Goal: Task Accomplishment & Management: Manage account settings

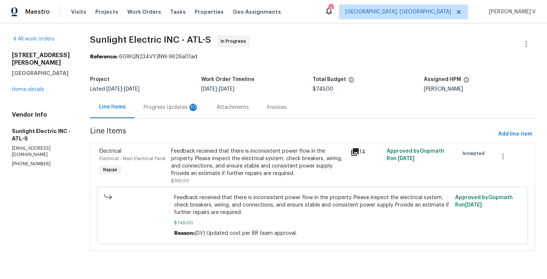
click at [175, 114] on div "Progress Updates 10" at bounding box center [171, 107] width 73 height 22
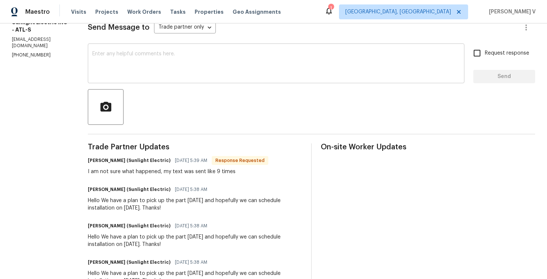
scroll to position [65, 0]
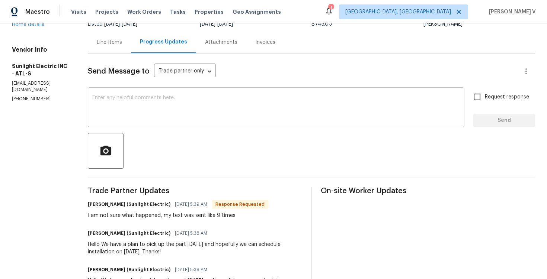
click at [127, 105] on textarea at bounding box center [276, 108] width 368 height 26
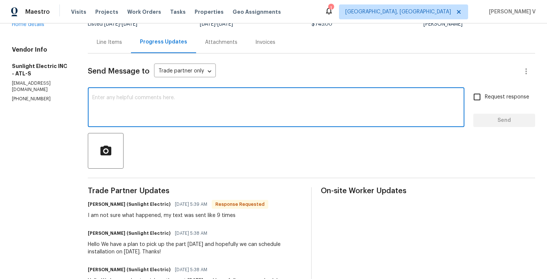
click at [133, 121] on textarea at bounding box center [276, 108] width 368 height 26
click at [98, 208] on h6 "John Badiei (Sunlight Electric)" at bounding box center [129, 204] width 83 height 7
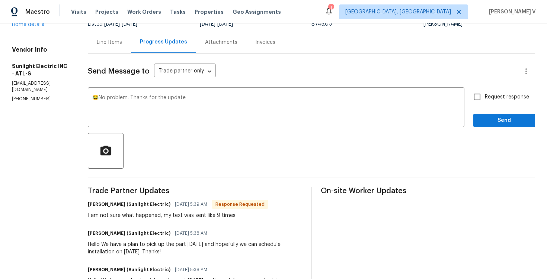
click at [98, 208] on h6 "John Badiei (Sunlight Electric)" at bounding box center [129, 204] width 83 height 7
copy h6 "John"
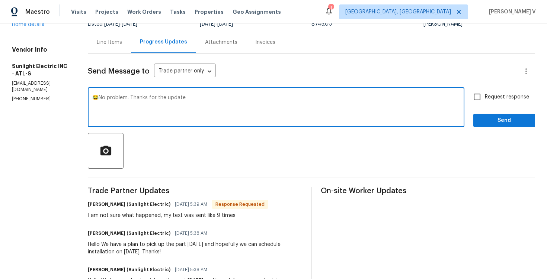
click at [211, 101] on textarea "😂No problem. Thanks for the update" at bounding box center [276, 108] width 368 height 26
paste textarea "John"
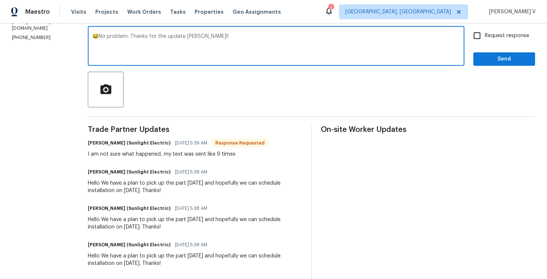
scroll to position [128, 0]
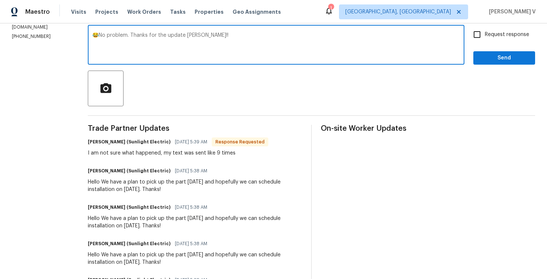
click at [0, 0] on span "No" at bounding box center [0, 0] width 0 height 0
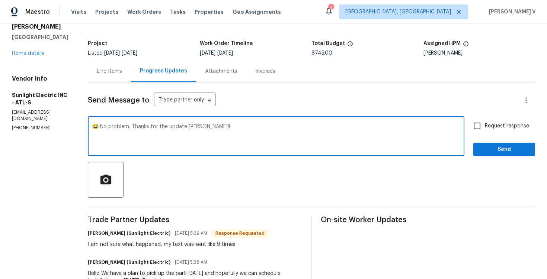
scroll to position [27, 0]
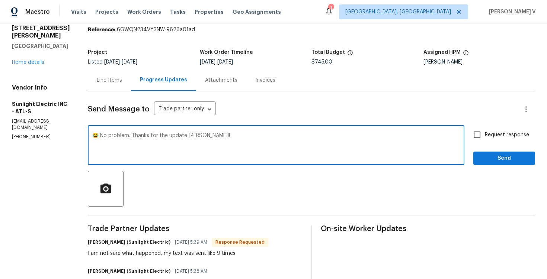
type textarea "😂 No problem. Thanks for the update [PERSON_NAME]!!"
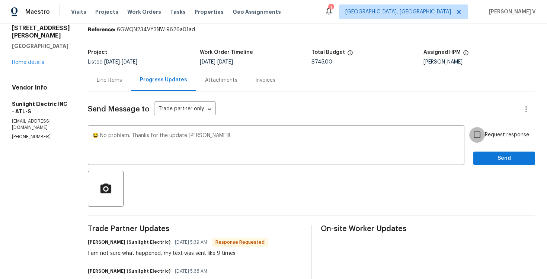
click at [478, 135] on input "Request response" at bounding box center [477, 135] width 16 height 16
checkbox input "true"
click at [491, 155] on span "Send" at bounding box center [504, 158] width 50 height 9
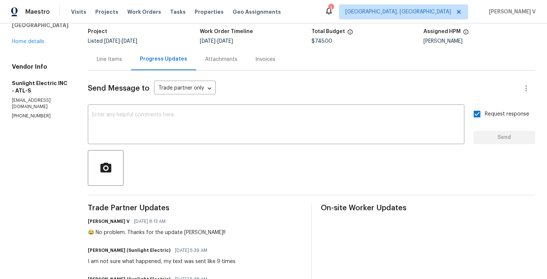
scroll to position [0, 0]
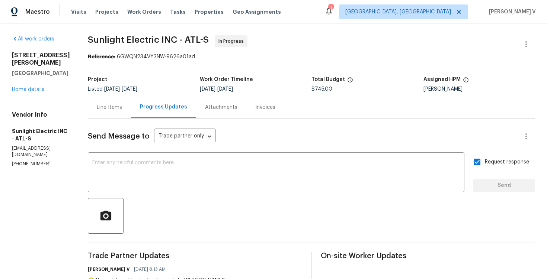
click at [120, 103] on div "Line Items" at bounding box center [109, 107] width 43 height 22
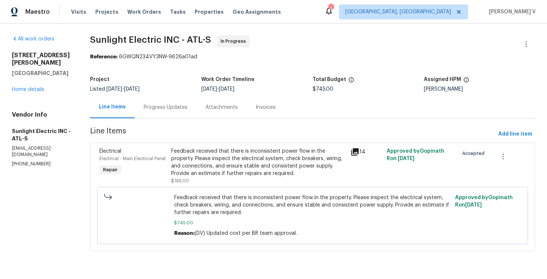
click at [228, 169] on div "Feedback received that there is inconsistent power flow in the property. Please…" at bounding box center [258, 163] width 175 height 30
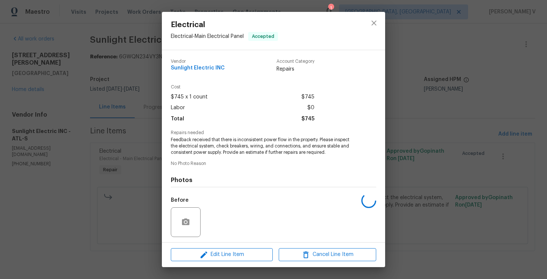
scroll to position [51, 0]
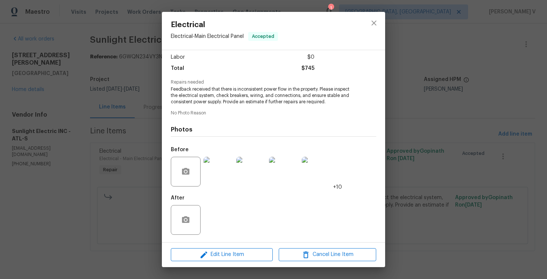
click at [105, 138] on div "Electrical Electrical - Main Electrical Panel Accepted Vendor Sunlight Electric…" at bounding box center [273, 139] width 547 height 279
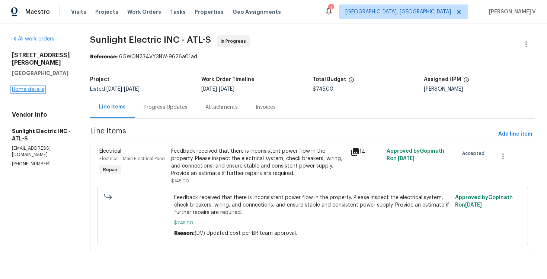
click at [30, 87] on link "Home details" at bounding box center [28, 89] width 32 height 5
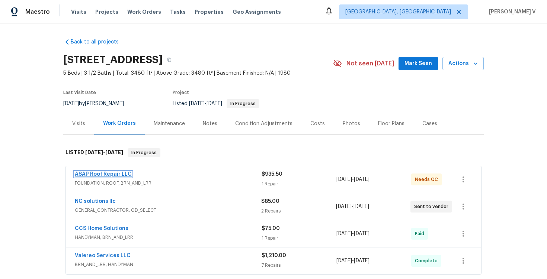
click at [105, 175] on link "ASAP Roof Repair LLC" at bounding box center [103, 174] width 57 height 5
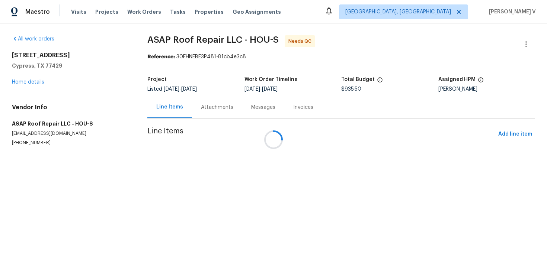
click at [194, 102] on div at bounding box center [273, 139] width 547 height 279
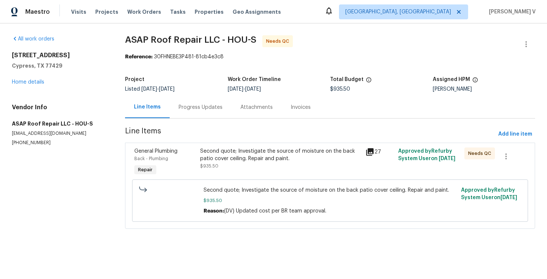
click at [194, 102] on div "Progress Updates" at bounding box center [201, 107] width 62 height 22
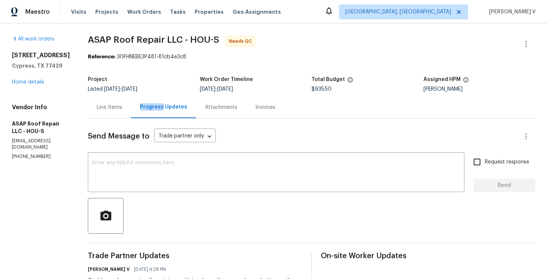
scroll to position [40, 0]
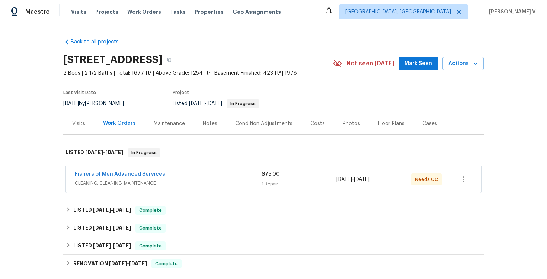
click at [116, 171] on span "Fishers of Men Advanced Services" at bounding box center [120, 174] width 90 height 7
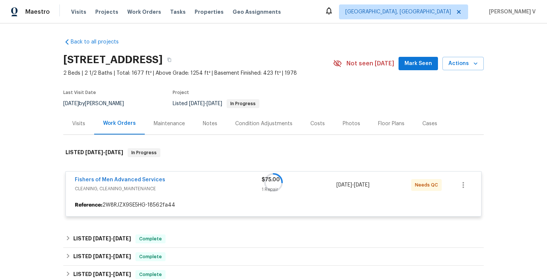
click at [119, 180] on div at bounding box center [273, 182] width 421 height 83
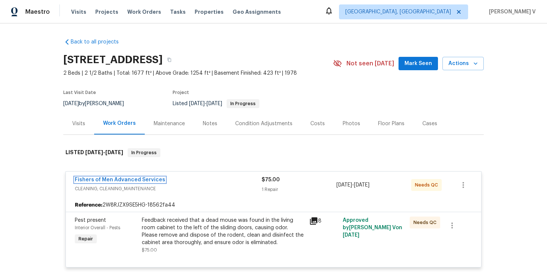
click at [119, 180] on link "Fishers of Men Advanced Services" at bounding box center [120, 180] width 90 height 5
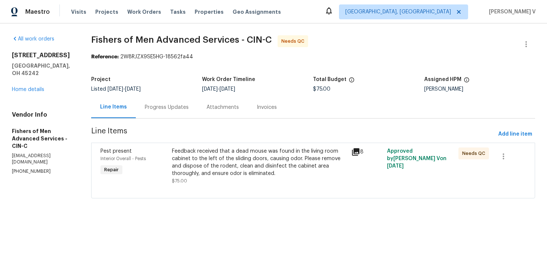
click at [171, 100] on div "Progress Updates" at bounding box center [167, 107] width 62 height 22
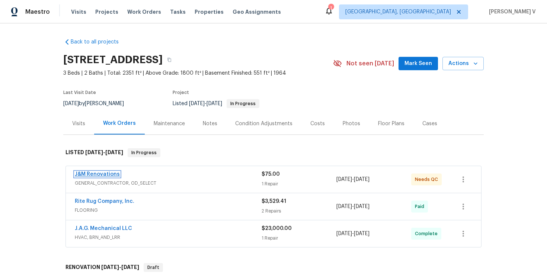
click at [108, 174] on link "J&M Renovations" at bounding box center [97, 174] width 45 height 5
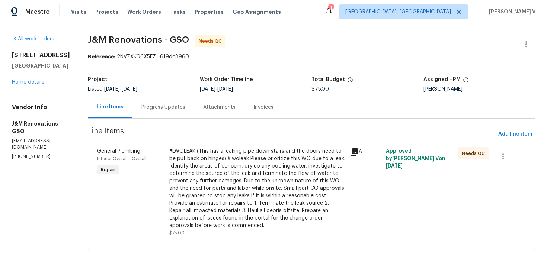
click at [175, 106] on div "Progress Updates" at bounding box center [163, 107] width 44 height 7
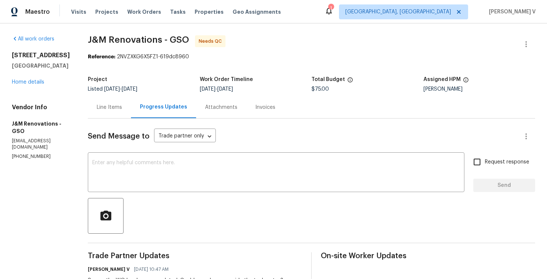
click at [32, 160] on p "(704) 754-1411" at bounding box center [41, 157] width 58 height 6
copy p "(704) 754-1411"
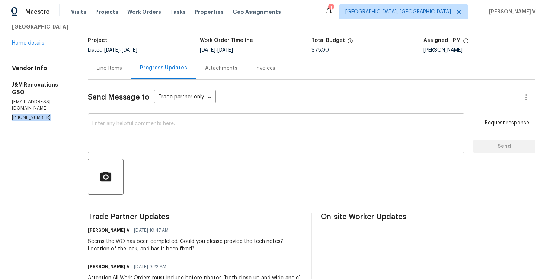
scroll to position [65, 0]
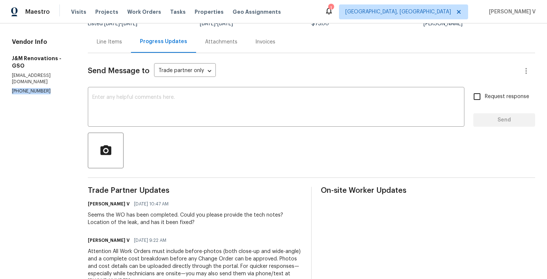
click at [156, 87] on div "Send Message to Trade partner only Trade partner only ​ x ​ Request response Se…" at bounding box center [311, 199] width 447 height 293
click at [165, 125] on div "x ​" at bounding box center [276, 108] width 377 height 38
click at [165, 123] on div "x ​" at bounding box center [276, 108] width 377 height 38
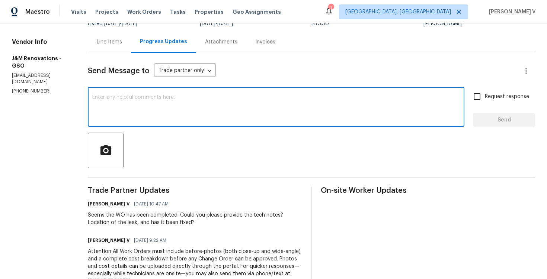
paste textarea "We tried calling but didn’t get a response, so sent a text. Could you please pr…"
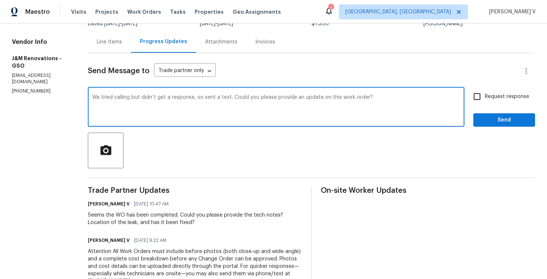
click at [299, 99] on textarea "We tried calling but didn’t get a response, so sent a text. Could you please pr…" at bounding box center [276, 108] width 368 height 26
type textarea "We tried calling but didn’t get a response, so sent a text. Could you please pr…"
click at [488, 107] on div "Request response Send" at bounding box center [504, 108] width 62 height 38
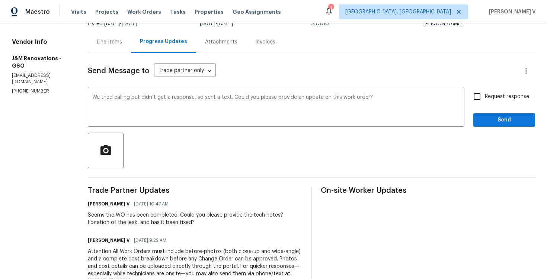
click at [482, 97] on input "Request response" at bounding box center [477, 97] width 16 height 16
checkbox input "true"
click at [485, 117] on span "Send" at bounding box center [504, 120] width 50 height 9
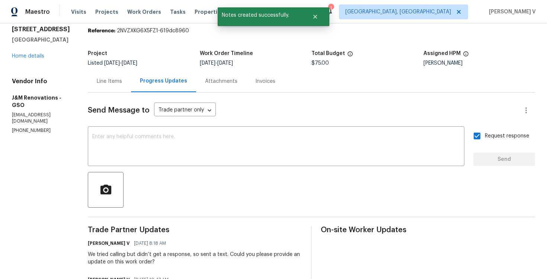
scroll to position [58, 0]
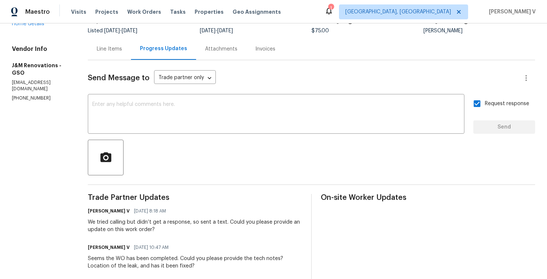
click at [23, 103] on section "All work orders 4555 Old Town Dr Winston Salem, NC 27106 Home details Vendor In…" at bounding box center [41, 183] width 58 height 412
copy p "(704) 754-1411"
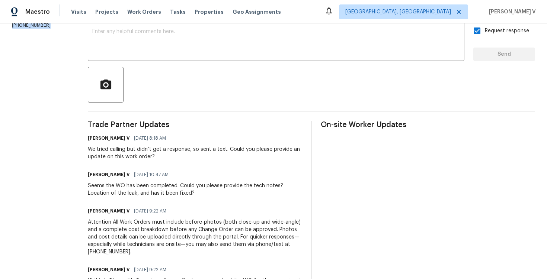
click at [122, 188] on div "Seems the WO has been completed. Could you please provide the tech notes? Locat…" at bounding box center [195, 189] width 214 height 15
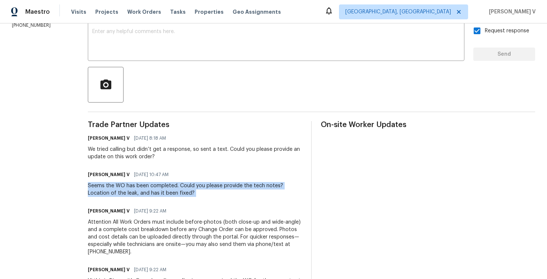
copy div "Seems the WO has been completed. Could you please provide the tech notes? Locat…"
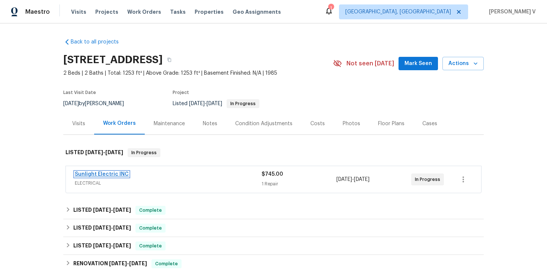
click at [99, 175] on link "Sunlight Electric INC" at bounding box center [102, 174] width 54 height 5
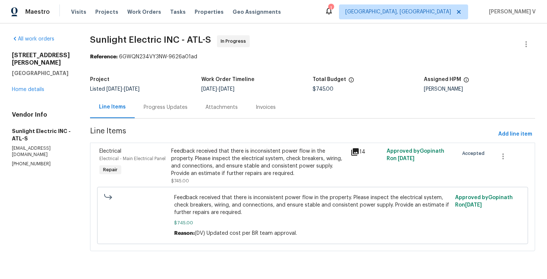
click at [188, 104] on div "Progress Updates" at bounding box center [166, 107] width 44 height 7
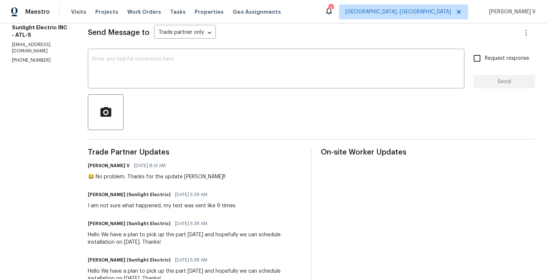
scroll to position [194, 0]
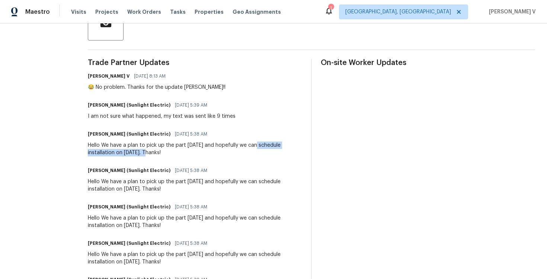
drag, startPoint x: 265, startPoint y: 146, endPoint x: 159, endPoint y: 151, distance: 105.4
click at [159, 150] on div "Hello We have a plan to pick up the part [DATE] and hopefully we can schedule i…" at bounding box center [195, 149] width 214 height 15
copy div "schedule installation on [DATE]."
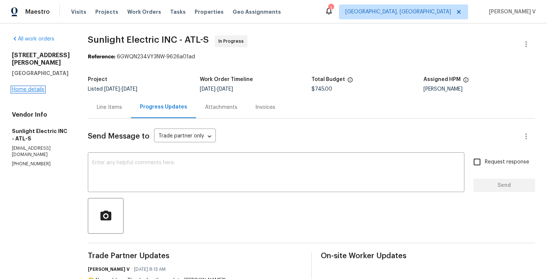
click at [32, 87] on link "Home details" at bounding box center [28, 89] width 32 height 5
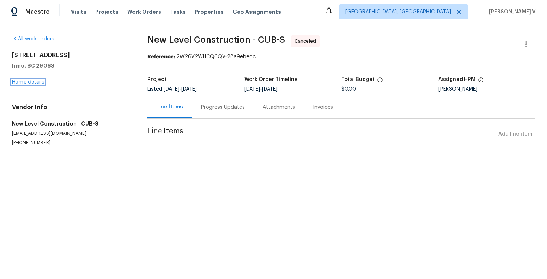
click at [33, 83] on link "Home details" at bounding box center [28, 82] width 32 height 5
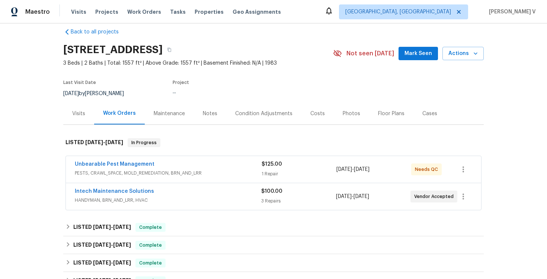
scroll to position [11, 0]
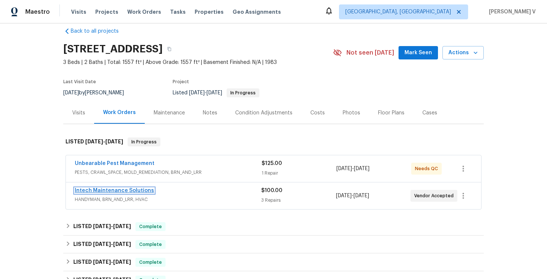
click at [108, 189] on link "Intech Maintenance Solutions" at bounding box center [114, 190] width 79 height 5
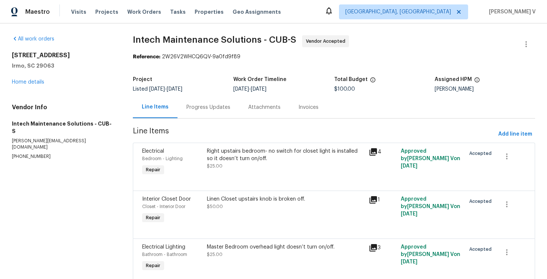
click at [208, 106] on div "Progress Updates" at bounding box center [208, 107] width 44 height 7
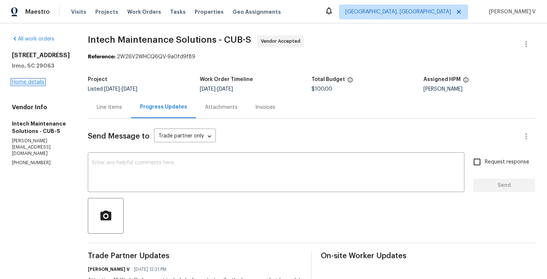
click at [38, 83] on link "Home details" at bounding box center [28, 82] width 32 height 5
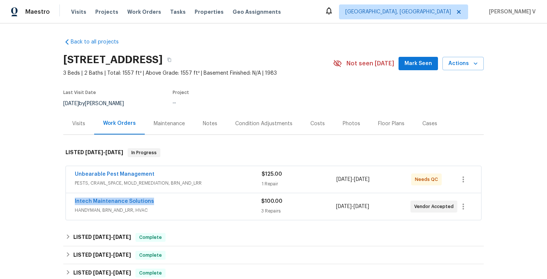
drag, startPoint x: 68, startPoint y: 204, endPoint x: 230, endPoint y: 205, distance: 162.6
click at [230, 205] on div "Intech Maintenance Solutions HANDYMAN, BRN_AND_LRR, HVAC $100.00 3 Repairs [DAT…" at bounding box center [273, 207] width 415 height 27
copy link "Intech Maintenance Solutions"
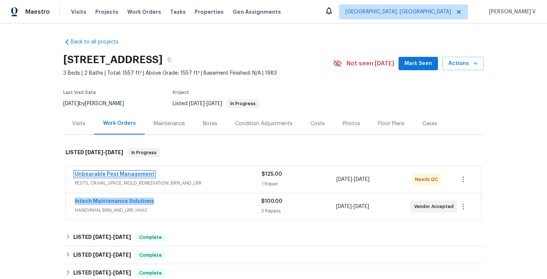
click at [89, 174] on link "Unbearable Pest Management" at bounding box center [115, 174] width 80 height 5
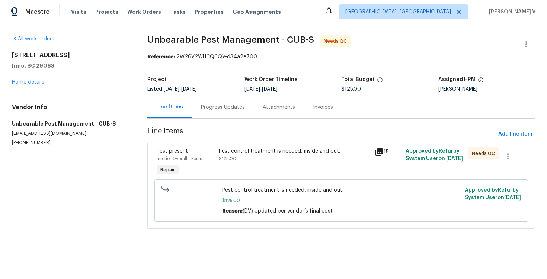
click at [197, 102] on div "Progress Updates" at bounding box center [223, 107] width 62 height 22
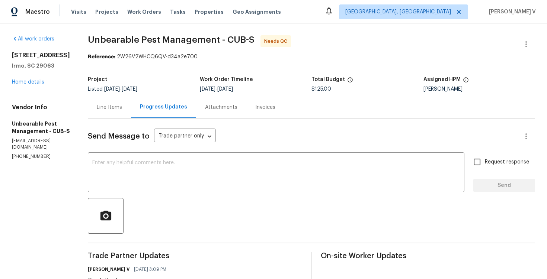
scroll to position [48, 0]
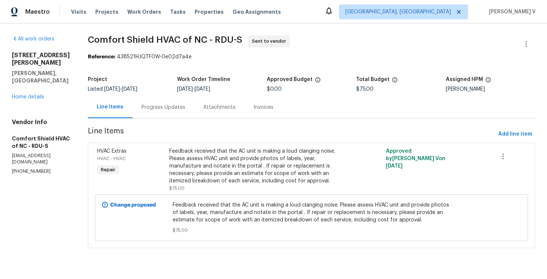
click at [183, 106] on div "Progress Updates" at bounding box center [163, 107] width 44 height 7
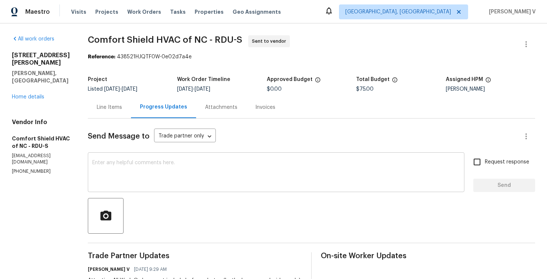
click at [167, 162] on textarea at bounding box center [276, 173] width 368 height 26
paste textarea "Hi Team, Could you please accept the work order and provide the progress status…"
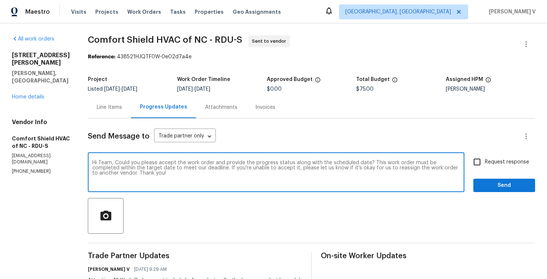
scroll to position [115, 0]
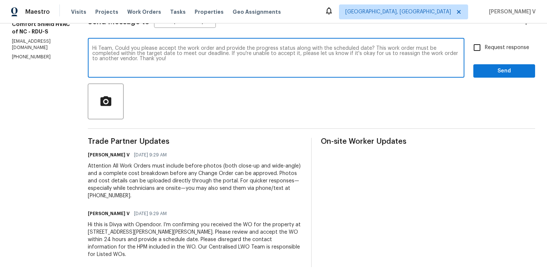
type textarea "Hi Team, Could you please accept the work order and provide the progress status…"
click at [510, 46] on span "Request response" at bounding box center [507, 48] width 44 height 8
click at [485, 46] on input "Request response" at bounding box center [477, 48] width 16 height 16
checkbox input "true"
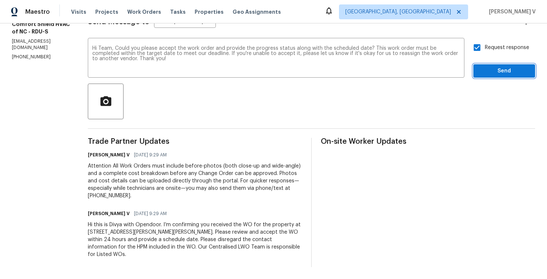
click at [506, 73] on span "Send" at bounding box center [504, 71] width 50 height 9
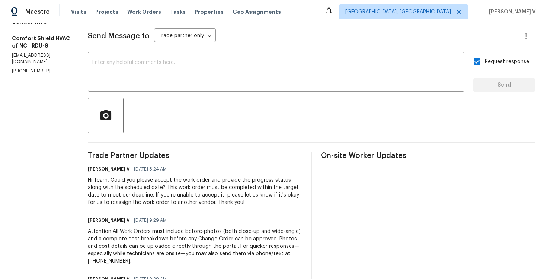
scroll to position [134, 0]
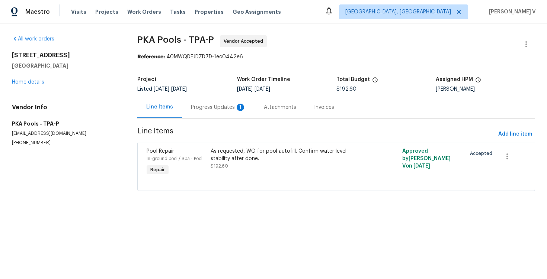
click at [219, 111] on div "Progress Updates 1" at bounding box center [218, 107] width 73 height 22
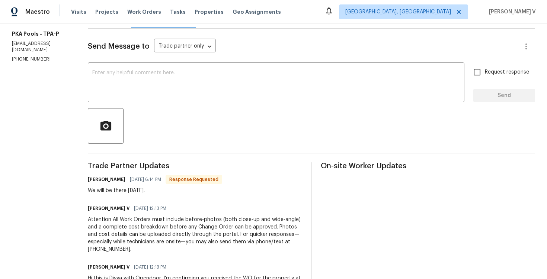
scroll to position [87, 0]
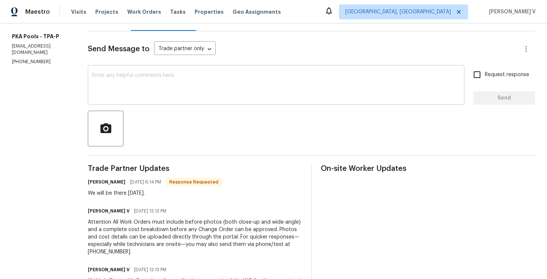
click at [159, 82] on textarea at bounding box center [276, 86] width 368 height 26
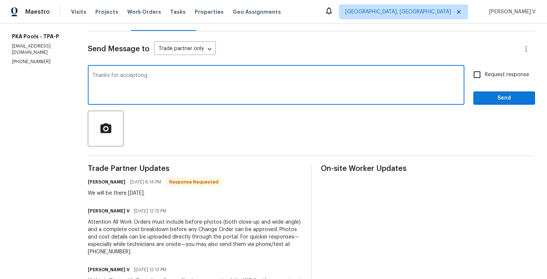
paste textarea "Can we get an earlier schedule for this?"
click at [136, 76] on textarea "Thanks for acceptong. Can we get an earlier schedule for this?" at bounding box center [276, 86] width 368 height 26
type textarea "Thanks for accepting. Can we get an earlier schedule for this?"
click at [487, 79] on label "Request response" at bounding box center [499, 75] width 60 height 16
click at [485, 79] on input "Request response" at bounding box center [477, 75] width 16 height 16
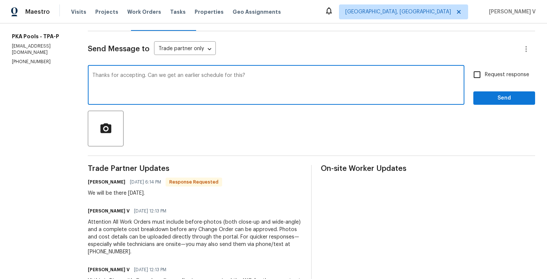
checkbox input "true"
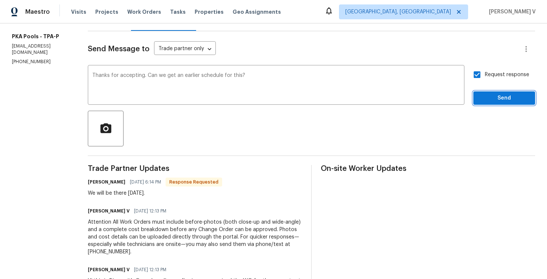
click at [486, 98] on span "Send" at bounding box center [504, 98] width 50 height 9
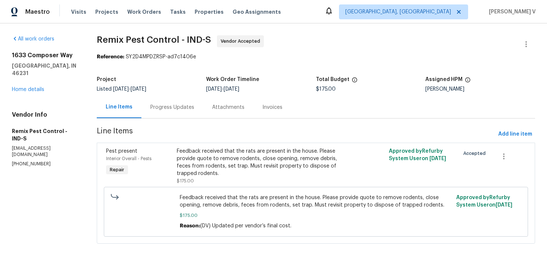
click at [180, 102] on div "Progress Updates" at bounding box center [172, 107] width 62 height 22
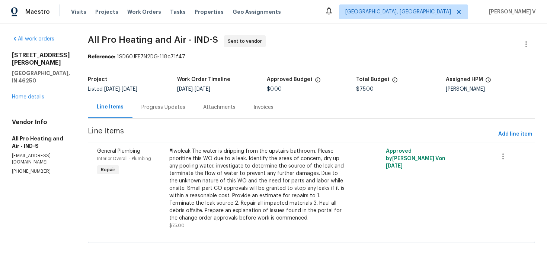
click at [169, 103] on div "Progress Updates" at bounding box center [163, 107] width 62 height 22
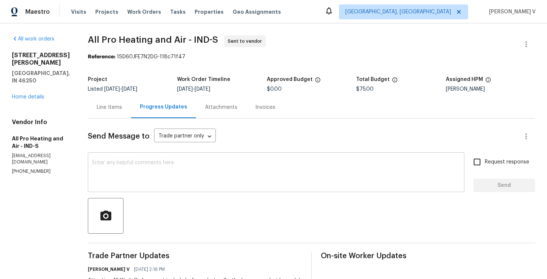
scroll to position [66, 0]
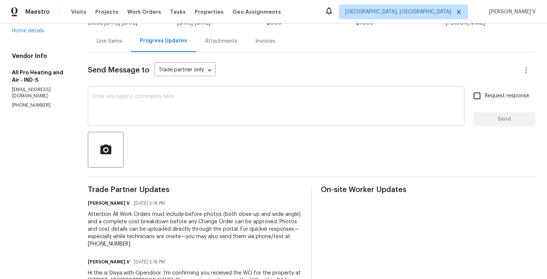
click at [223, 110] on textarea at bounding box center [276, 107] width 368 height 26
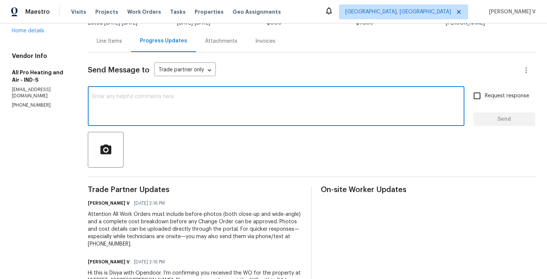
paste textarea "Hi Team, Could you please accept the work order and provide the progress status…"
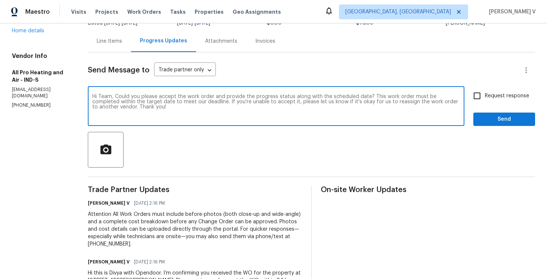
type textarea "Hi Team, Could you please accept the work order and provide the progress status…"
click at [503, 99] on span "Request response" at bounding box center [507, 96] width 44 height 8
click at [485, 99] on input "Request response" at bounding box center [477, 96] width 16 height 16
checkbox input "true"
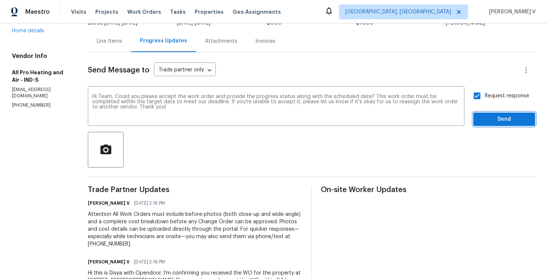
click at [508, 121] on span "Send" at bounding box center [504, 119] width 50 height 9
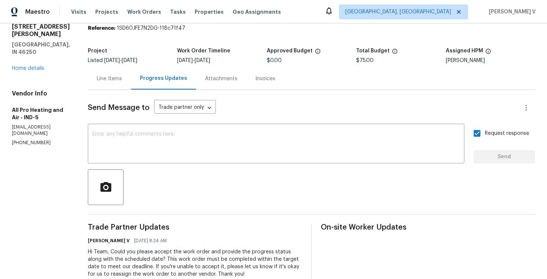
scroll to position [0, 0]
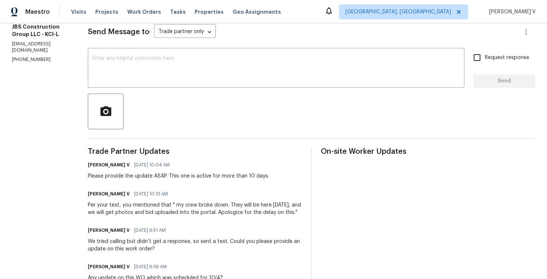
scroll to position [46, 0]
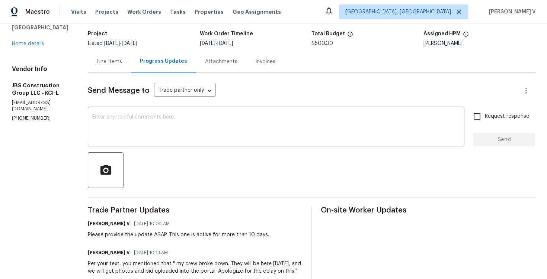
click at [122, 60] on div "Line Items" at bounding box center [109, 61] width 25 height 7
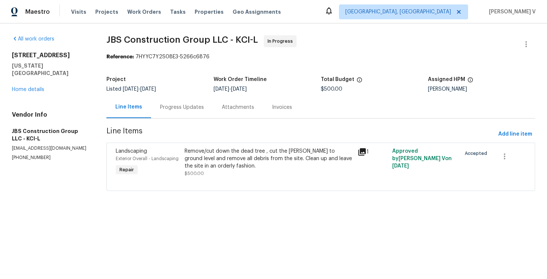
click at [189, 148] on div "Remove/cut down the dead tree , cut the stump to ground level and remove all de…" at bounding box center [269, 159] width 168 height 22
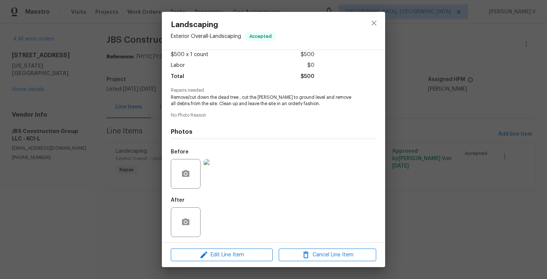
scroll to position [45, 0]
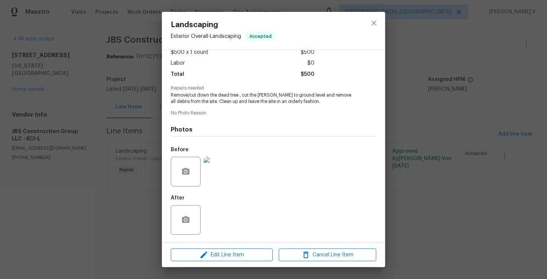
click at [129, 126] on div "Landscaping Exterior Overall - Landscaping Accepted Vendor JBS Construction Gro…" at bounding box center [273, 139] width 547 height 279
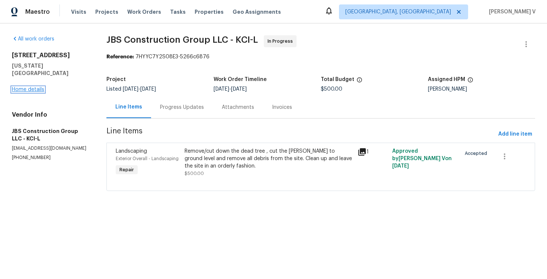
click at [30, 87] on link "Home details" at bounding box center [28, 89] width 32 height 5
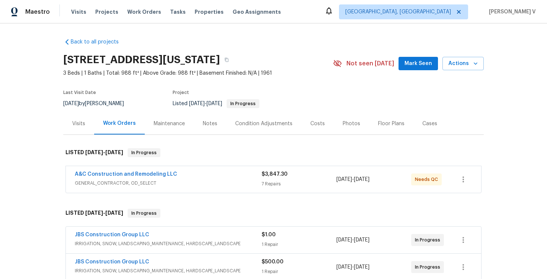
click at [64, 172] on div "A&C Construction and Remodeling LLC GENERAL_CONTRACTOR, OD_SELECT $3,847.30 7 R…" at bounding box center [273, 180] width 421 height 31
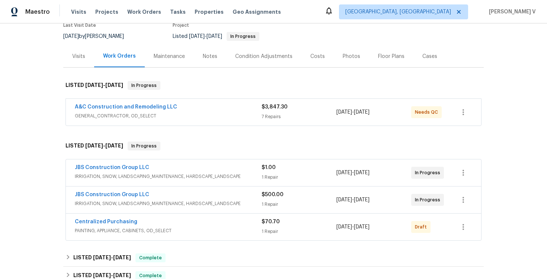
scroll to position [87, 0]
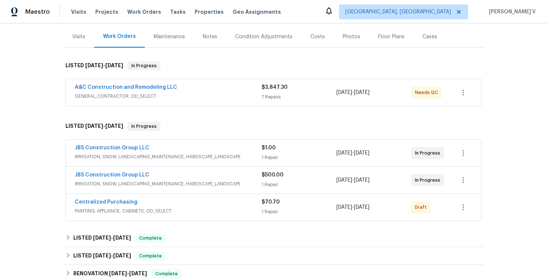
click at [191, 157] on span "IRRIGATION, SNOW, LANDSCAPING_MAINTENANCE, HARDSCAPE_LANDSCAPE" at bounding box center [168, 156] width 187 height 7
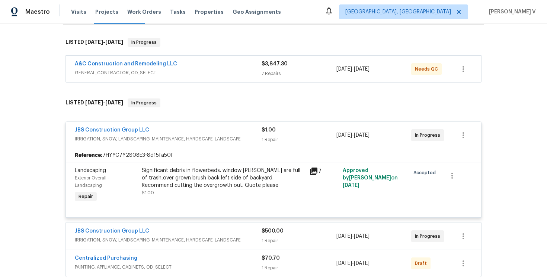
scroll to position [140, 0]
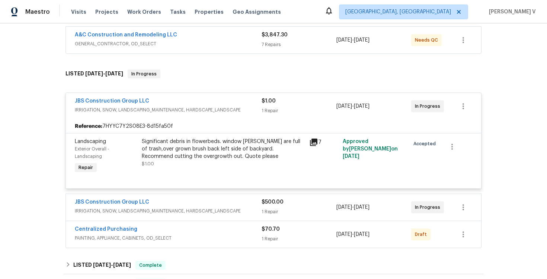
click at [199, 196] on div "JBS Construction Group LLC IRRIGATION, SNOW, LANDSCAPING_MAINTENANCE, HARDSCAPE…" at bounding box center [273, 207] width 415 height 27
click at [197, 203] on div "JBS Construction Group LLC" at bounding box center [168, 203] width 187 height 9
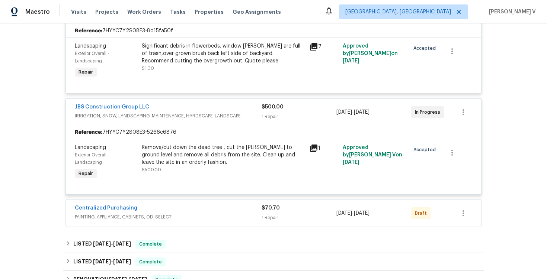
scroll to position [243, 0]
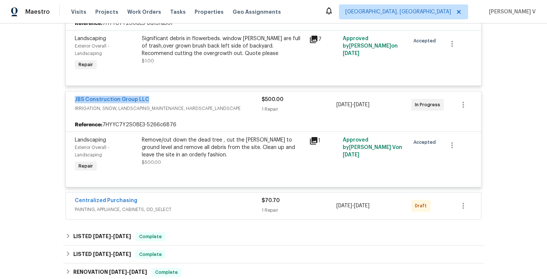
drag, startPoint x: 70, startPoint y: 100, endPoint x: 194, endPoint y: 100, distance: 124.7
click at [194, 100] on div "JBS Construction Group LLC IRRIGATION, SNOW, LANDSCAPING_MAINTENANCE, HARDSCAPE…" at bounding box center [273, 105] width 415 height 27
copy link "JBS Construction Group LLC"
click at [122, 100] on link "JBS Construction Group LLC" at bounding box center [112, 99] width 74 height 5
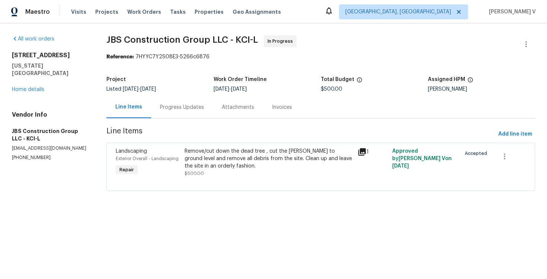
click at [331, 89] on span "$500.00" at bounding box center [332, 89] width 22 height 5
copy span "$500.00"
click at [221, 162] on div "Remove/cut down the dead tree , cut the stump to ground level and remove all de…" at bounding box center [269, 159] width 168 height 22
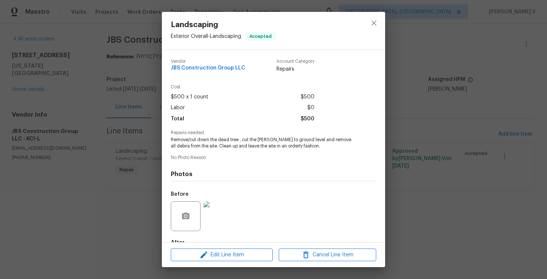
click at [218, 140] on span "Remove/cut down the dead tree , cut the stump to ground level and remove all de…" at bounding box center [263, 143] width 185 height 13
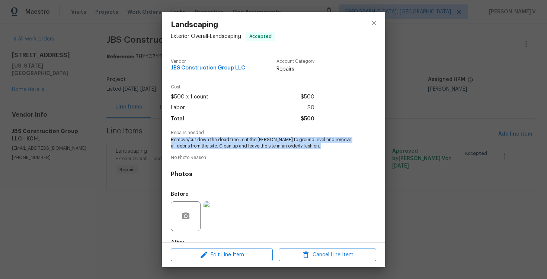
copy span "Remove/cut down the dead tree , cut the stump to ground level and remove all de…"
click at [222, 236] on div "After" at bounding box center [273, 260] width 205 height 48
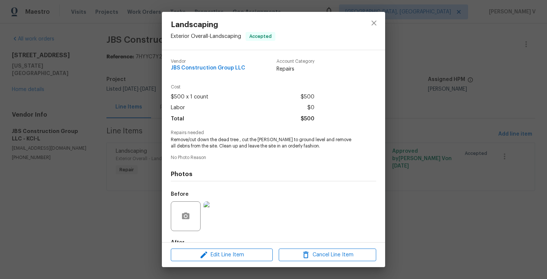
click at [219, 219] on img at bounding box center [219, 217] width 30 height 30
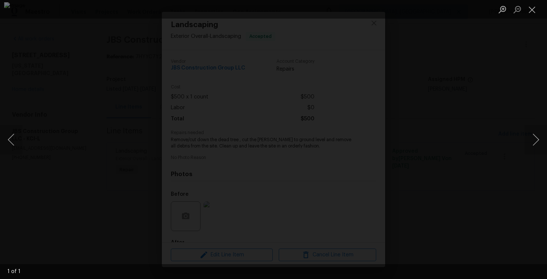
click at [138, 80] on div "Lightbox" at bounding box center [273, 139] width 547 height 279
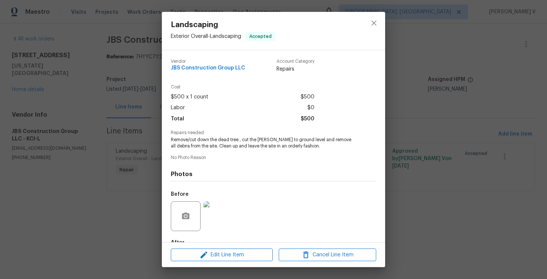
click at [138, 80] on div "Landscaping Exterior Overall - Landscaping Accepted Vendor JBS Construction Gro…" at bounding box center [273, 139] width 547 height 279
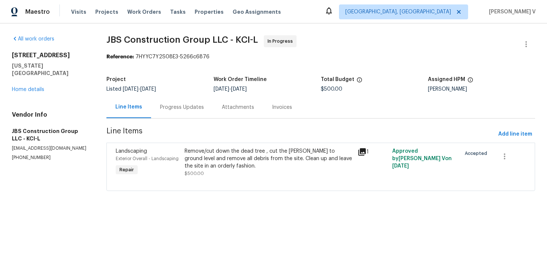
click at [161, 100] on div "Progress Updates" at bounding box center [182, 107] width 62 height 22
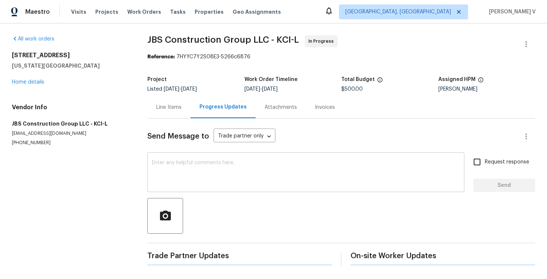
click at [185, 158] on div "x ​" at bounding box center [305, 173] width 317 height 38
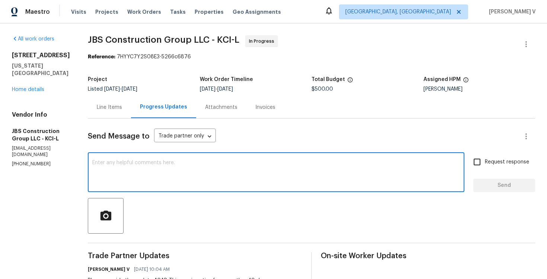
click at [294, 171] on textarea at bounding box center [276, 173] width 368 height 26
paste textarea "$2000 to cut down the dead tree and dispose and we can perform the work on Satu…"
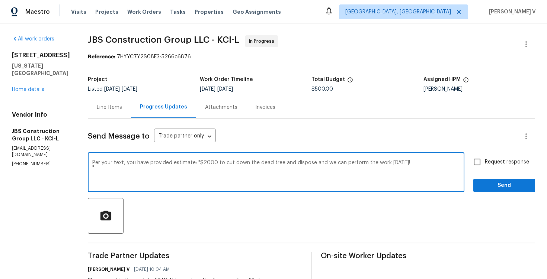
click at [441, 163] on textarea "Per your text, you have provided estimate: "$2000 to cut down the dead tree and…" at bounding box center [276, 173] width 368 height 26
paste textarea "$500 labor $1500 removal and disposal"
click at [114, 175] on textarea "Per your text, you have provided estimate: "$2000 to cut down the dead tree and…" at bounding box center [276, 173] width 368 height 26
click at [215, 169] on textarea "Per your text, you have provided estimate: "$2000 to cut down the dead tree and…" at bounding box center [276, 173] width 368 height 26
click at [223, 167] on textarea "Per your text, you have provided estimate: "$2000 to cut down the dead tree and…" at bounding box center [276, 173] width 368 height 26
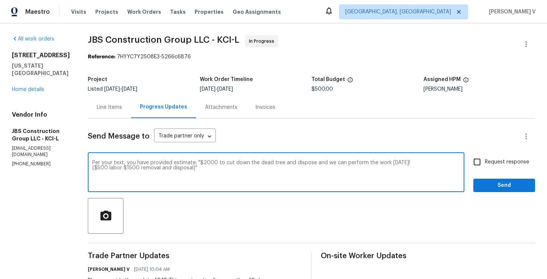
paste textarea "We will review and get back to you."
type textarea "Per your text, you have provided estimate: "$2000 to cut down the dead tree and…"
click at [479, 162] on input "Request response" at bounding box center [477, 162] width 16 height 16
checkbox input "true"
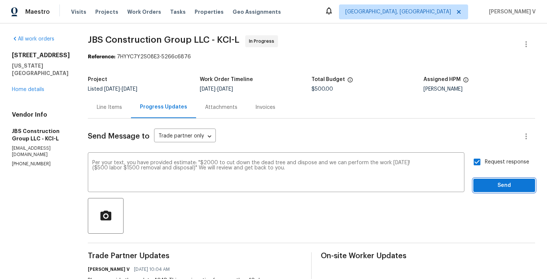
click at [488, 187] on span "Send" at bounding box center [504, 185] width 50 height 9
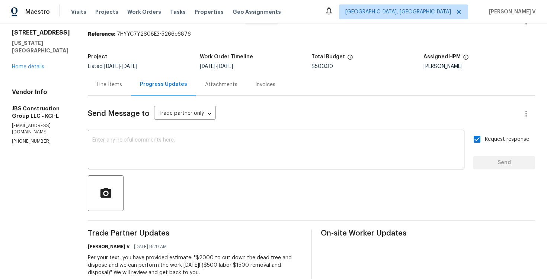
scroll to position [24, 0]
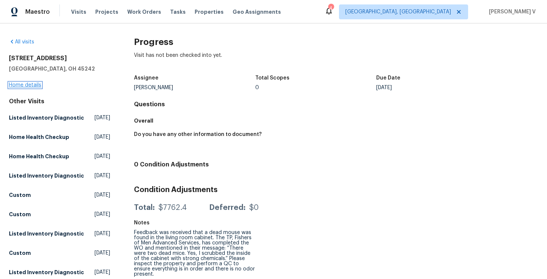
click at [19, 84] on link "Home details" at bounding box center [25, 85] width 32 height 5
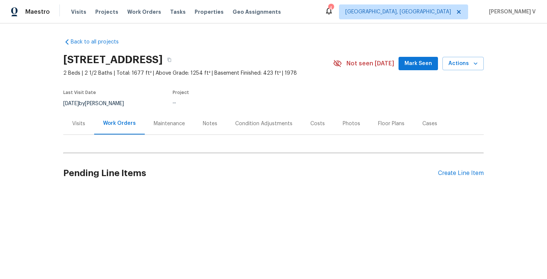
click at [70, 126] on div "Visits" at bounding box center [78, 124] width 31 height 22
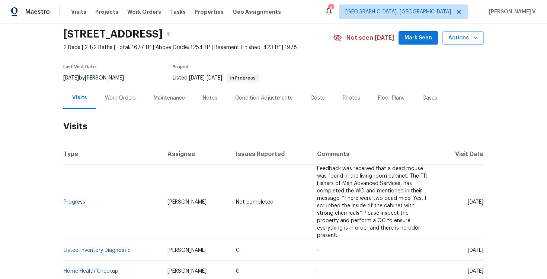
scroll to position [28, 0]
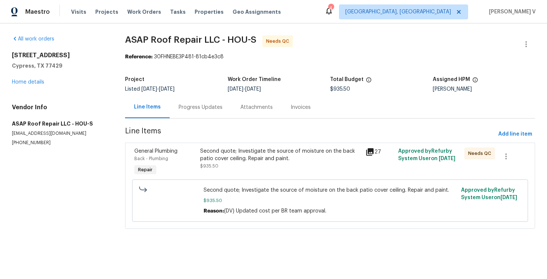
click at [186, 102] on div "Progress Updates" at bounding box center [201, 107] width 62 height 22
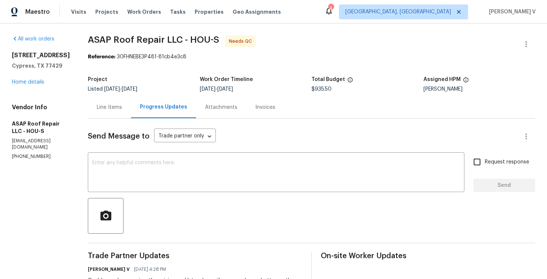
scroll to position [60, 0]
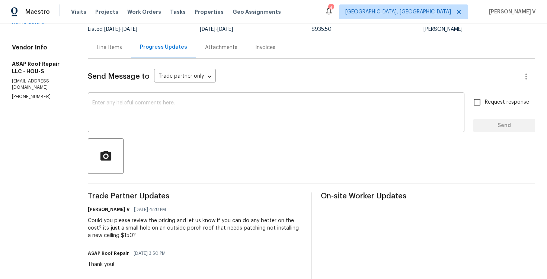
click at [28, 93] on div "Vendor Info ASAP Roof Repair LLC - HOU-S [EMAIL_ADDRESS][DOMAIN_NAME] [PHONE_NU…" at bounding box center [41, 72] width 58 height 56
copy p "[PHONE_NUMBER]"
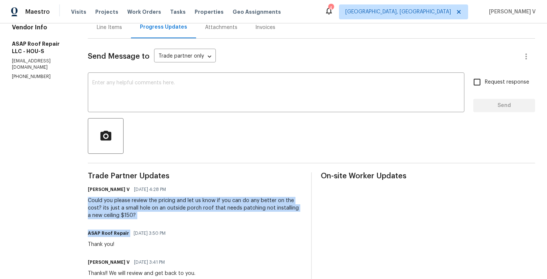
drag, startPoint x: 84, startPoint y: 200, endPoint x: 146, endPoint y: 224, distance: 66.4
copy div "Could you please review the pricing and let us know if you can do any better on…"
drag, startPoint x: 86, startPoint y: 201, endPoint x: 146, endPoint y: 216, distance: 62.0
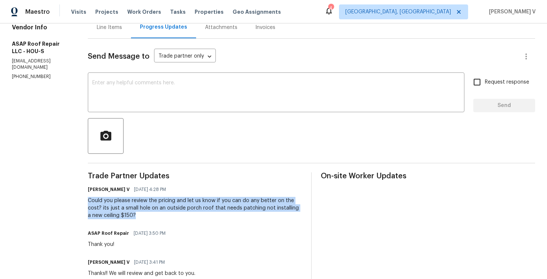
click at [147, 217] on div "Could you please review the pricing and let us know if you can do any better on…" at bounding box center [195, 208] width 214 height 22
copy div "Could you please review the pricing and let us know if you can do any better on…"
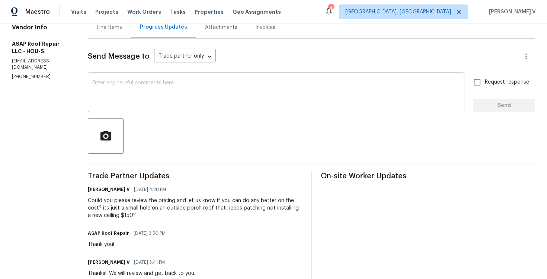
click at [147, 87] on textarea at bounding box center [276, 93] width 368 height 26
paste textarea "Hello! We've sent you a text to get an update"
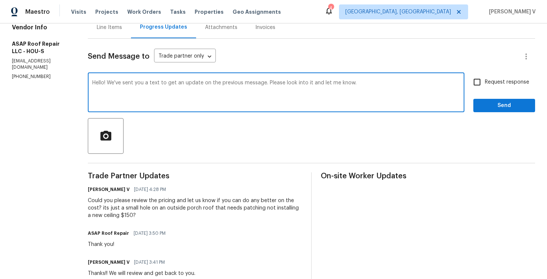
click at [332, 83] on textarea "Hello! We've sent you a text to get an update on the previous message. Please l…" at bounding box center [276, 93] width 368 height 26
type textarea "Hello! We've sent you a text to get an update on the previous message. Please l…"
click at [397, 77] on div "Hello! We've sent you a text to get an update on the previous message. Please l…" at bounding box center [276, 93] width 377 height 38
click at [490, 85] on span "Request response" at bounding box center [507, 83] width 44 height 8
click at [485, 85] on input "Request response" at bounding box center [477, 82] width 16 height 16
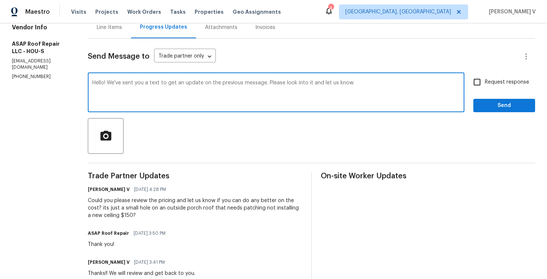
checkbox input "true"
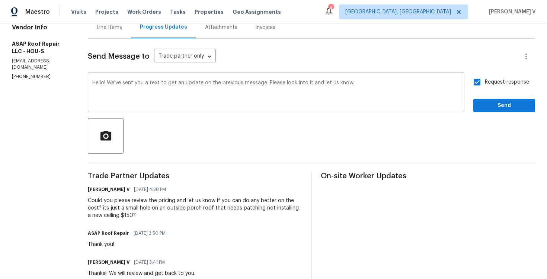
click at [363, 81] on textarea "Hello! We've sent you a text to get an update on the previous message. Please l…" at bounding box center [276, 93] width 368 height 26
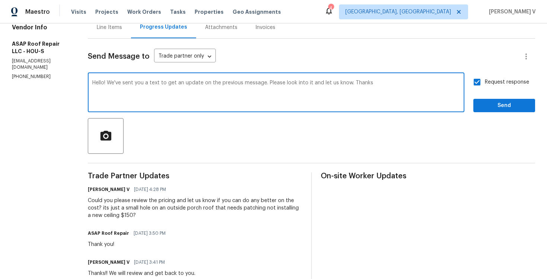
type textarea "Hello! We've sent you a text to get an update on the previous message. Please l…"
click at [482, 105] on span "Send" at bounding box center [504, 105] width 50 height 9
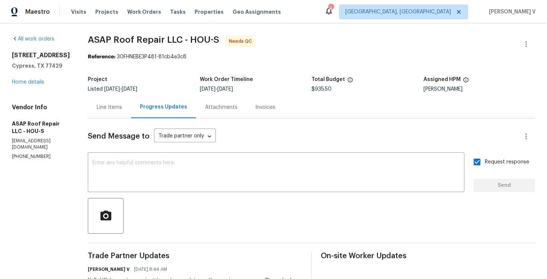
scroll to position [51, 0]
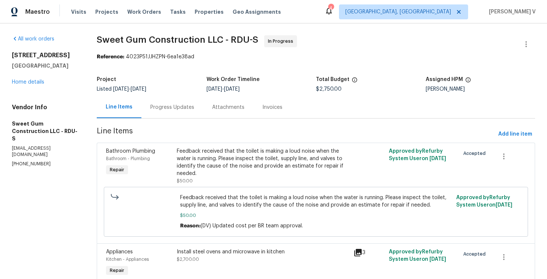
click at [191, 114] on div "Progress Updates" at bounding box center [172, 107] width 62 height 22
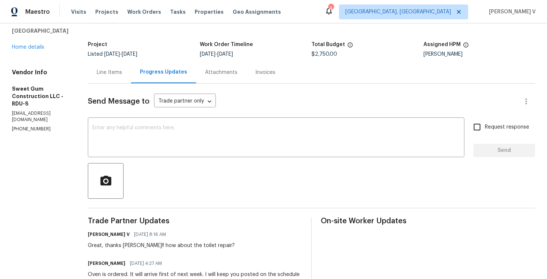
scroll to position [78, 0]
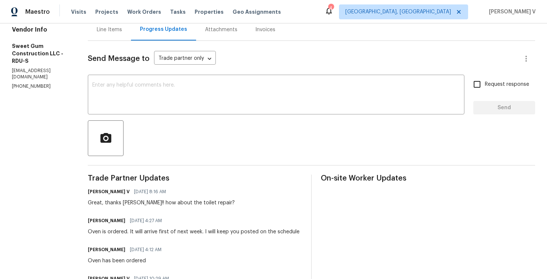
click at [26, 83] on p "[PHONE_NUMBER]" at bounding box center [41, 86] width 58 height 6
copy p "[PHONE_NUMBER]"
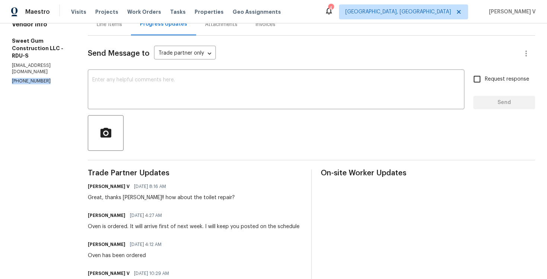
scroll to position [76, 0]
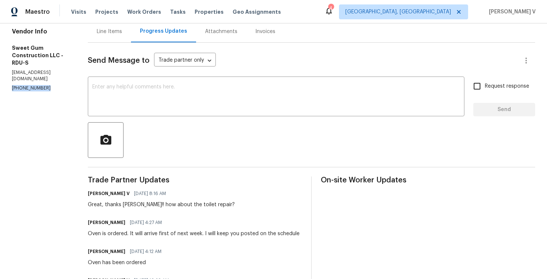
copy p "[PHONE_NUMBER]"
click at [34, 85] on p "[PHONE_NUMBER]" at bounding box center [41, 88] width 58 height 6
click at [34, 85] on p "(336) 592-5848" at bounding box center [41, 88] width 58 height 6
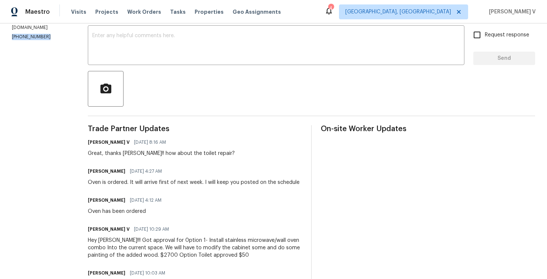
scroll to position [0, 0]
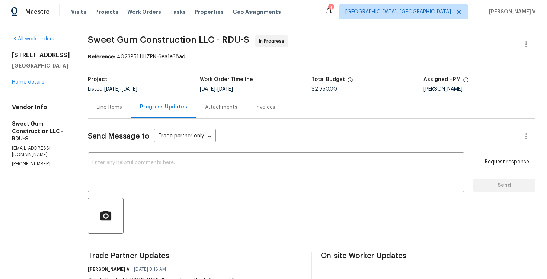
click at [129, 101] on div "Line Items" at bounding box center [109, 107] width 43 height 22
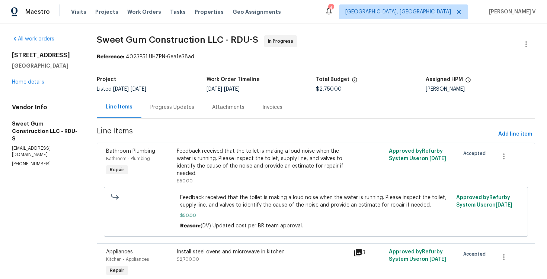
scroll to position [72, 0]
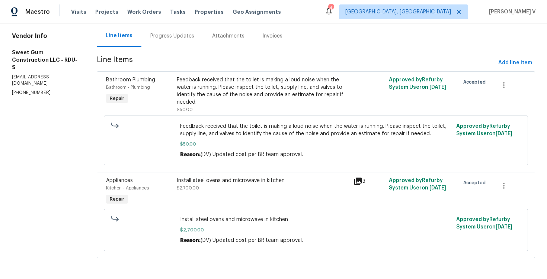
click at [191, 43] on div "Progress Updates" at bounding box center [172, 36] width 62 height 22
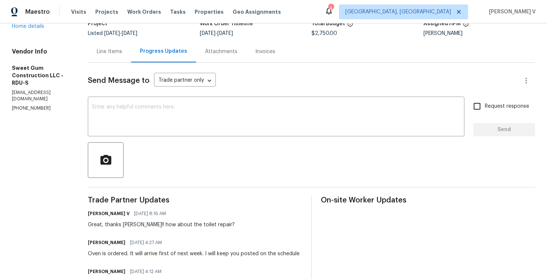
scroll to position [131, 0]
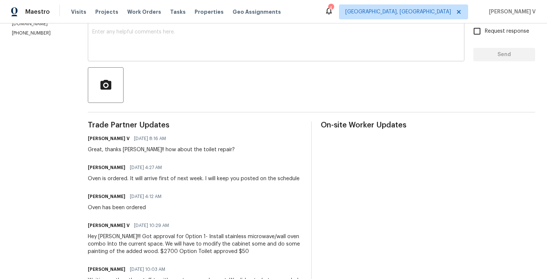
click at [132, 30] on textarea at bounding box center [276, 42] width 368 height 26
drag, startPoint x: 104, startPoint y: 165, endPoint x: 116, endPoint y: 167, distance: 12.1
click at [116, 167] on h6 "Stacey Beakes" at bounding box center [107, 167] width 38 height 7
copy h6 "Stace"
click at [151, 23] on div "Hey x ​" at bounding box center [276, 42] width 377 height 38
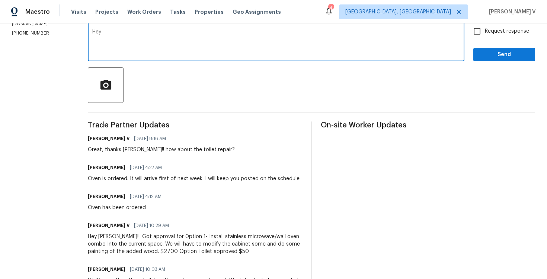
paste textarea "Stace"
paste textarea "We've sent you a text to get an update on the work order."
drag, startPoint x: 238, startPoint y: 33, endPoint x: 299, endPoint y: 33, distance: 61.4
click at [299, 33] on textarea "Hey Stace, We've sent you a text to get an update on the work order." at bounding box center [276, 42] width 368 height 26
type textarea "Hey Stace, We've sent you a text to get an update on the toilet repair.."
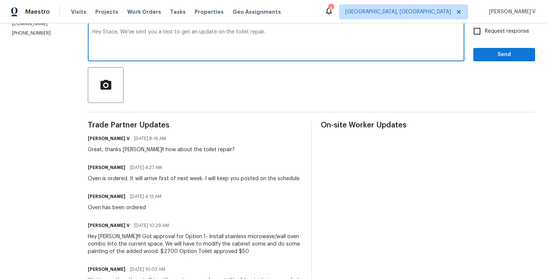
click at [509, 37] on label "Request response" at bounding box center [499, 31] width 60 height 16
click at [485, 37] on input "Request response" at bounding box center [477, 31] width 16 height 16
checkbox input "true"
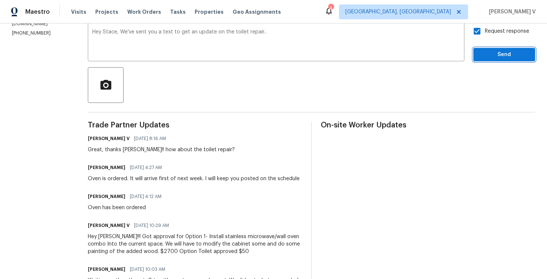
click at [504, 51] on span "Send" at bounding box center [504, 54] width 50 height 9
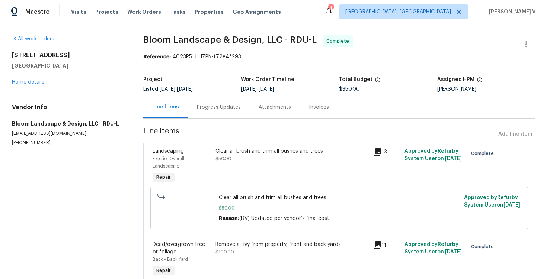
click at [203, 105] on div "Progress Updates" at bounding box center [219, 107] width 44 height 7
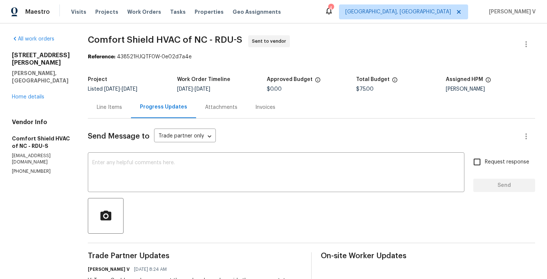
click at [38, 153] on p "[EMAIL_ADDRESS][DOMAIN_NAME]" at bounding box center [41, 159] width 58 height 13
click at [38, 153] on p "service@comfortshieldhvacofnc.com" at bounding box center [41, 159] width 58 height 13
click at [29, 169] on p "(919) 588-8015" at bounding box center [41, 172] width 58 height 6
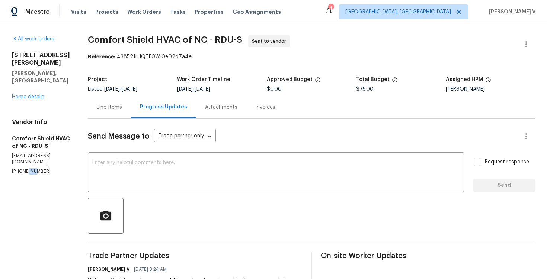
click at [29, 169] on p "(919) 588-8015" at bounding box center [41, 172] width 58 height 6
copy p "(919) 588-8015"
click at [22, 95] on link "Home details" at bounding box center [28, 97] width 32 height 5
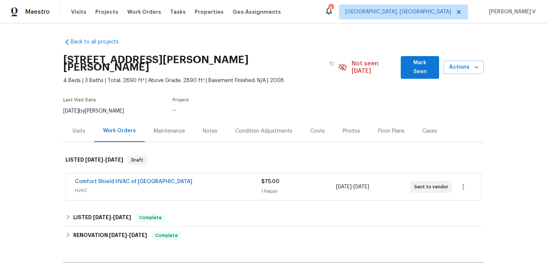
click at [280, 58] on h2 "521 Lake Gaston Dr, Fuquay Varina, NC 27526" at bounding box center [194, 63] width 262 height 15
click at [325, 61] on button "button" at bounding box center [331, 63] width 13 height 13
click at [108, 179] on link "Comfort Shield HVAC of NC" at bounding box center [134, 181] width 118 height 5
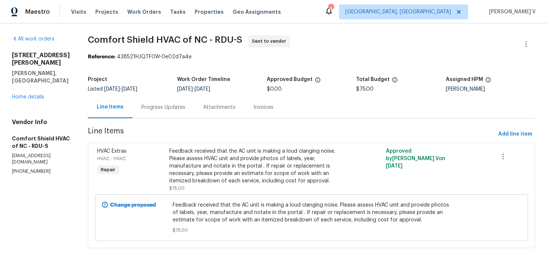
click at [186, 115] on div "Progress Updates" at bounding box center [163, 107] width 62 height 22
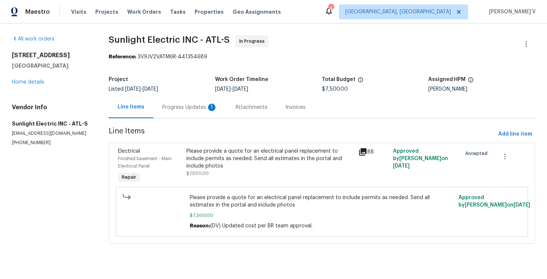
click at [187, 112] on div "Progress Updates 1" at bounding box center [189, 107] width 73 height 22
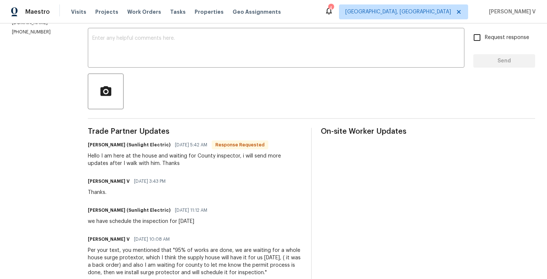
scroll to position [99, 0]
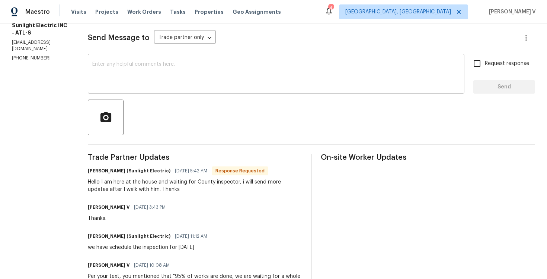
click at [157, 81] on textarea at bounding box center [276, 75] width 368 height 26
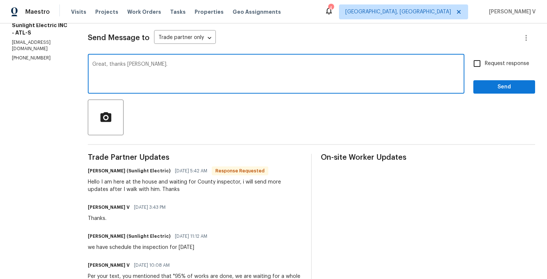
type textarea "Great, thanks [PERSON_NAME]."
click at [490, 76] on div "Request response Send" at bounding box center [504, 75] width 62 height 38
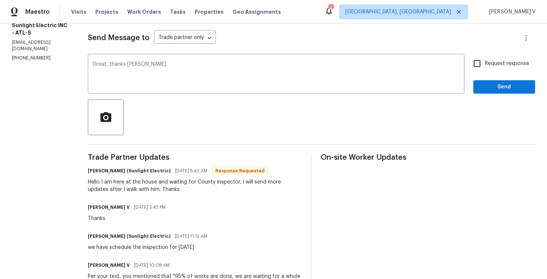
click at [499, 60] on span "Request response" at bounding box center [507, 64] width 44 height 8
click at [485, 60] on input "Request response" at bounding box center [477, 64] width 16 height 16
checkbox input "true"
click at [505, 83] on span "Send" at bounding box center [504, 87] width 50 height 9
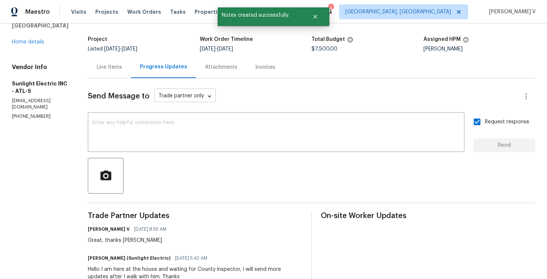
scroll to position [105, 0]
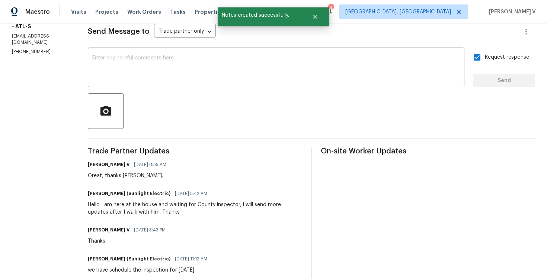
click at [122, 204] on div "Hello I am here at the house and waiting for County inspector, i will send more…" at bounding box center [195, 208] width 214 height 15
drag, startPoint x: 110, startPoint y: 204, endPoint x: 169, endPoint y: 213, distance: 59.2
click at [169, 213] on div "Hello I am here at the house and waiting for County inspector, i will send more…" at bounding box center [195, 208] width 214 height 15
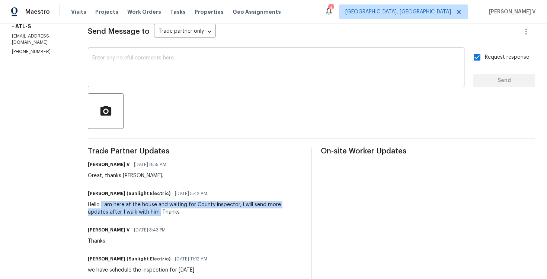
drag, startPoint x: 169, startPoint y: 213, endPoint x: 111, endPoint y: 205, distance: 58.6
click at [111, 205] on div "Hello I am here at the house and waiting for County inspector, i will send more…" at bounding box center [195, 208] width 214 height 15
copy div "I am here at the house and waiting for County inspector, i will send more updat…"
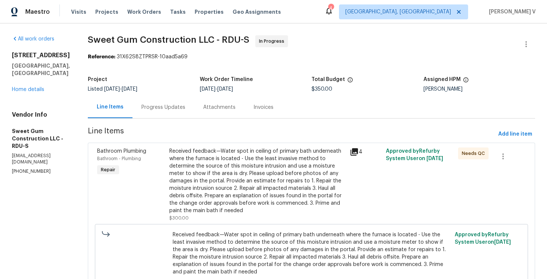
click at [176, 103] on div "Progress Updates" at bounding box center [163, 107] width 62 height 22
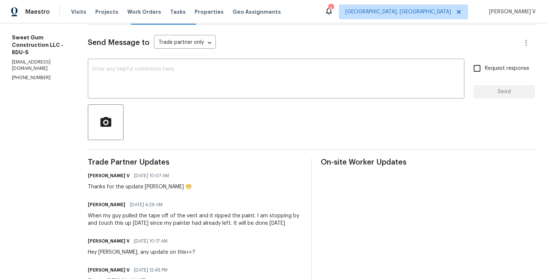
scroll to position [71, 0]
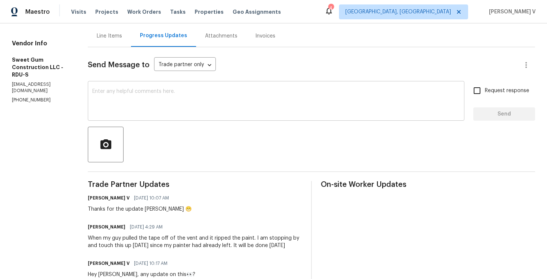
click at [156, 104] on textarea at bounding box center [276, 102] width 368 height 26
drag, startPoint x: 170, startPoint y: 209, endPoint x: 158, endPoint y: 210, distance: 11.9
click at [158, 210] on div "Thanks for the update [PERSON_NAME] 😁" at bounding box center [140, 209] width 104 height 7
click at [160, 210] on div "Thanks for the update [PERSON_NAME] 😁" at bounding box center [140, 209] width 104 height 7
drag, startPoint x: 160, startPoint y: 210, endPoint x: 169, endPoint y: 210, distance: 8.9
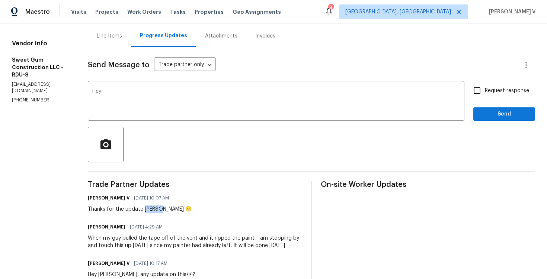
click at [169, 210] on div "Thanks for the update Stacey 😁" at bounding box center [140, 209] width 104 height 7
click at [169, 87] on div "Hey x ​" at bounding box center [276, 102] width 377 height 38
paste textarea "Stacey"
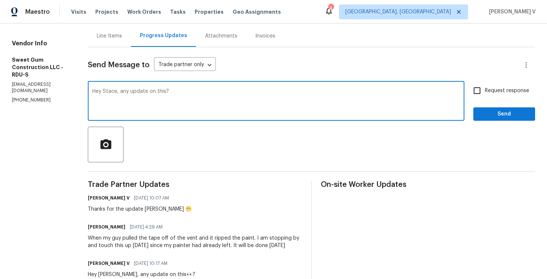
type textarea "Hey Stace, any update on this?"
click at [482, 92] on input "Request response" at bounding box center [477, 91] width 16 height 16
checkbox input "true"
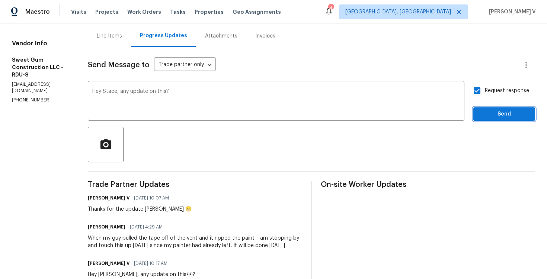
click at [492, 117] on span "Send" at bounding box center [504, 114] width 50 height 9
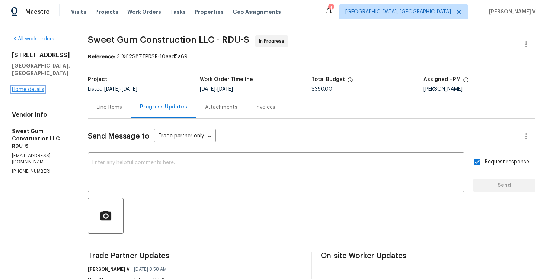
click at [35, 87] on link "Home details" at bounding box center [28, 89] width 32 height 5
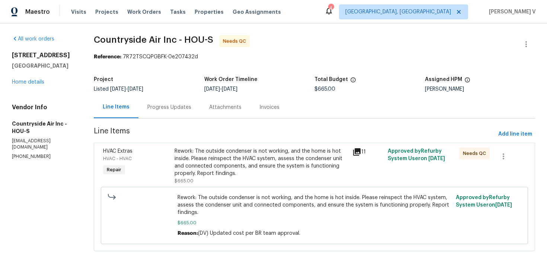
click at [181, 119] on section "Countryside Air Inc - HOU-S Needs QC Reference: 7R72TSCQPGBFK-0e207432d Project…" at bounding box center [314, 147] width 441 height 225
click at [177, 114] on div "Progress Updates" at bounding box center [169, 107] width 62 height 22
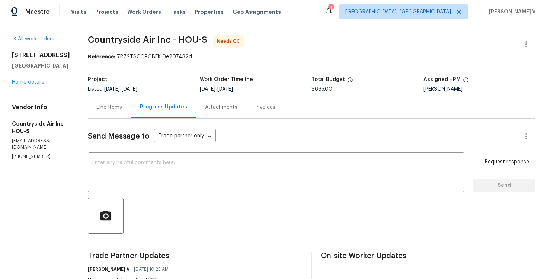
scroll to position [51, 0]
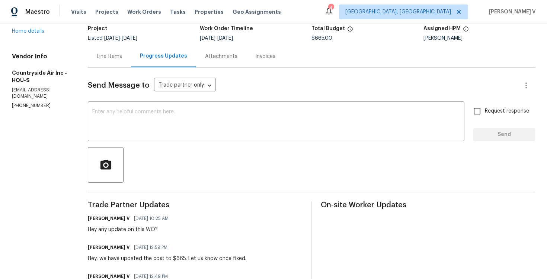
click at [107, 66] on div "Line Items" at bounding box center [109, 56] width 43 height 22
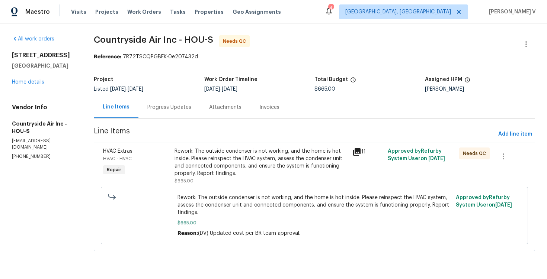
click at [231, 176] on div "Rework: The outside condenser is not working, and the home is hot inside. Pleas…" at bounding box center [261, 163] width 173 height 30
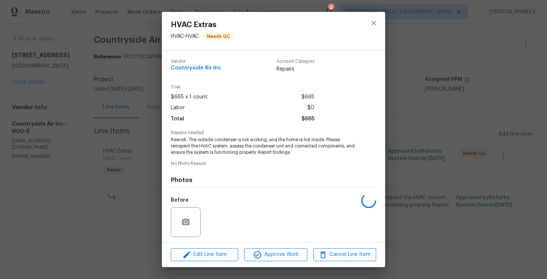
scroll to position [51, 0]
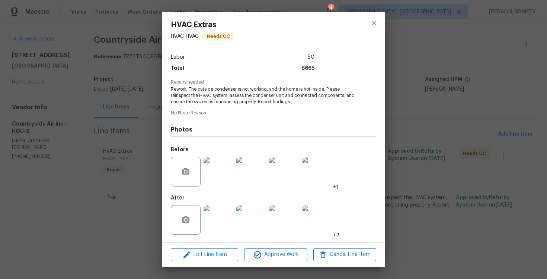
click at [218, 219] on img at bounding box center [219, 220] width 30 height 30
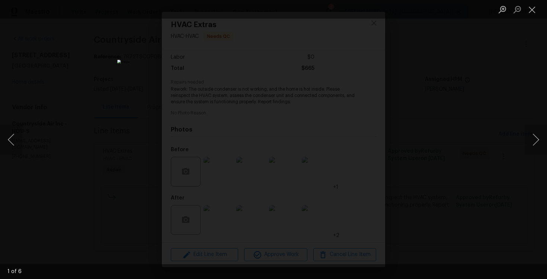
click at [218, 219] on img "Lightbox" at bounding box center [273, 140] width 313 height 160
click at [120, 82] on div "Lightbox" at bounding box center [273, 139] width 547 height 279
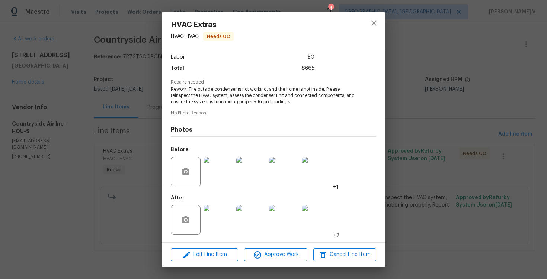
click at [121, 114] on div "HVAC Extras HVAC - HVAC Needs QC Vendor Countryside Air Inc Account Category Re…" at bounding box center [273, 139] width 547 height 279
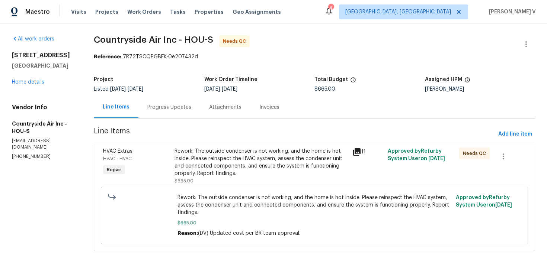
click at [167, 96] on div "Project Listed 10/6/2025 - 10/8/2025 Work Order Timeline 10/6/2025 - 10/8/2025 …" at bounding box center [314, 85] width 441 height 24
click at [163, 108] on div "Progress Updates" at bounding box center [169, 107] width 44 height 7
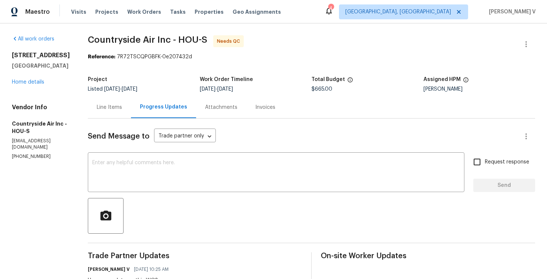
click at [113, 111] on div "Line Items" at bounding box center [109, 107] width 25 height 7
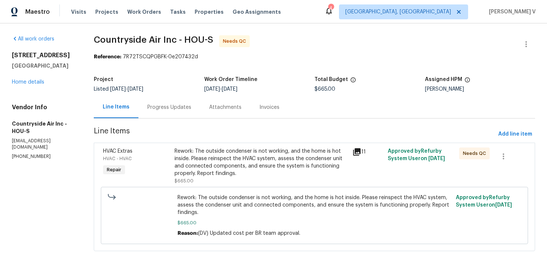
click at [241, 181] on div "Rework: The outside condenser is not working, and the home is hot inside. Pleas…" at bounding box center [261, 166] width 173 height 37
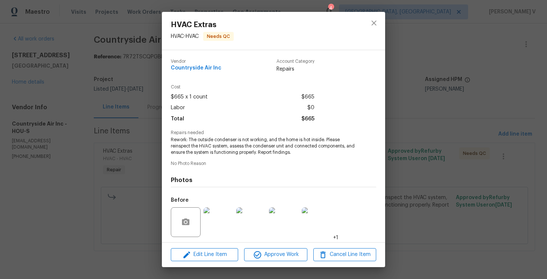
scroll to position [51, 0]
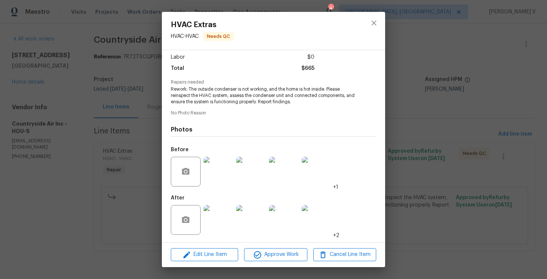
click at [223, 217] on img at bounding box center [219, 220] width 30 height 30
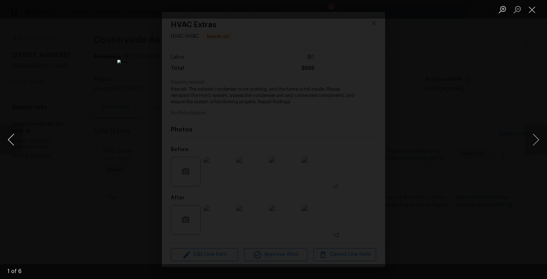
click at [12, 133] on button "Previous image" at bounding box center [11, 140] width 22 height 30
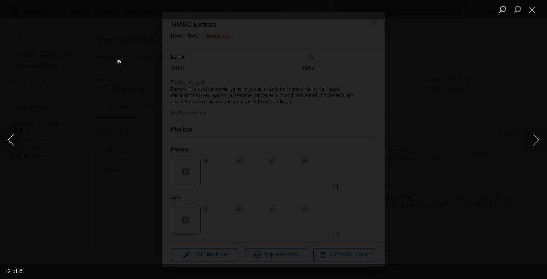
click at [12, 133] on button "Previous image" at bounding box center [11, 140] width 22 height 30
click at [86, 90] on div "Lightbox" at bounding box center [273, 139] width 547 height 279
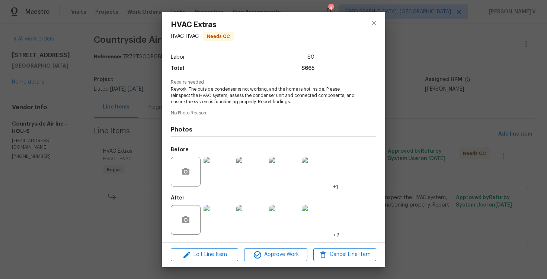
click at [86, 90] on div "HVAC Extras HVAC - HVAC Needs QC Vendor Countryside Air Inc Account Category Re…" at bounding box center [273, 139] width 547 height 279
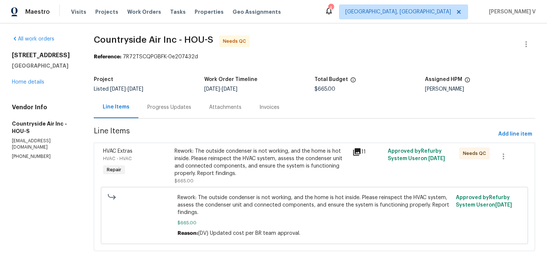
click at [534, 39] on div at bounding box center [526, 44] width 18 height 18
click at [525, 41] on icon "button" at bounding box center [526, 44] width 9 height 9
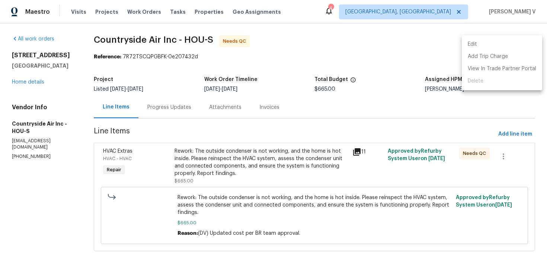
click at [525, 41] on li "Edit" at bounding box center [502, 44] width 80 height 12
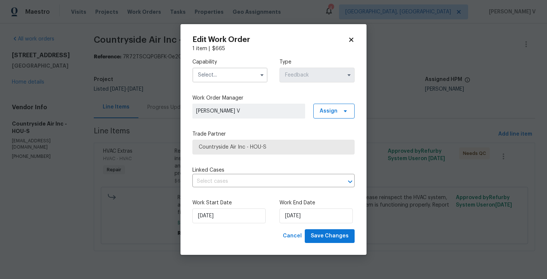
click at [253, 73] on input "text" at bounding box center [229, 75] width 75 height 15
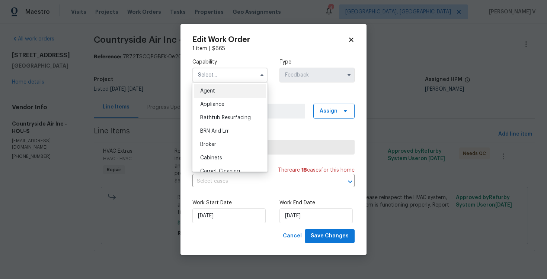
click at [216, 92] on div "Agent" at bounding box center [229, 90] width 71 height 13
type input "Agent"
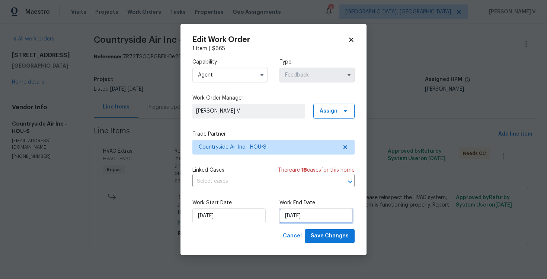
click at [302, 212] on input "08/10/2025" at bounding box center [315, 216] width 73 height 15
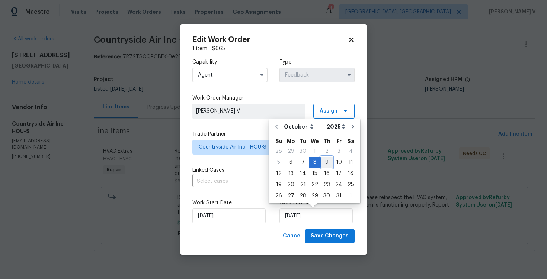
click at [322, 164] on div "9" at bounding box center [327, 162] width 12 height 10
type input "[DATE]"
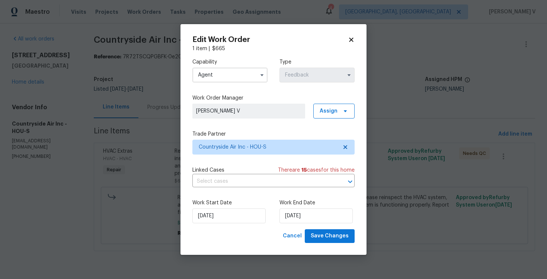
click at [222, 226] on div "Work Start Date 06/10/2025 Work End Date 09/10/2025" at bounding box center [273, 212] width 162 height 36
click at [222, 221] on input "06/10/2025" at bounding box center [228, 216] width 73 height 15
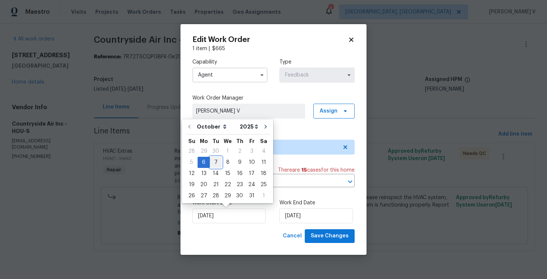
click at [212, 167] on div "7" at bounding box center [216, 162] width 12 height 10
type input "07/10/2025"
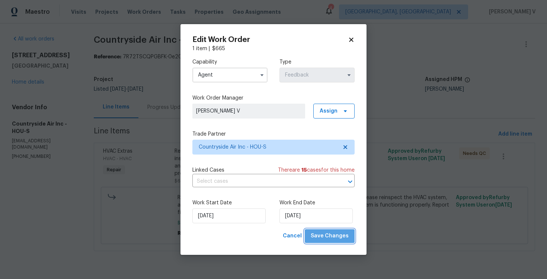
click at [337, 231] on button "Save Changes" at bounding box center [330, 237] width 50 height 14
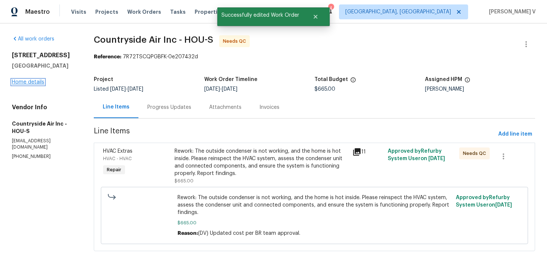
click at [25, 84] on link "Home details" at bounding box center [28, 82] width 32 height 5
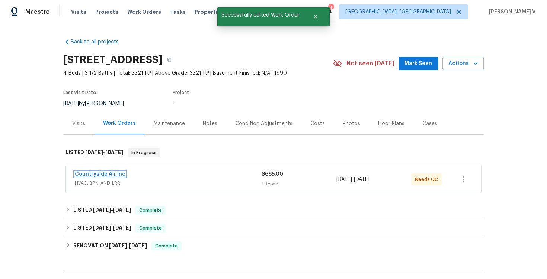
click at [82, 172] on link "Countryside Air Inc" at bounding box center [100, 174] width 51 height 5
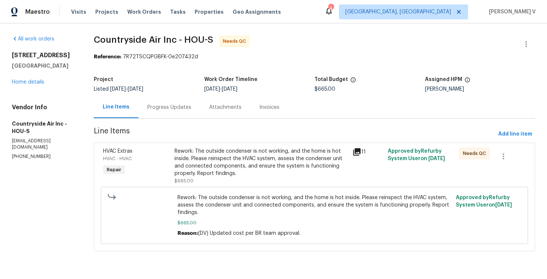
click at [226, 171] on div "Rework: The outside condenser is not working, and the home is hot inside. Pleas…" at bounding box center [261, 163] width 173 height 30
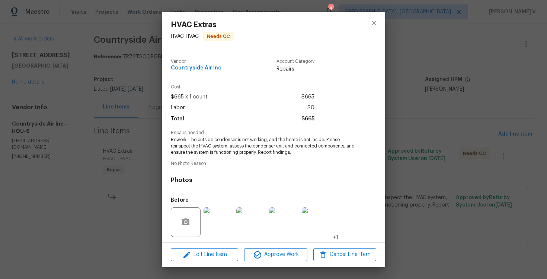
scroll to position [51, 0]
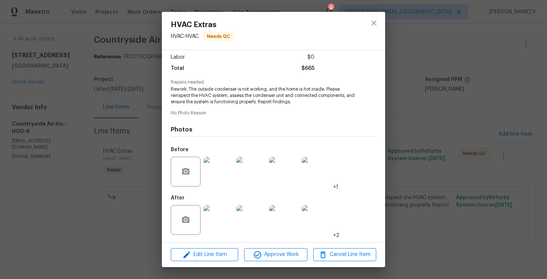
click at [220, 218] on img at bounding box center [219, 220] width 30 height 30
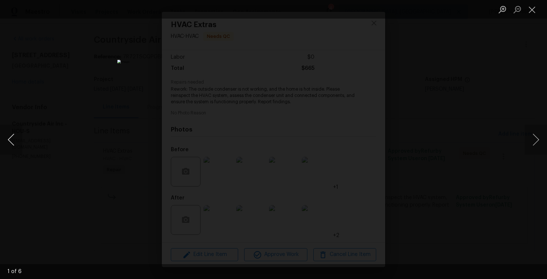
click at [9, 139] on button "Previous image" at bounding box center [11, 140] width 22 height 30
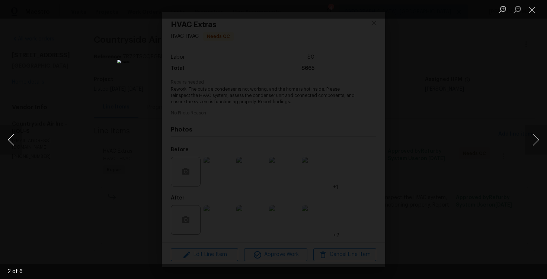
click at [9, 139] on button "Previous image" at bounding box center [11, 140] width 22 height 30
click at [46, 84] on div "Lightbox" at bounding box center [273, 139] width 547 height 279
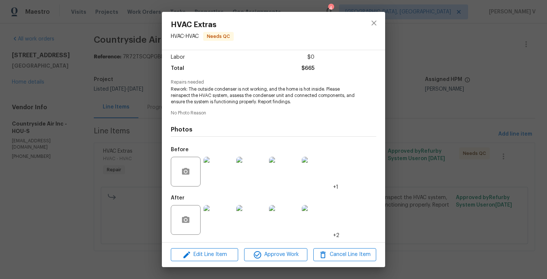
click at [46, 84] on div "HVAC Extras HVAC - HVAC Needs QC Vendor Countryside Air Inc Account Category Re…" at bounding box center [273, 139] width 547 height 279
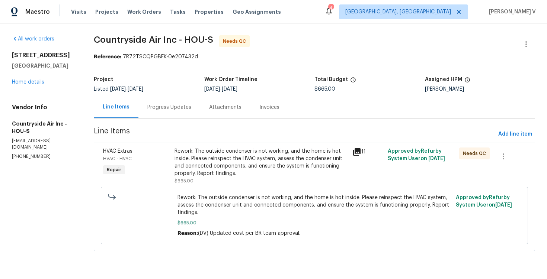
click at [179, 106] on div "Progress Updates" at bounding box center [169, 107] width 44 height 7
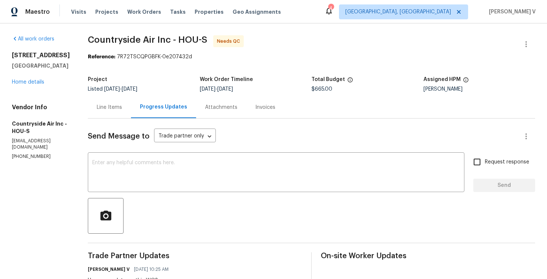
click at [112, 114] on div "Line Items" at bounding box center [109, 107] width 43 height 22
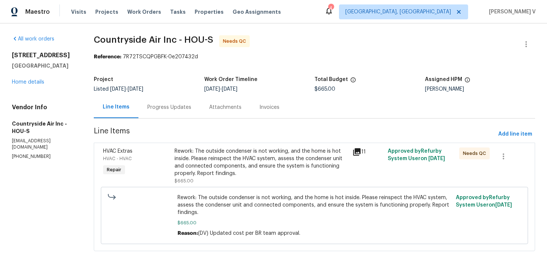
click at [200, 180] on div "Rework: The outside condenser is not working, and the home is hot inside. Pleas…" at bounding box center [261, 166] width 173 height 37
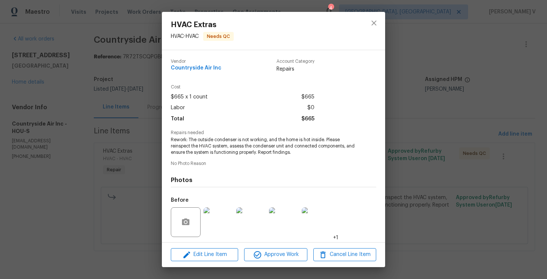
scroll to position [51, 0]
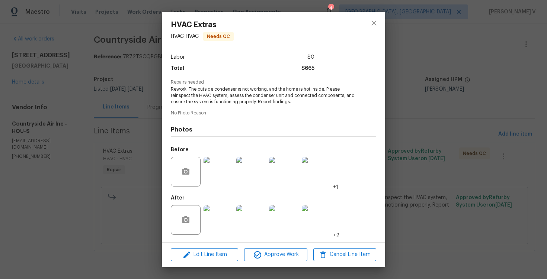
click at [212, 213] on img at bounding box center [219, 220] width 30 height 30
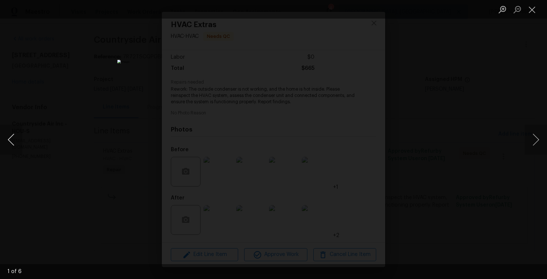
click at [16, 134] on button "Previous image" at bounding box center [11, 140] width 22 height 30
click at [91, 72] on div "Lightbox" at bounding box center [273, 139] width 547 height 279
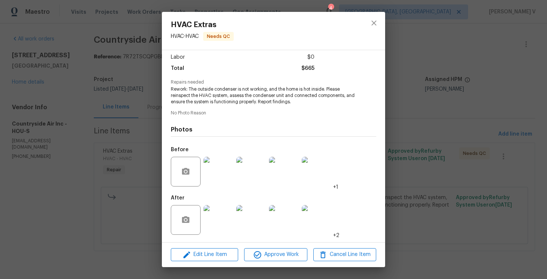
click at [91, 72] on div "HVAC Extras HVAC - HVAC Needs QC Vendor Countryside Air Inc Account Category Re…" at bounding box center [273, 139] width 547 height 279
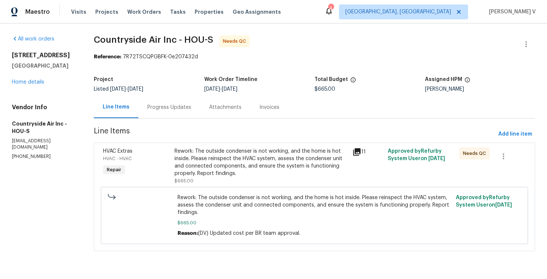
click at [208, 164] on div "Rework: The outside condenser is not working, and the home is hot inside. Pleas…" at bounding box center [261, 163] width 173 height 30
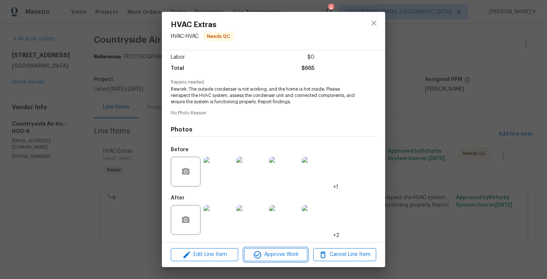
click at [287, 252] on span "Approve Work" at bounding box center [275, 254] width 58 height 9
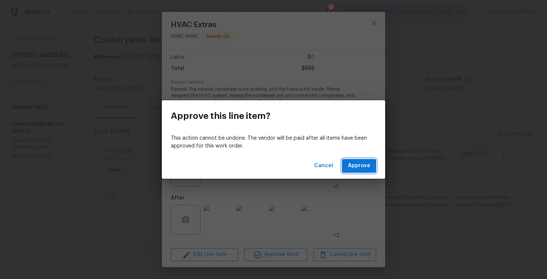
click at [368, 169] on span "Approve" at bounding box center [359, 166] width 22 height 9
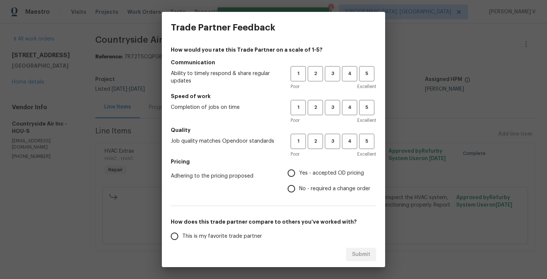
click at [323, 78] on div "1 2 3 4 5" at bounding box center [334, 73] width 86 height 15
click at [327, 78] on button "3" at bounding box center [332, 73] width 15 height 15
click at [330, 114] on button "3" at bounding box center [332, 107] width 15 height 15
click at [332, 141] on span "3" at bounding box center [333, 141] width 14 height 9
click at [287, 208] on div "How would you rate this Trade Partner on a scale of 1-5? Communication Ability …" at bounding box center [273, 191] width 205 height 291
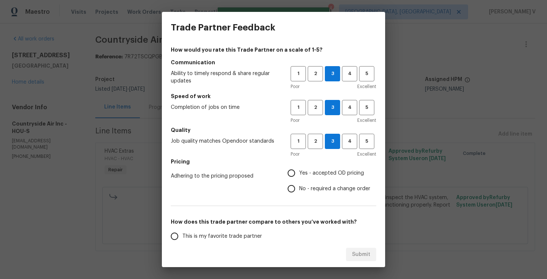
click at [301, 192] on span "No - required a change order" at bounding box center [334, 189] width 71 height 8
click at [299, 192] on input "No - required a change order" at bounding box center [292, 189] width 16 height 16
radio input "true"
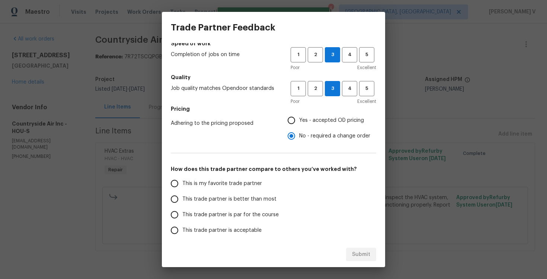
click at [256, 208] on label "This trade partner is par for the course" at bounding box center [226, 215] width 118 height 16
click at [182, 208] on input "This trade partner is par for the course" at bounding box center [175, 215] width 16 height 16
radio input "false"
click at [266, 203] on span "This trade partner is better than most" at bounding box center [229, 200] width 94 height 8
click at [182, 203] on input "This trade partner is better than most" at bounding box center [175, 200] width 16 height 16
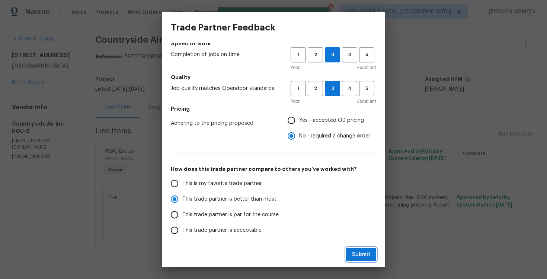
click at [360, 257] on span "Submit" at bounding box center [361, 254] width 18 height 9
radio input "true"
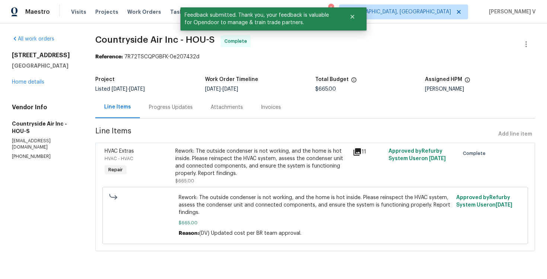
click at [190, 115] on div "Progress Updates" at bounding box center [171, 107] width 62 height 22
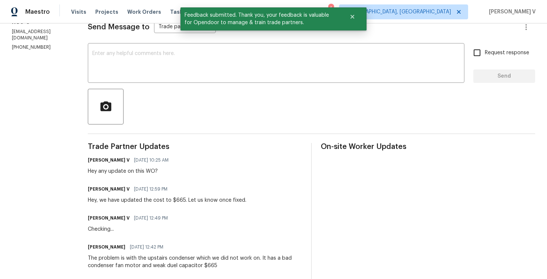
scroll to position [121, 0]
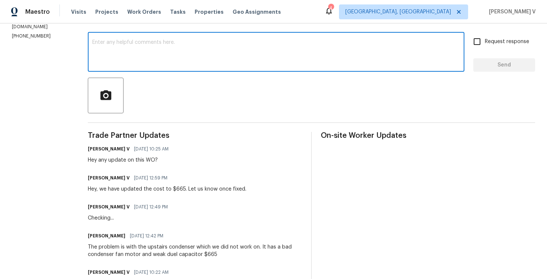
click at [160, 49] on textarea at bounding box center [276, 53] width 368 height 26
paste textarea "Hey, the work order has been approved. Thanks"
type textarea "Hey, the work order has been approved. Thanks"
click at [494, 71] on button "Send" at bounding box center [504, 65] width 62 height 14
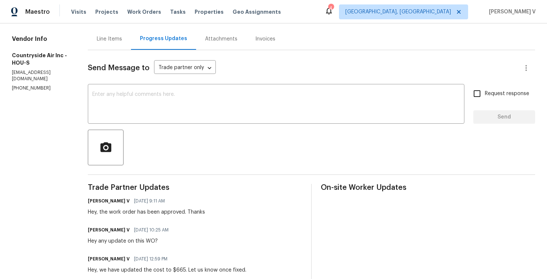
scroll to position [0, 0]
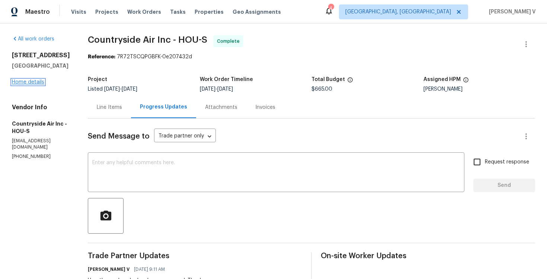
click at [31, 82] on link "Home details" at bounding box center [28, 82] width 32 height 5
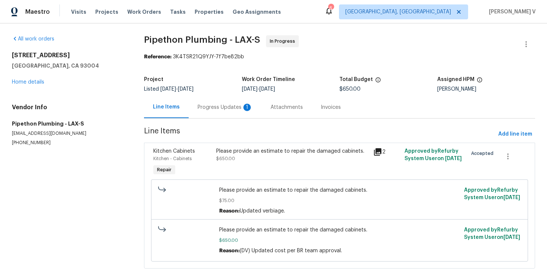
click at [213, 105] on div "Progress Updates 1" at bounding box center [225, 107] width 55 height 7
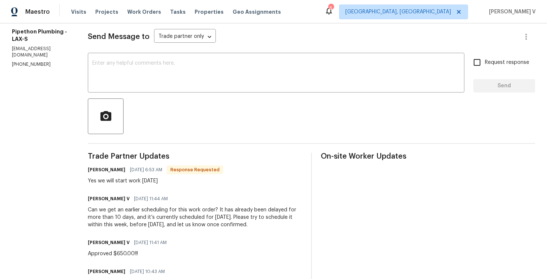
scroll to position [82, 0]
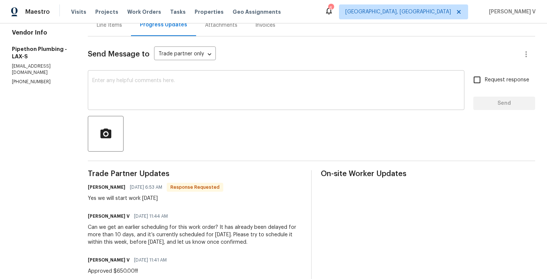
click at [173, 103] on textarea at bounding box center [276, 91] width 368 height 26
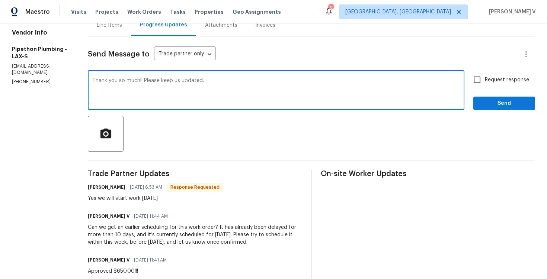
type textarea "Thank you so much!! Please keep us updated."
click at [491, 77] on span "Request response" at bounding box center [507, 80] width 44 height 8
click at [485, 77] on input "Request response" at bounding box center [477, 80] width 16 height 16
checkbox input "true"
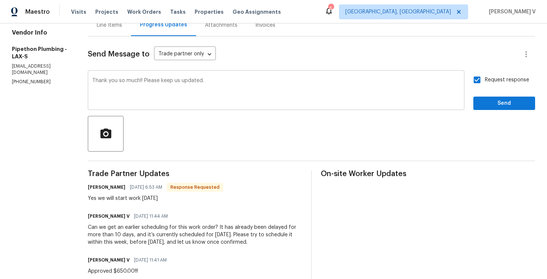
scroll to position [80, 0]
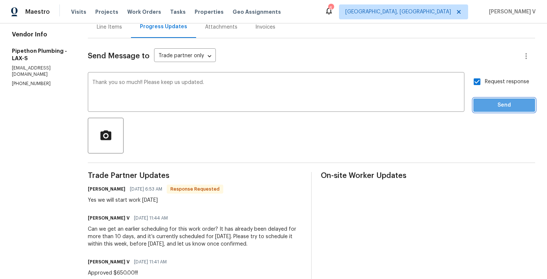
click at [482, 108] on span "Send" at bounding box center [504, 105] width 50 height 9
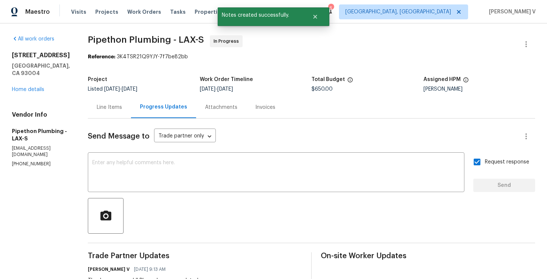
scroll to position [82, 0]
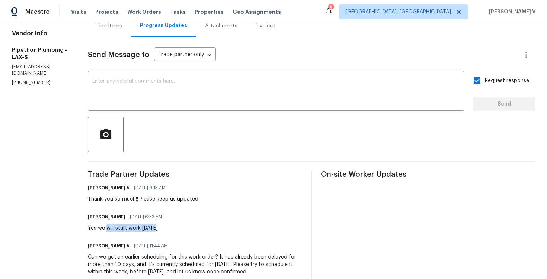
drag, startPoint x: 116, startPoint y: 228, endPoint x: 212, endPoint y: 228, distance: 96.0
click at [212, 228] on div "Andy Ramirez 10/09/2025 6:53 AM Yes we will start work today" at bounding box center [195, 222] width 214 height 20
copy div "will start work today"
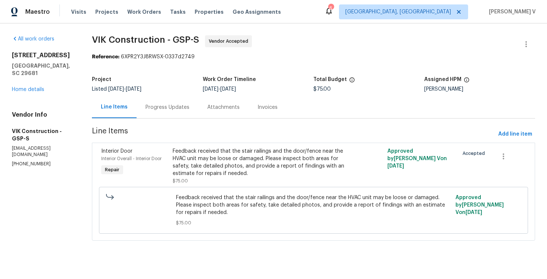
click at [174, 102] on div "Progress Updates" at bounding box center [168, 107] width 62 height 22
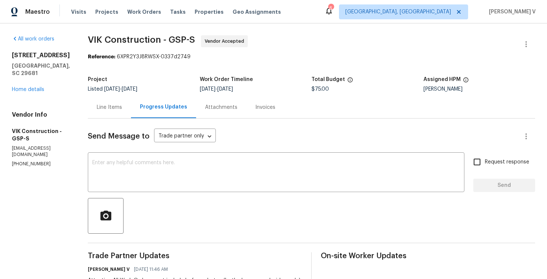
scroll to position [79, 0]
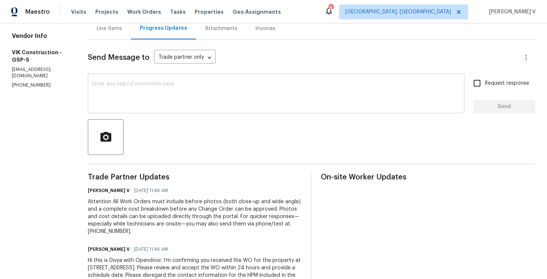
click at [159, 110] on div "x ​" at bounding box center [276, 95] width 377 height 38
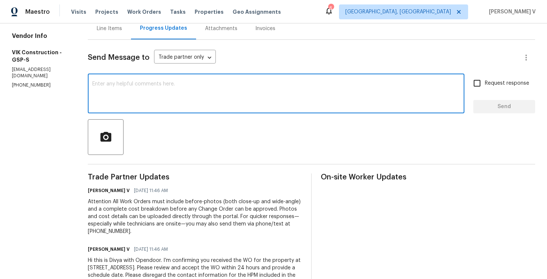
paste textarea "Hi team, Thank you for accepting the work order. Could you please provide a sch…"
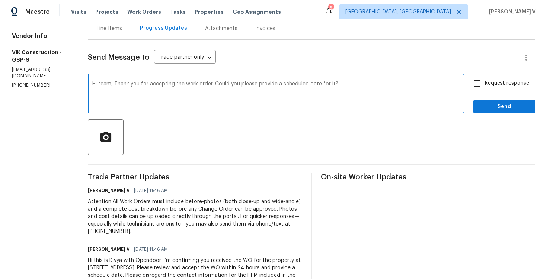
type textarea "Hi team, Thank you for accepting the work order. Could you please provide a sch…"
click at [479, 90] on input "Request response" at bounding box center [477, 84] width 16 height 16
checkbox input "true"
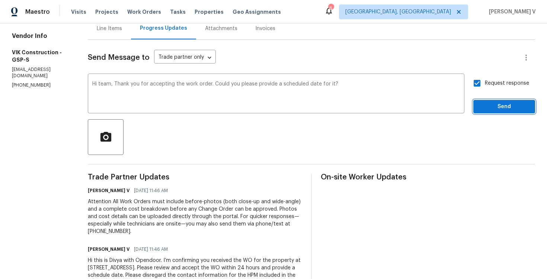
click at [495, 103] on span "Send" at bounding box center [504, 106] width 50 height 9
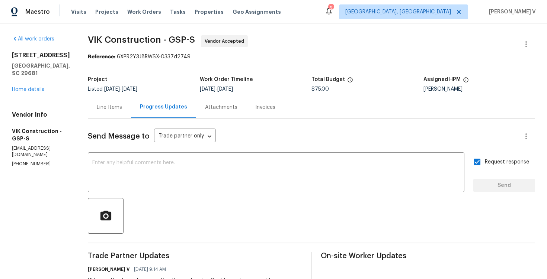
scroll to position [135, 0]
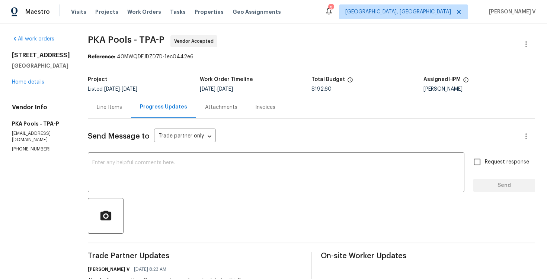
click at [29, 151] on p "[PHONE_NUMBER]" at bounding box center [41, 149] width 58 height 6
click at [29, 151] on p "(813) 493-8784" at bounding box center [41, 149] width 58 height 6
copy p "(813) 493-8784"
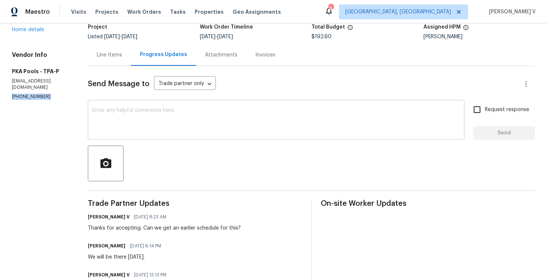
click at [141, 108] on textarea at bounding box center [276, 121] width 368 height 26
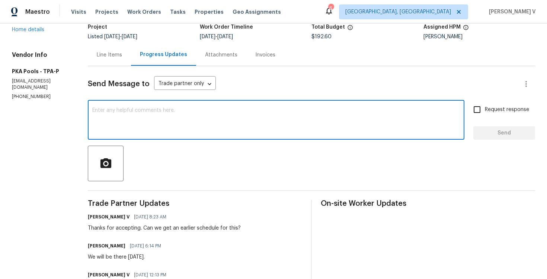
scroll to position [77, 0]
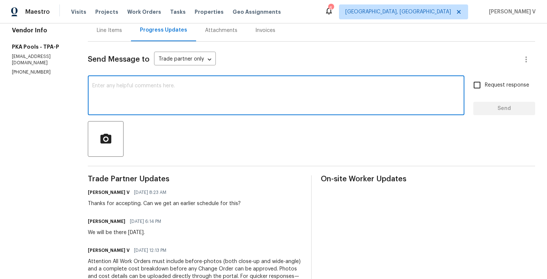
click at [141, 108] on textarea at bounding box center [276, 96] width 368 height 26
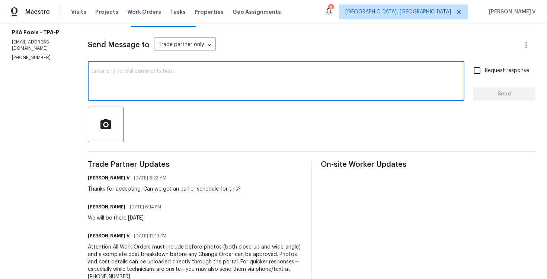
scroll to position [105, 0]
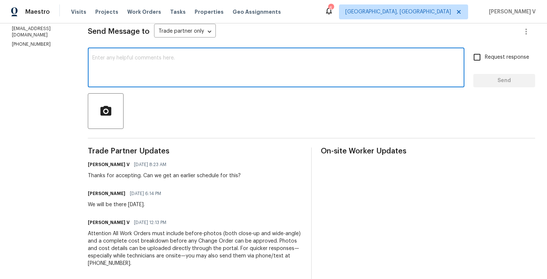
click at [138, 175] on div "Thanks for accepting. Can we get an earlier schedule for this?" at bounding box center [164, 175] width 153 height 7
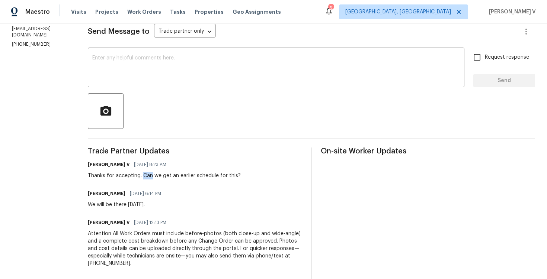
click at [138, 175] on div "Thanks for accepting. Can we get an earlier schedule for this?" at bounding box center [164, 175] width 153 height 7
copy div "Thanks for accepting. Can we get an earlier schedule for this?"
click at [159, 58] on textarea at bounding box center [276, 68] width 368 height 26
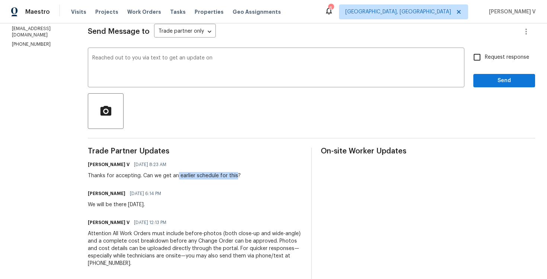
drag, startPoint x: 174, startPoint y: 177, endPoint x: 232, endPoint y: 178, distance: 58.4
click at [232, 178] on div "Thanks for accepting. Can we get an earlier schedule for this?" at bounding box center [164, 175] width 153 height 7
copy div "earlier schedule for this"
click at [267, 54] on div "Reached out to you via text to get an update on x ​" at bounding box center [276, 68] width 377 height 38
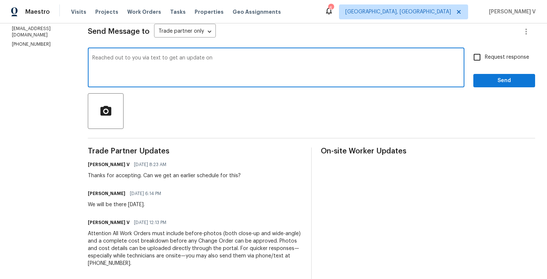
paste textarea "earlier schedule for this"
click at [248, 60] on textarea "Reached out to you via text to get an update on earlier schedule for this" at bounding box center [276, 68] width 368 height 26
click at [208, 58] on textarea "Reached out to you via text to get an update on earlier schedule datefor this" at bounding box center [276, 68] width 368 height 26
click at [256, 58] on textarea "Reached out to you via text to get an update on earlier schedule datefor this" at bounding box center [276, 68] width 368 height 26
click at [259, 58] on textarea "Reached out to you via text to get an update on earlier schedule datefor this" at bounding box center [276, 68] width 368 height 26
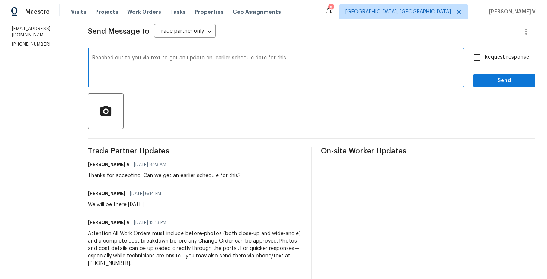
click at [285, 62] on textarea "Reached out to you via text to get an update on earlier schedule date for this" at bounding box center [276, 68] width 368 height 26
type textarea "Reached out to you via text to get an update on earlier schedule date for this.…"
click at [478, 58] on input "Request response" at bounding box center [477, 57] width 16 height 16
checkbox input "true"
click at [207, 58] on textarea "Reached out to you via text to get an update on earlier schedule date for this.…" at bounding box center [276, 68] width 368 height 26
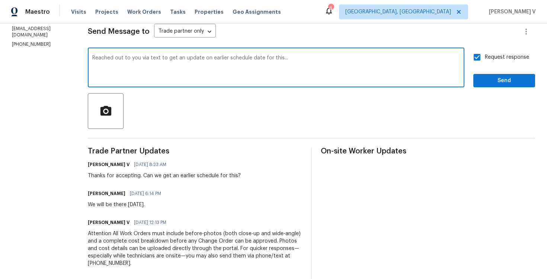
type textarea "Reached out to you via text to get an update on earlier schedule date for this.…"
click at [82, 57] on div "All work orders 513 Flamingo Dr Apollo Beach, FL 33572 Home details Vendor Info…" at bounding box center [273, 128] width 547 height 421
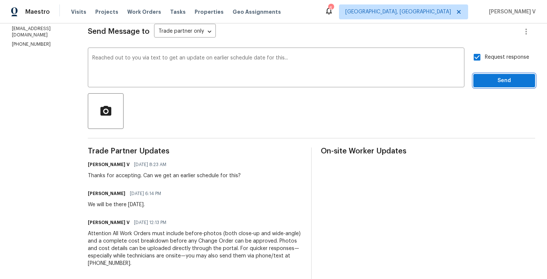
click at [506, 84] on span "Send" at bounding box center [504, 80] width 50 height 9
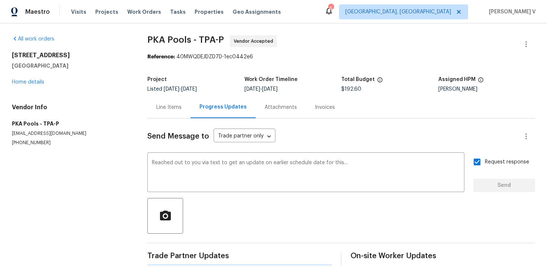
scroll to position [0, 0]
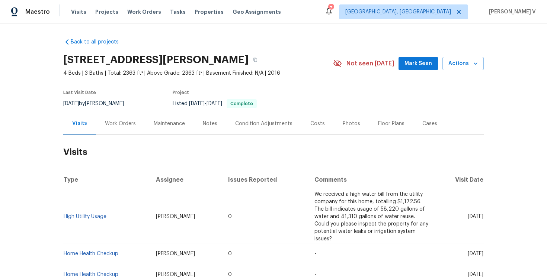
click at [135, 122] on div "Work Orders" at bounding box center [120, 124] width 49 height 22
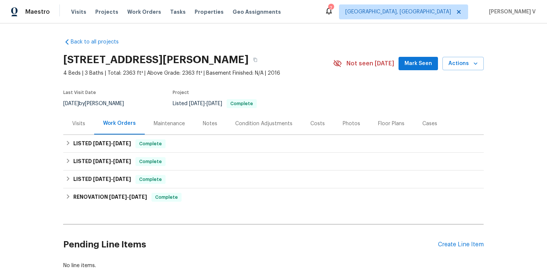
scroll to position [41, 0]
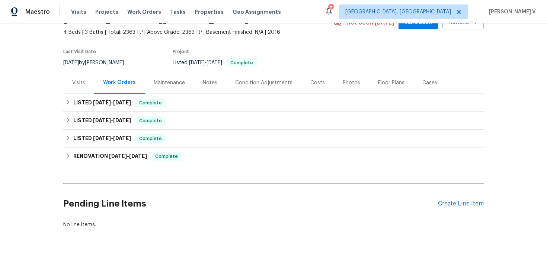
click at [469, 200] on div "Pending Line Items Create Line Item" at bounding box center [273, 204] width 421 height 35
click at [459, 207] on div "Create Line Item" at bounding box center [461, 204] width 46 height 7
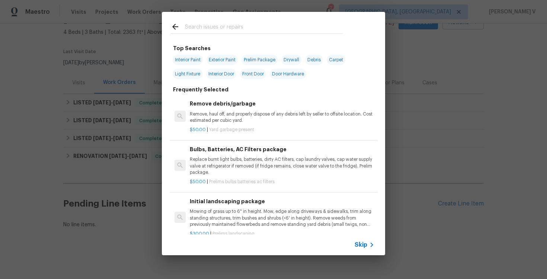
click at [362, 247] on span "Skip" at bounding box center [361, 245] width 13 height 7
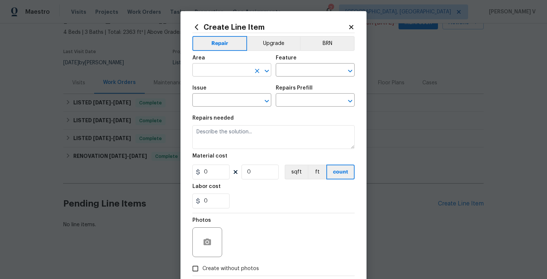
click at [238, 69] on input "text" at bounding box center [221, 71] width 58 height 12
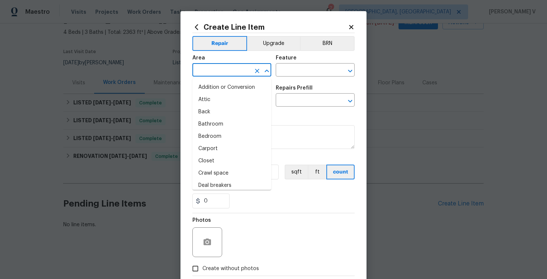
type input "l"
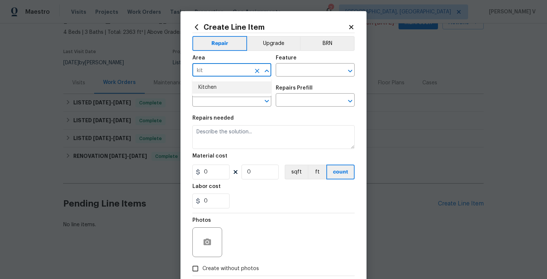
click at [223, 85] on li "Kitchen" at bounding box center [231, 88] width 79 height 12
type input "Kitchen"
click at [293, 75] on input "text" at bounding box center [305, 71] width 58 height 12
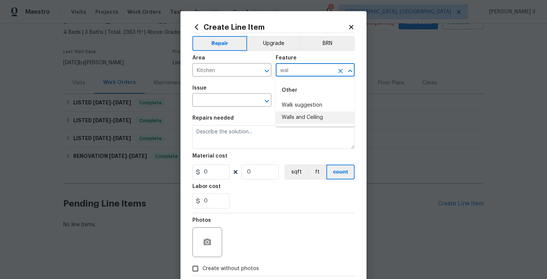
click at [301, 124] on ul "Other Walk suggestion Walls and Ceiling" at bounding box center [315, 103] width 79 height 48
click at [297, 119] on li "Walls and Ceiling" at bounding box center [315, 118] width 79 height 12
type input "Walls and Ceiling"
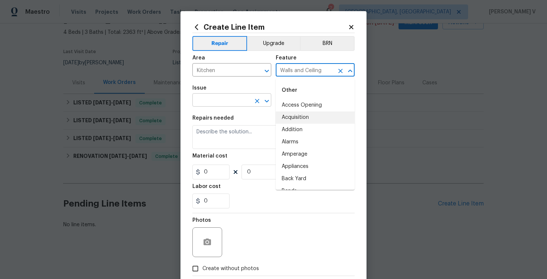
click at [202, 100] on input "text" at bounding box center [221, 101] width 58 height 12
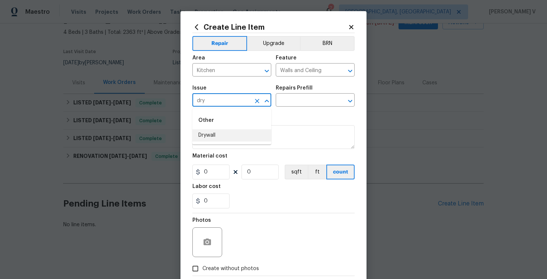
click at [235, 135] on li "Drywall" at bounding box center [231, 136] width 79 height 12
type input "Drywall"
click at [307, 107] on body "Maestro Visits Projects Work Orders Tasks Properties Geo Assignments 7 Albuquer…" at bounding box center [273, 139] width 547 height 279
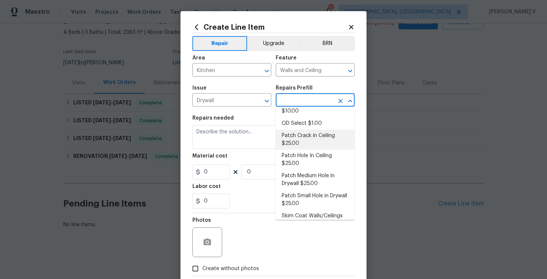
scroll to position [51, 0]
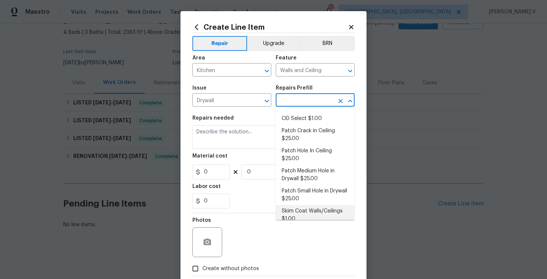
click at [302, 205] on li "Skim Coat Walls/Ceilings $1.00" at bounding box center [315, 215] width 79 height 20
type input "Skim Coat Walls/Ceilings $1.00"
type textarea "Prep/scrape all loose material from the damaged area; prime if needed. Skim coa…"
type input "1"
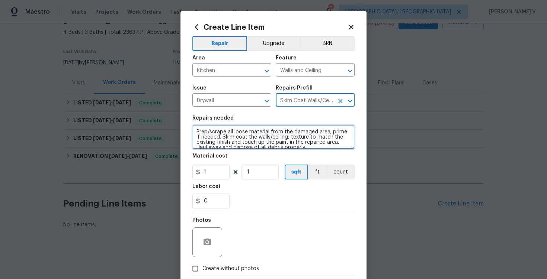
click at [266, 140] on textarea "Prep/scrape all loose material from the damaged area; prime if needed. Skim coa…" at bounding box center [273, 137] width 162 height 24
paste textarea "Feedback received that there is a visible stain on the kitchen ceiling. Please …"
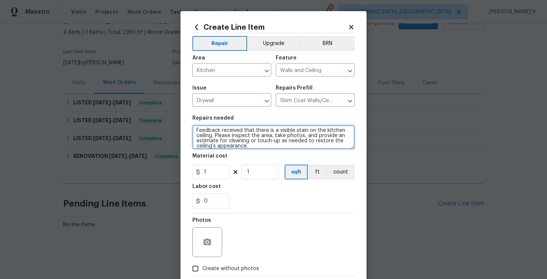
type textarea "Feedback received that there is a visible stain on the kitchen ceiling. Please …"
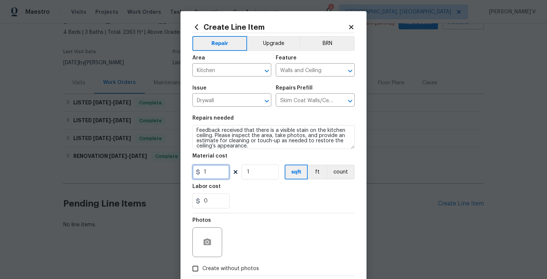
click at [220, 172] on input "1" at bounding box center [210, 172] width 37 height 15
type input "75"
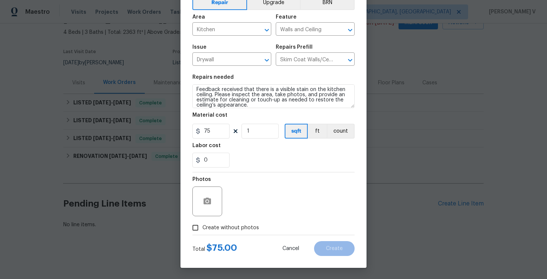
click at [209, 233] on label "Create without photos" at bounding box center [223, 228] width 71 height 14
click at [202, 233] on input "Create without photos" at bounding box center [195, 228] width 14 height 14
checkbox input "true"
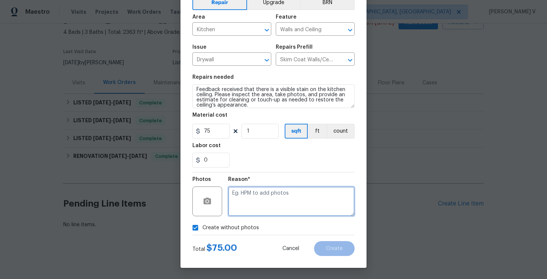
click at [262, 210] on textarea at bounding box center [291, 202] width 127 height 30
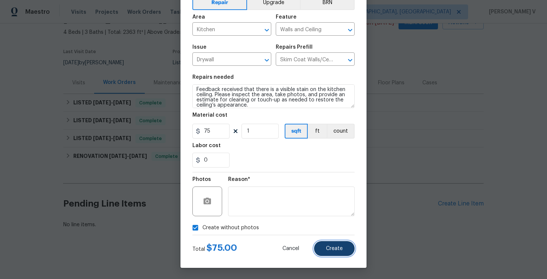
click at [323, 251] on button "Create" at bounding box center [334, 249] width 41 height 15
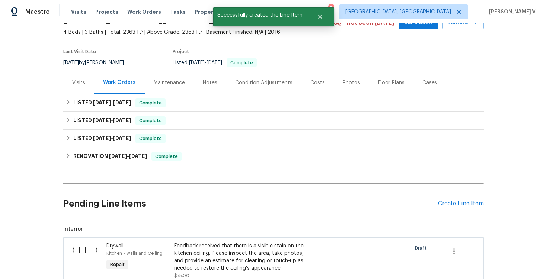
click at [91, 249] on input "checkbox" at bounding box center [84, 251] width 21 height 16
checkbox input "true"
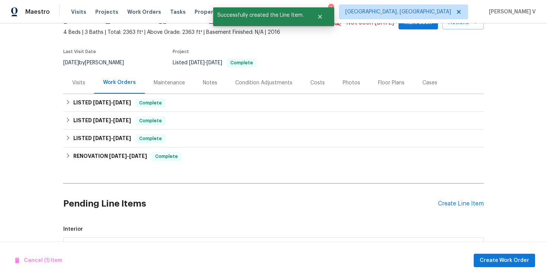
scroll to position [141, 0]
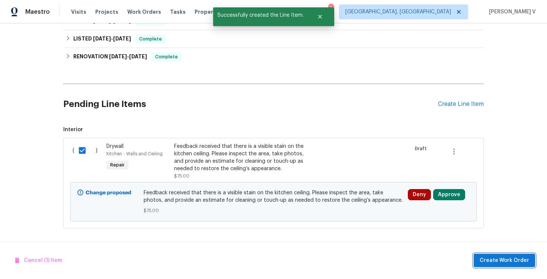
click at [504, 267] on button "Create Work Order" at bounding box center [504, 261] width 61 height 14
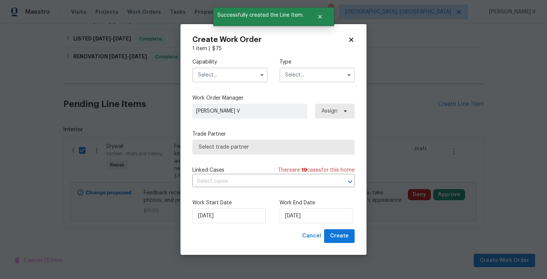
click at [243, 83] on div "Capability Type" at bounding box center [273, 70] width 162 height 36
click at [233, 78] on input "text" at bounding box center [229, 75] width 75 height 15
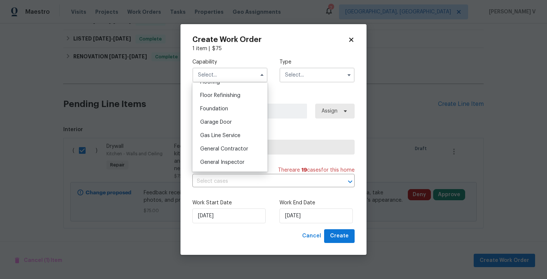
scroll to position [403, 0]
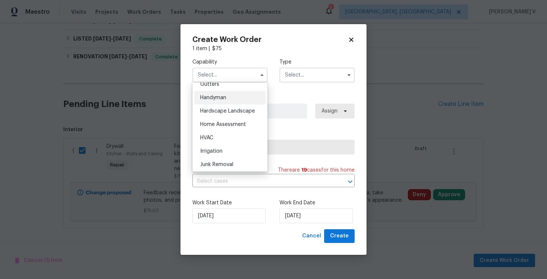
click at [227, 100] on div "Handyman" at bounding box center [229, 97] width 71 height 13
type input "Handyman"
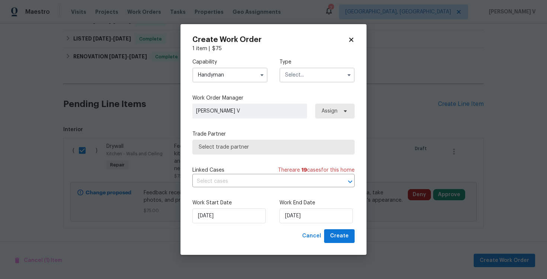
click at [317, 74] on input "text" at bounding box center [316, 75] width 75 height 15
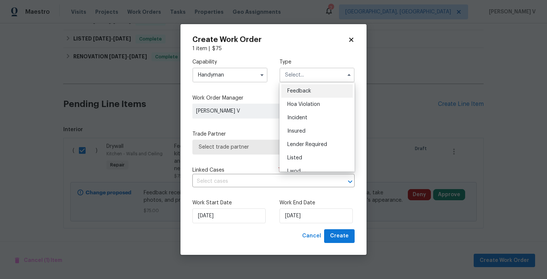
click at [300, 87] on div "Feedback" at bounding box center [316, 90] width 71 height 13
type input "Feedback"
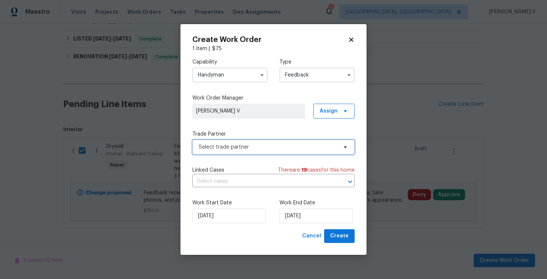
click at [261, 148] on span "Select trade partner" at bounding box center [268, 147] width 139 height 7
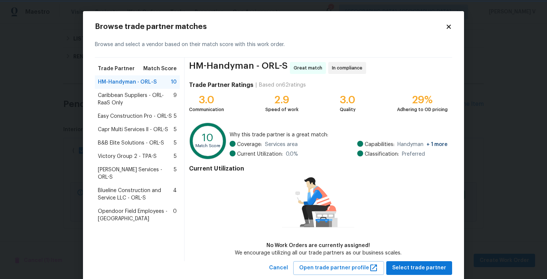
scroll to position [18, 0]
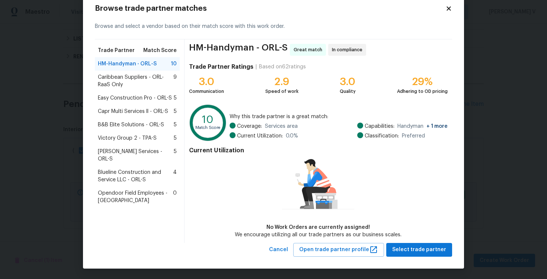
click at [142, 85] on span "Caribbean Suppliers - ORL-RaaS Only" at bounding box center [136, 81] width 76 height 15
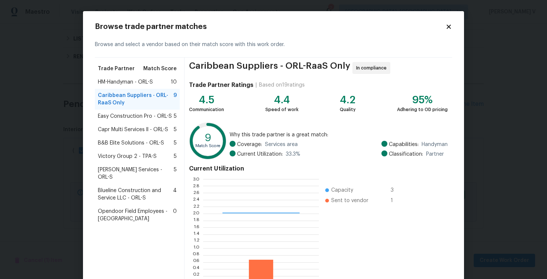
scroll to position [49, 0]
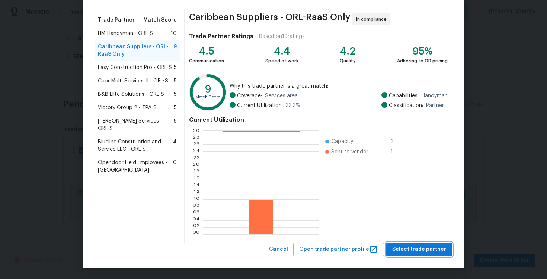
click at [435, 252] on span "Select trade partner" at bounding box center [419, 249] width 54 height 9
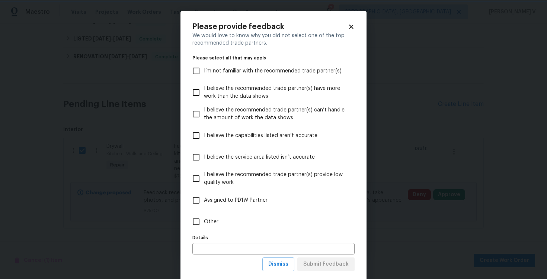
scroll to position [0, 0]
click at [274, 261] on span "Dismiss" at bounding box center [278, 264] width 20 height 9
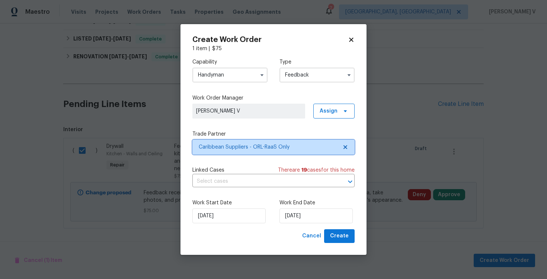
click at [254, 150] on span "Caribbean Suppliers - ORL-RaaS Only" at bounding box center [268, 147] width 139 height 7
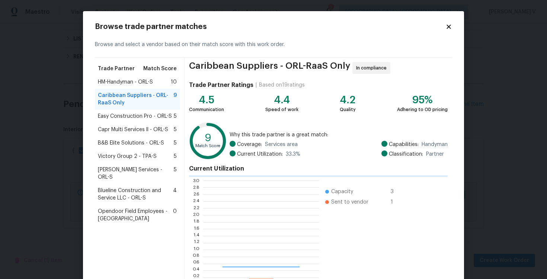
scroll to position [104, 116]
click at [128, 112] on div "Easy Construction Pro - ORL-S 5" at bounding box center [137, 116] width 85 height 13
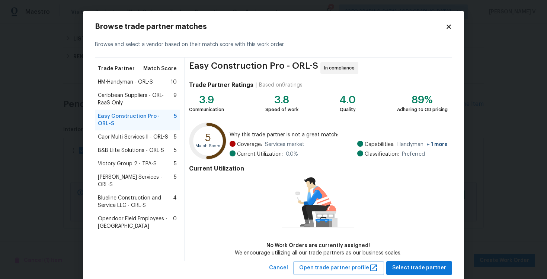
click at [126, 134] on span "Capr Multi Services ll - ORL-S" at bounding box center [133, 137] width 70 height 7
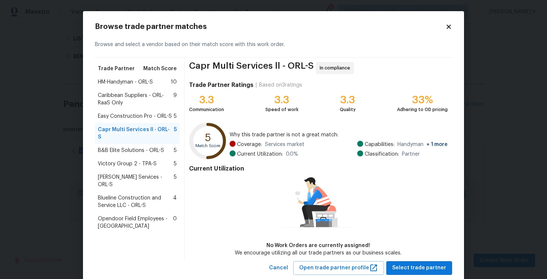
click at [133, 160] on span "Victory Group 2 - TPA-S" at bounding box center [127, 163] width 59 height 7
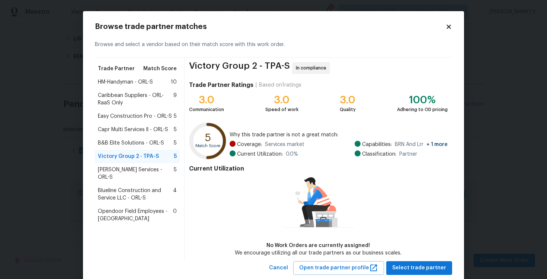
click at [129, 190] on span "Blueline Construction and Service LLC - ORL-S" at bounding box center [135, 194] width 75 height 15
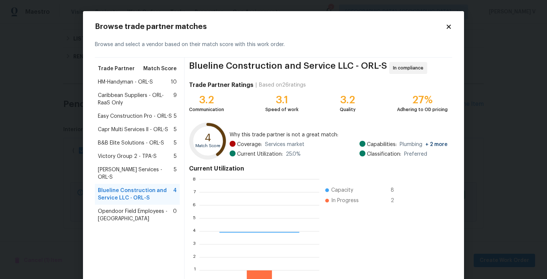
scroll to position [104, 119]
click at [129, 173] on span "Gabler Services - ORL-S" at bounding box center [136, 173] width 76 height 15
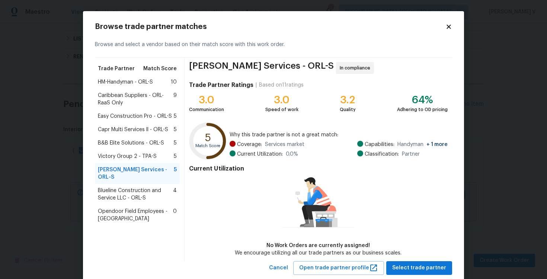
click at [128, 86] on span "HM-Handyman - ORL-S" at bounding box center [125, 82] width 55 height 7
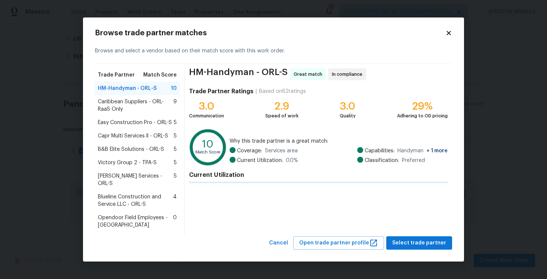
click at [128, 99] on div "Caribbean Suppliers - ORL-RaaS Only 9" at bounding box center [137, 105] width 85 height 21
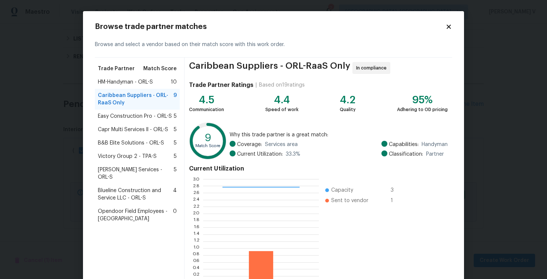
scroll to position [49, 0]
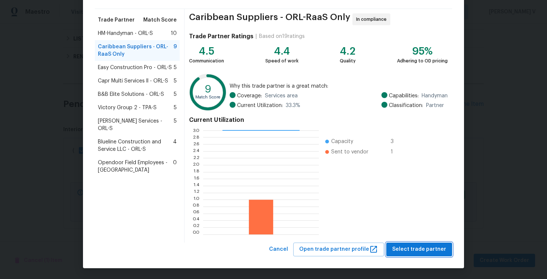
click at [412, 247] on span "Select trade partner" at bounding box center [419, 249] width 54 height 9
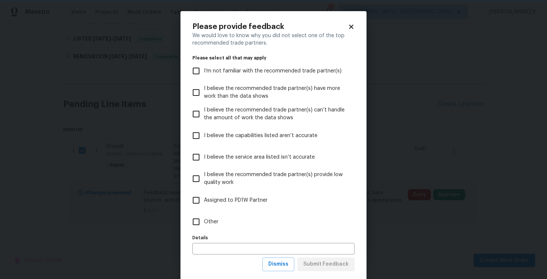
scroll to position [0, 0]
click at [287, 215] on label "Other" at bounding box center [268, 222] width 160 height 22
click at [204, 215] on input "Other" at bounding box center [196, 222] width 16 height 16
checkbox input "true"
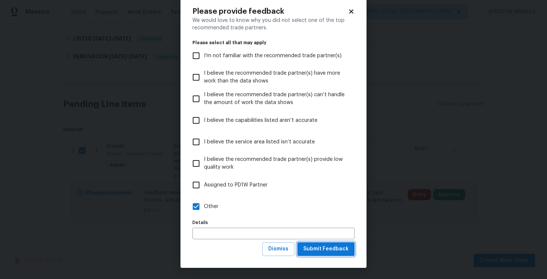
click at [333, 253] on span "Submit Feedback" at bounding box center [325, 249] width 45 height 9
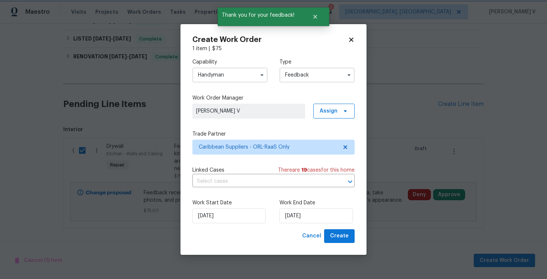
scroll to position [0, 0]
click at [313, 223] on input "09/10/2025" at bounding box center [315, 216] width 73 height 15
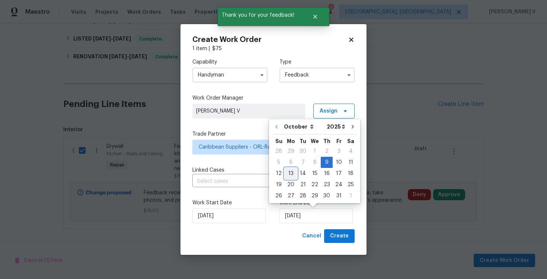
click at [294, 172] on div "13" at bounding box center [291, 174] width 12 height 10
type input "13/10/2025"
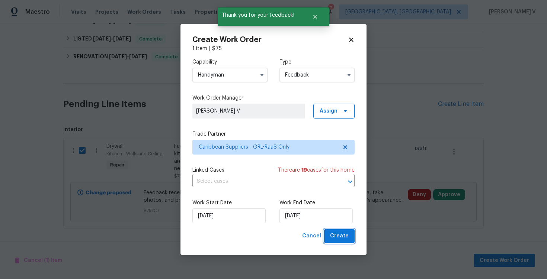
click at [333, 242] on button "Create" at bounding box center [339, 237] width 31 height 14
checkbox input "false"
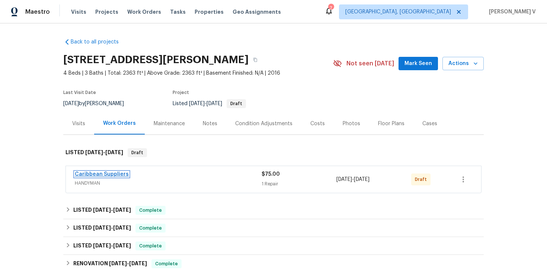
click at [120, 175] on link "Caribbean Suppliers" at bounding box center [102, 174] width 54 height 5
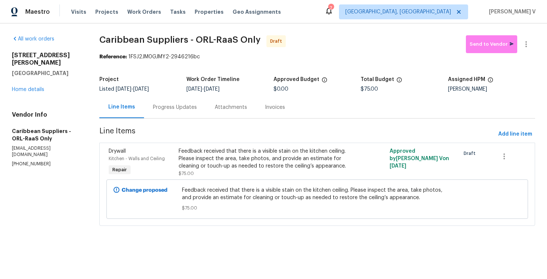
click at [185, 107] on div "Progress Updates" at bounding box center [175, 107] width 44 height 7
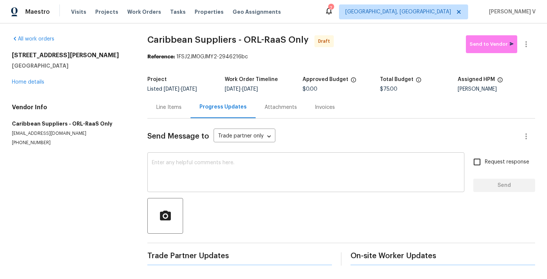
click at [202, 185] on textarea at bounding box center [306, 173] width 308 height 26
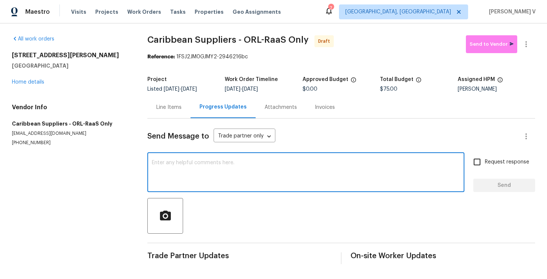
paste textarea "Hi this is Divya with Opendoor. I’m confirming you received the WO for the prop…"
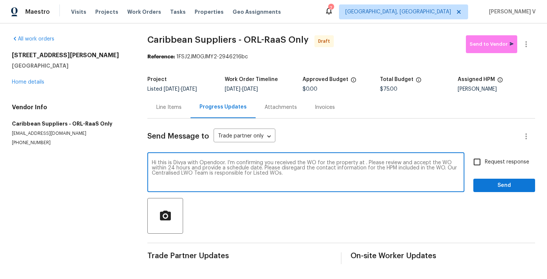
click at [362, 163] on textarea "Hi this is Divya with Opendoor. I’m confirming you received the WO for the prop…" at bounding box center [306, 173] width 308 height 26
paste textarea "68 Auberry Dr, Palm Coast, FL 32137"
type textarea "Hi this is Divya with Opendoor. I’m confirming you received the WO for the prop…"
click at [468, 160] on div "Hi this is Divya with Opendoor. I’m confirming you received the WO for the prop…" at bounding box center [341, 173] width 388 height 38
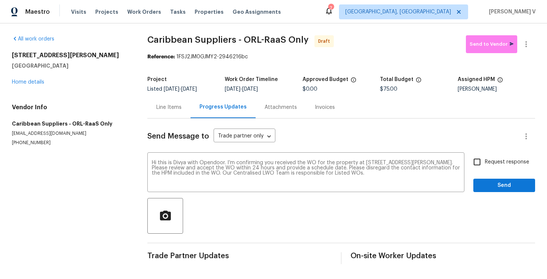
click at [490, 161] on span "Request response" at bounding box center [507, 163] width 44 height 8
click at [485, 161] on input "Request response" at bounding box center [477, 162] width 16 height 16
checkbox input "true"
click at [500, 183] on span "Send" at bounding box center [504, 185] width 50 height 9
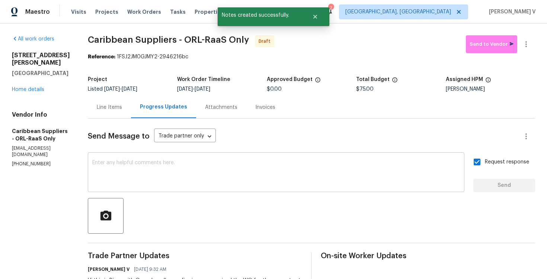
click at [228, 186] on textarea at bounding box center [276, 173] width 368 height 26
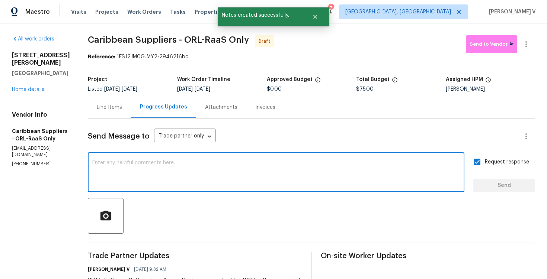
paste textarea "Attention All Work Orders must include before-photos (both close-up and wide-an…"
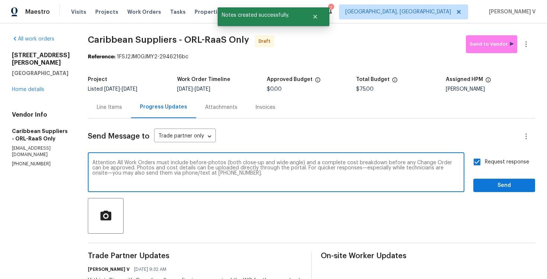
type textarea "Attention All Work Orders must include before-photos (both close-up and wide-an…"
click at [485, 190] on span "Send" at bounding box center [504, 185] width 50 height 9
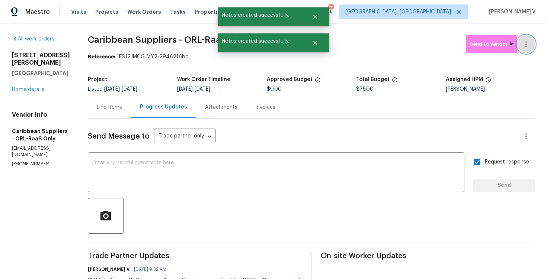
click at [532, 46] on button "button" at bounding box center [526, 44] width 18 height 18
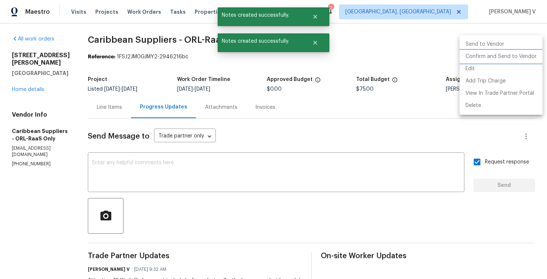
click at [478, 62] on li "Confirm and Send to Vendor" at bounding box center [501, 57] width 83 height 12
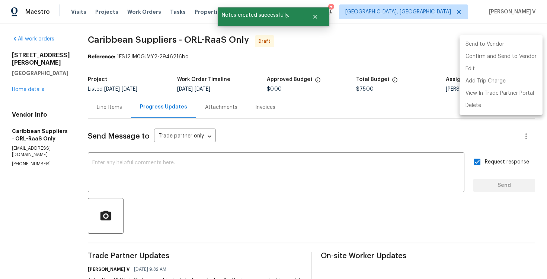
click at [164, 76] on div at bounding box center [273, 139] width 547 height 279
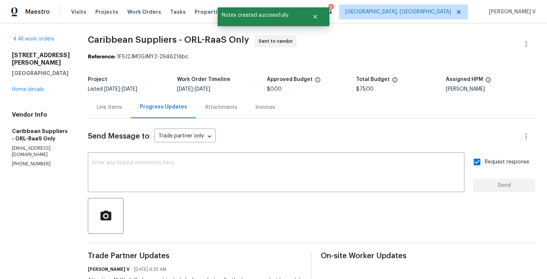
drag, startPoint x: 132, startPoint y: 57, endPoint x: 275, endPoint y: 57, distance: 143.7
click at [275, 57] on div "Reference: 1FSJ2JM0GJMY2-2946216bc" at bounding box center [311, 56] width 447 height 7
drag, startPoint x: 132, startPoint y: 57, endPoint x: 262, endPoint y: 57, distance: 129.9
click at [262, 57] on div "Reference: 1FSJ2JM0GJMY2-2946216bc" at bounding box center [311, 56] width 447 height 7
copy div "1FSJ2JM0GJMY2-2946216bc"
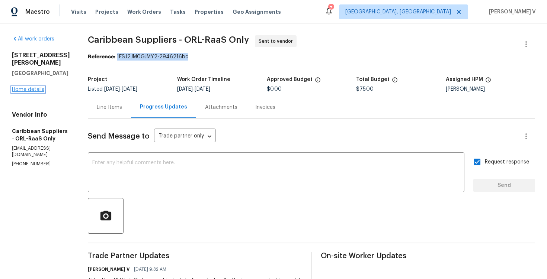
click at [31, 87] on link "Home details" at bounding box center [28, 89] width 32 height 5
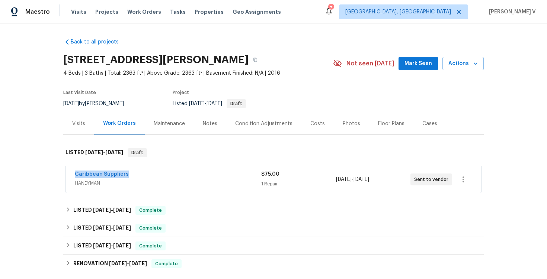
drag, startPoint x: 66, startPoint y: 173, endPoint x: 163, endPoint y: 173, distance: 96.4
click at [163, 173] on div "Caribbean Suppliers HANDYMAN $75.00 1 Repair 10/9/2025 - 10/13/2025 Sent to ven…" at bounding box center [273, 179] width 415 height 27
copy link "Caribbean Suppliers"
click at [112, 177] on link "Caribbean Suppliers" at bounding box center [102, 174] width 54 height 5
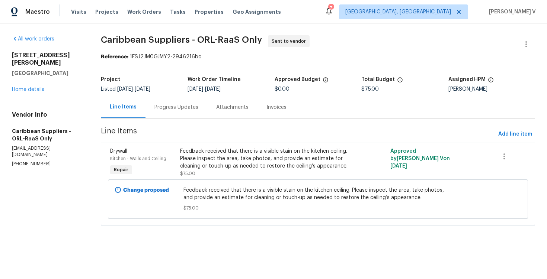
click at [165, 99] on div "Progress Updates" at bounding box center [177, 107] width 62 height 22
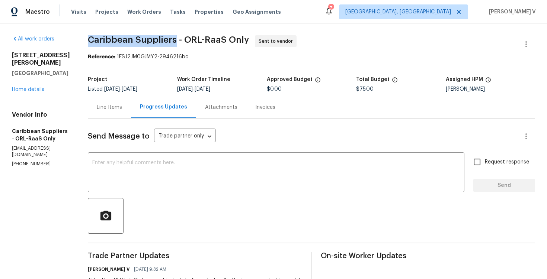
drag, startPoint x: 102, startPoint y: 35, endPoint x: 189, endPoint y: 36, distance: 86.7
click at [189, 36] on div "All work orders 68 Auberry Dr Palm Coast, FL 32137 Home details Vendor Info Car…" at bounding box center [273, 204] width 547 height 363
copy span "Caribbean Suppliers"
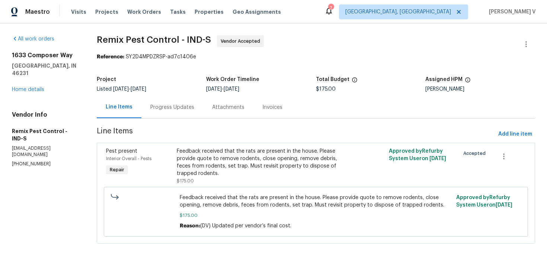
click at [150, 111] on div "Progress Updates" at bounding box center [172, 107] width 44 height 7
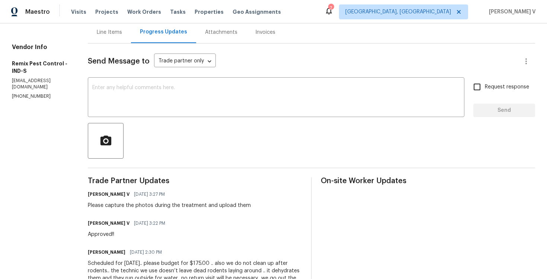
scroll to position [89, 0]
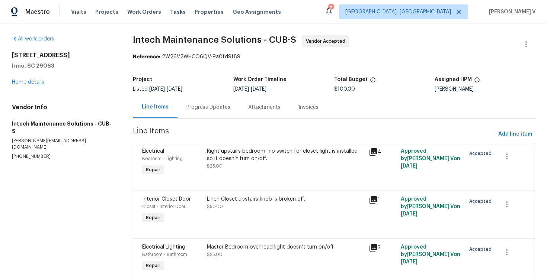
click at [215, 113] on div "Progress Updates" at bounding box center [209, 107] width 62 height 22
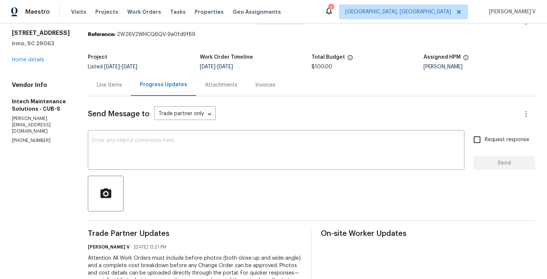
scroll to position [44, 0]
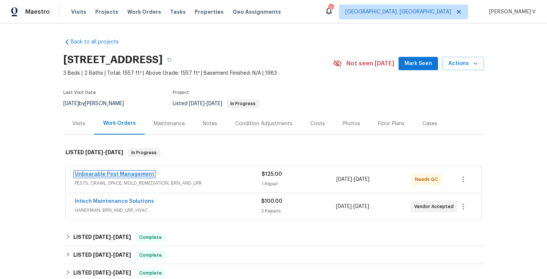
click at [131, 173] on link "Unbearable Pest Management" at bounding box center [115, 174] width 80 height 5
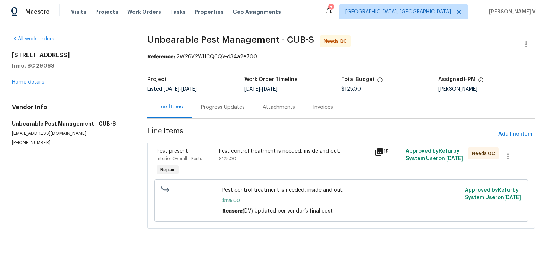
click at [198, 114] on div "Progress Updates" at bounding box center [223, 107] width 62 height 22
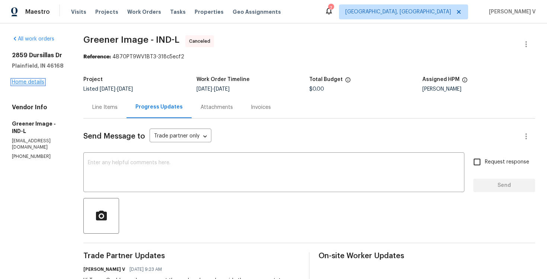
click at [31, 81] on link "Home details" at bounding box center [28, 82] width 32 height 5
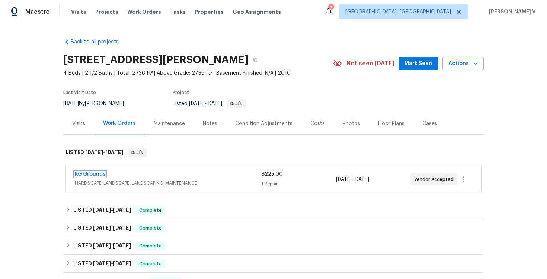
click at [96, 174] on link "KG Grounds" at bounding box center [90, 174] width 31 height 5
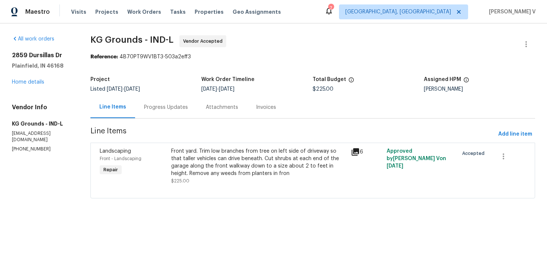
click at [168, 106] on div "Progress Updates" at bounding box center [166, 107] width 44 height 7
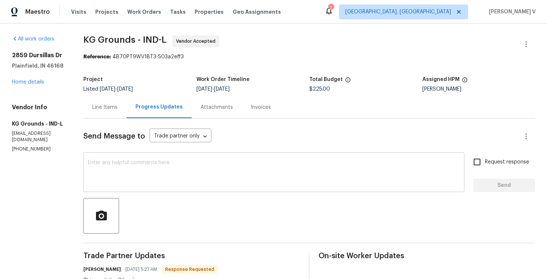
click at [147, 159] on div "x ​" at bounding box center [273, 173] width 381 height 38
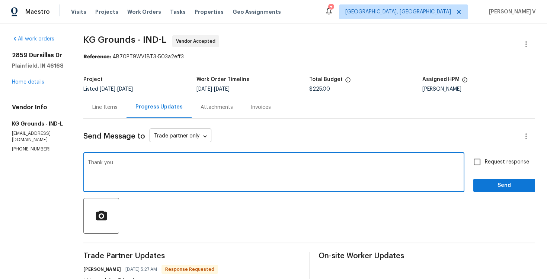
type textarea "Thank you"
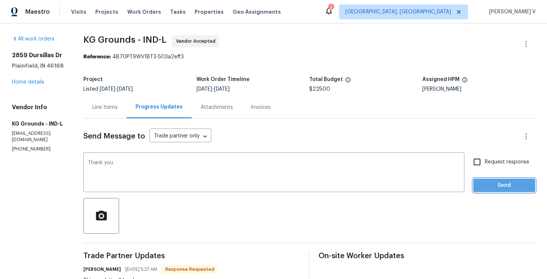
click at [525, 190] on span "Send" at bounding box center [504, 185] width 50 height 9
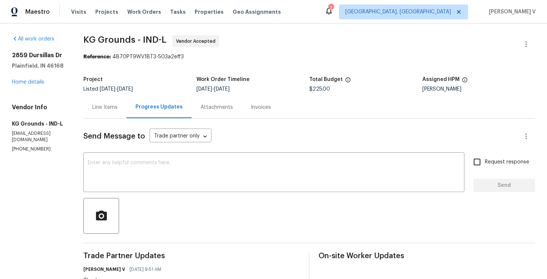
scroll to position [65, 0]
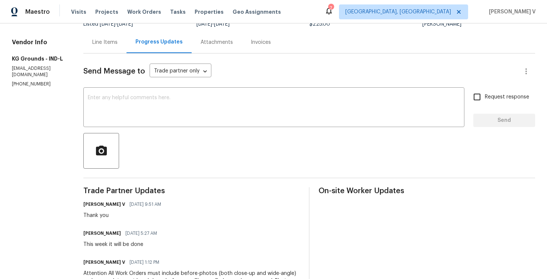
click at [102, 242] on div "This week it will be done" at bounding box center [122, 244] width 78 height 7
copy div "This week it will be done"
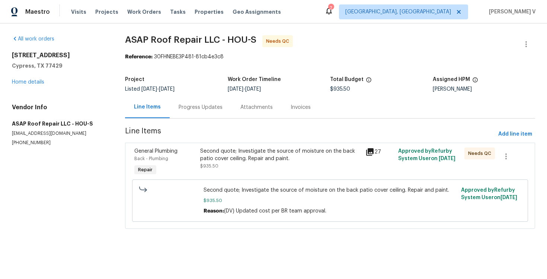
click at [179, 109] on div "Progress Updates" at bounding box center [201, 107] width 44 height 7
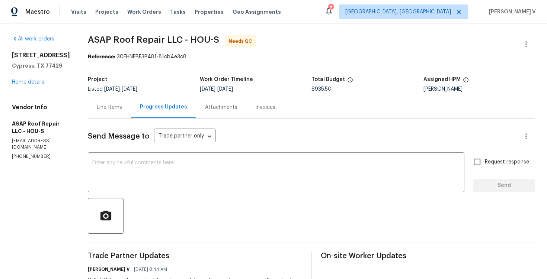
click at [95, 98] on div "Line Items" at bounding box center [109, 107] width 43 height 22
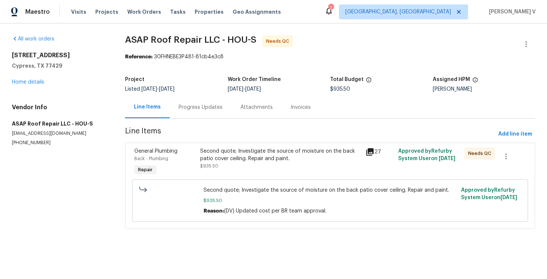
click at [207, 144] on div "General Plumbing Back - Plumbing Repair Second quote; Investigate the source of…" at bounding box center [330, 186] width 410 height 86
click at [212, 104] on div "Progress Updates" at bounding box center [201, 107] width 44 height 7
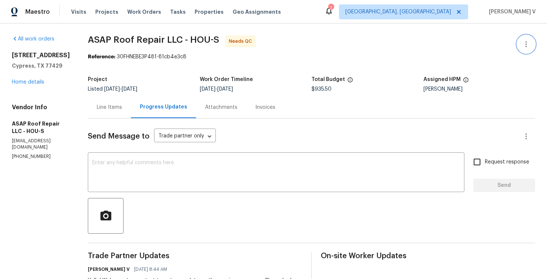
click at [524, 40] on icon "button" at bounding box center [526, 44] width 9 height 9
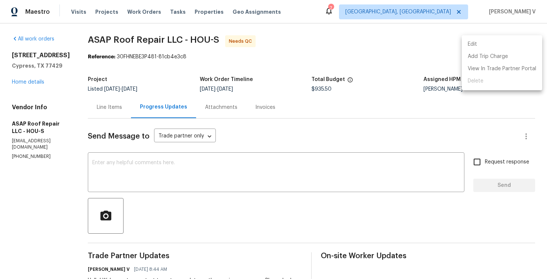
click at [524, 39] on li "Edit" at bounding box center [502, 44] width 80 height 12
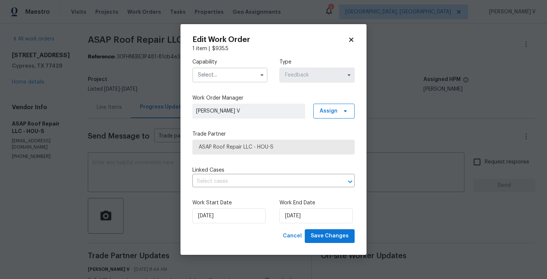
click at [216, 79] on input "text" at bounding box center [229, 75] width 75 height 15
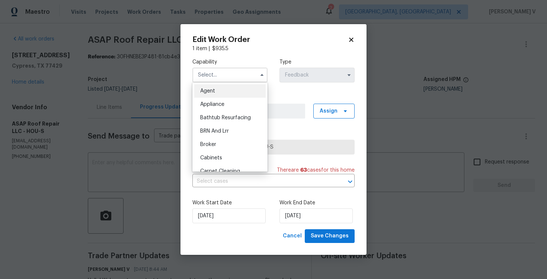
click at [211, 90] on span "Agent" at bounding box center [207, 91] width 15 height 5
type input "Agent"
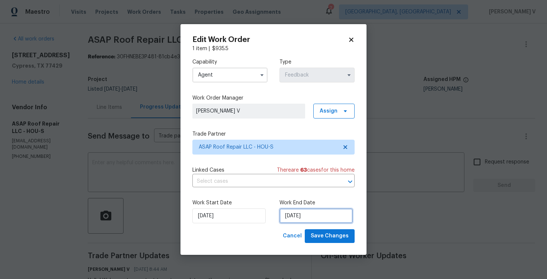
click at [292, 221] on input "06/10/2025" at bounding box center [315, 216] width 73 height 15
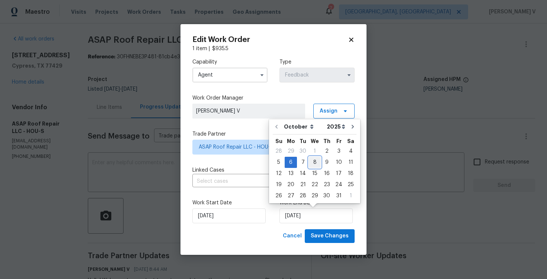
click at [316, 166] on div "8" at bounding box center [315, 162] width 12 height 10
type input "08/10/2025"
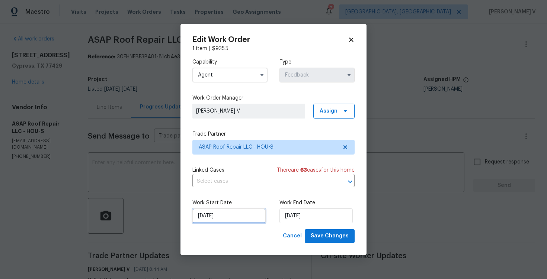
click at [211, 213] on input "02/10/2025" at bounding box center [228, 216] width 73 height 15
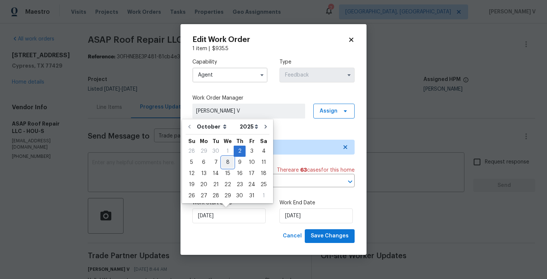
click at [226, 161] on div "8" at bounding box center [228, 162] width 12 height 10
type input "08/10/2025"
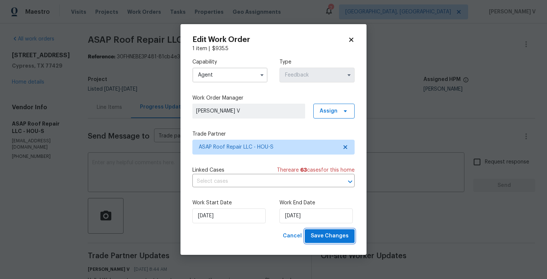
click at [317, 240] on span "Save Changes" at bounding box center [330, 236] width 38 height 9
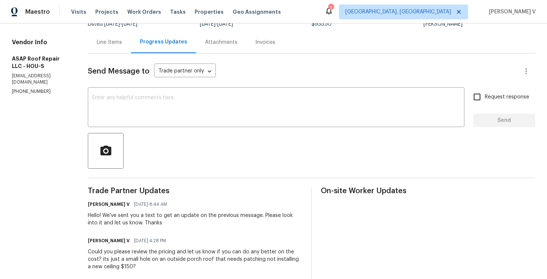
scroll to position [39, 0]
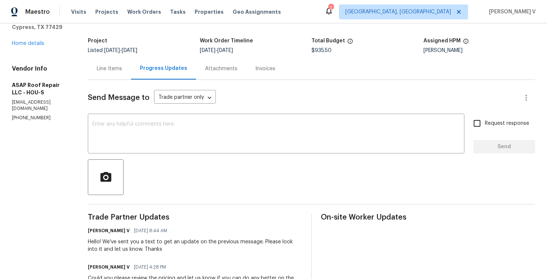
click at [110, 75] on div "Line Items" at bounding box center [109, 69] width 43 height 22
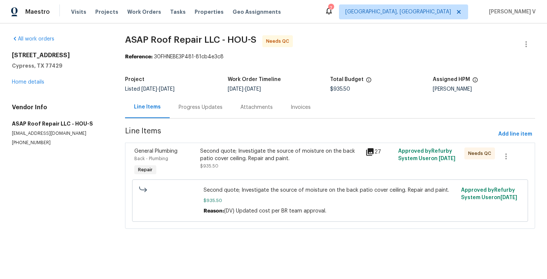
click at [223, 146] on div "Second quote; Investigate the source of moisture on the back patio cover ceilin…" at bounding box center [280, 163] width 165 height 34
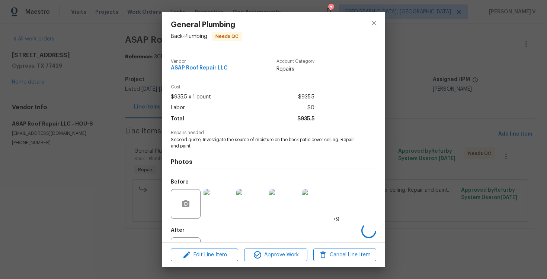
scroll to position [32, 0]
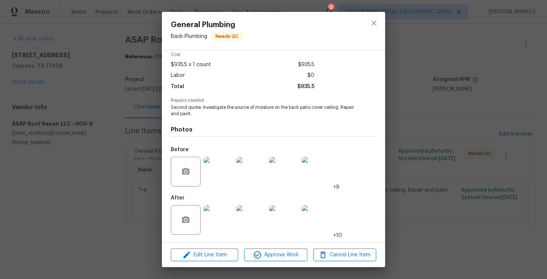
click at [115, 138] on div "General Plumbing Back - Plumbing Needs QC Vendor ASAP Roof Repair LLC Account C…" at bounding box center [273, 139] width 547 height 279
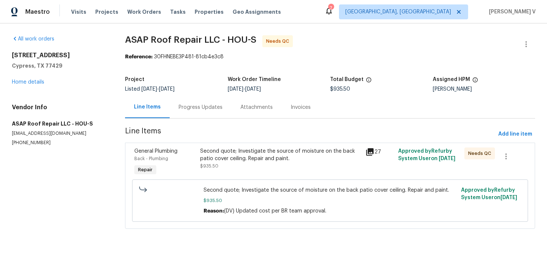
click at [287, 170] on div "Second quote; Investigate the source of moisture on the back patio cover ceilin…" at bounding box center [280, 163] width 165 height 34
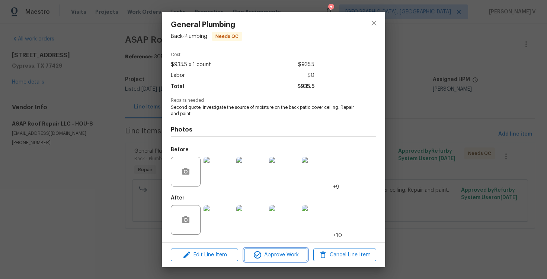
click at [275, 261] on button "Approve Work" at bounding box center [275, 255] width 63 height 13
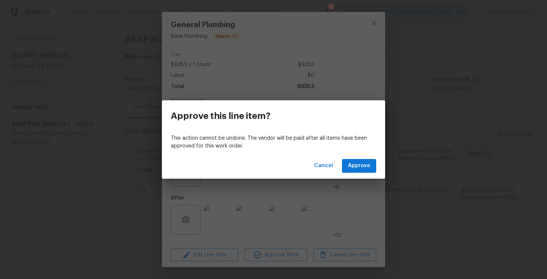
click at [377, 166] on div "Cancel Approve" at bounding box center [273, 166] width 223 height 26
click at [362, 164] on span "Approve" at bounding box center [359, 166] width 22 height 9
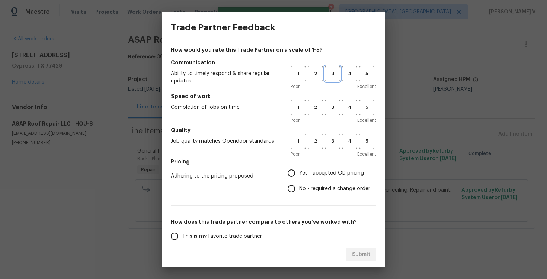
click at [334, 71] on span "3" at bounding box center [333, 74] width 14 height 9
click at [336, 109] on span "3" at bounding box center [333, 107] width 14 height 9
click at [333, 150] on div "1 2 3 4 5 Poor Excellent" at bounding box center [334, 146] width 86 height 24
click at [332, 139] on span "3" at bounding box center [333, 141] width 14 height 9
click at [295, 191] on input "No - required a change order" at bounding box center [292, 189] width 16 height 16
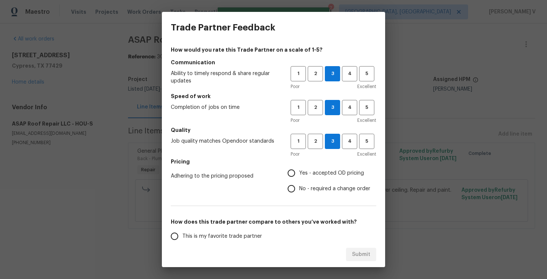
radio input "true"
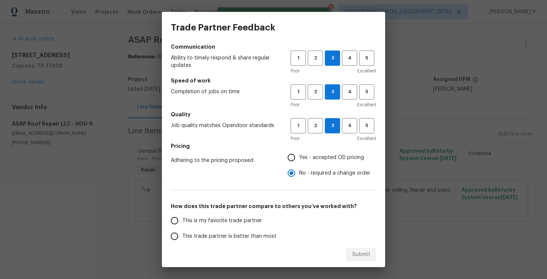
scroll to position [29, 0]
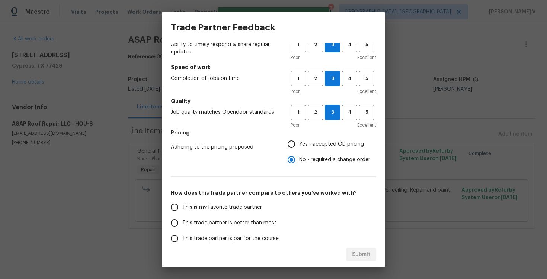
click at [238, 218] on label "This trade partner is better than most" at bounding box center [226, 223] width 118 height 16
click at [182, 218] on input "This trade partner is better than most" at bounding box center [175, 223] width 16 height 16
click at [355, 262] on div "Submit" at bounding box center [273, 255] width 223 height 26
click at [357, 251] on span "Submit" at bounding box center [361, 254] width 18 height 9
radio input "true"
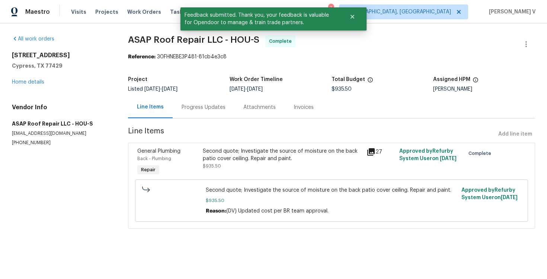
click at [206, 108] on div "Progress Updates" at bounding box center [204, 107] width 44 height 7
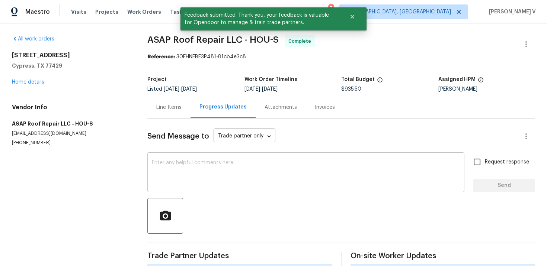
click at [211, 182] on textarea at bounding box center [306, 173] width 308 height 26
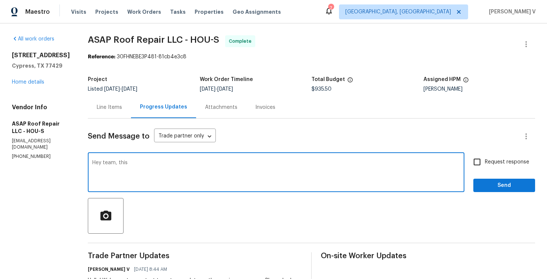
paste textarea "ROOF REPAIR"
click at [127, 163] on textarea "Hey team, this ROOF REPAIR"" at bounding box center [276, 173] width 368 height 26
click at [192, 163] on textarea "Hey team, this "ROOF REPAIR"" at bounding box center [276, 173] width 368 height 26
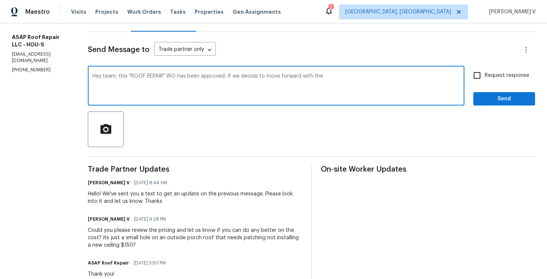
scroll to position [93, 0]
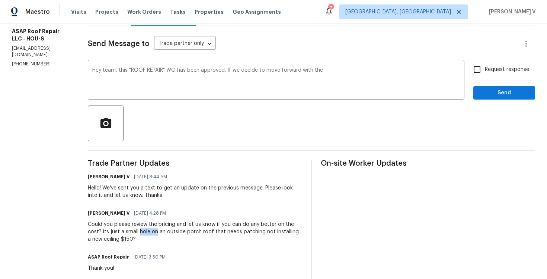
drag, startPoint x: 135, startPoint y: 234, endPoint x: 155, endPoint y: 234, distance: 19.4
click at [155, 234] on div "Could you please review the pricing and let us know if you can do any better on…" at bounding box center [195, 232] width 214 height 22
copy div "hole on"
click at [348, 69] on textarea "Hey team, this "ROOF REPAIR" WO has been approved. If we decide to move forward…" at bounding box center [276, 81] width 368 height 26
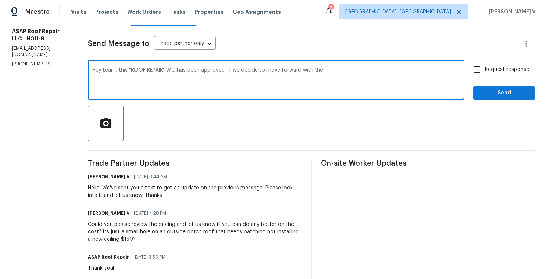
paste textarea "hole on"
click at [257, 124] on div at bounding box center [311, 124] width 447 height 36
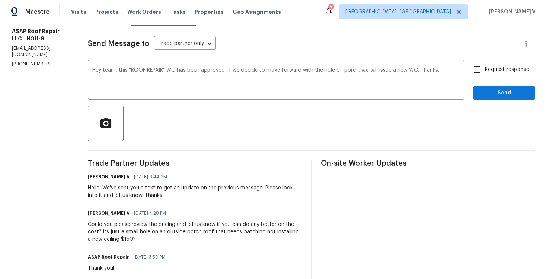
click at [257, 124] on div at bounding box center [311, 124] width 447 height 36
click at [322, 79] on textarea "Hey team, this "ROOF REPAIR" WO has been approved. If we decide to move forward…" at bounding box center [276, 81] width 368 height 26
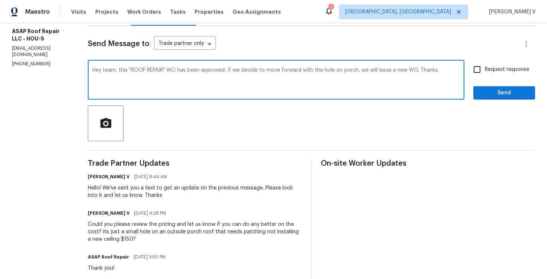
click at [322, 79] on textarea "Hey team, this "ROOF REPAIR" WO has been approved. If we decide to move forward…" at bounding box center [276, 81] width 368 height 26
click at [0, 0] on span "Correct the article" at bounding box center [0, 0] width 0 height 0
click at [369, 69] on textarea "Hey team, this "ROOF REPAIR" WO has been approved. If we decide to move forward…" at bounding box center [276, 81] width 368 height 26
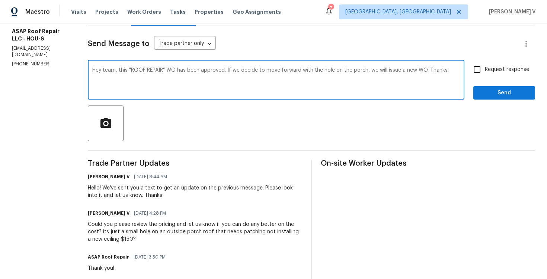
click at [369, 69] on textarea "Hey team, this "ROOF REPAIR" WO has been approved. If we decide to move forward…" at bounding box center [276, 81] width 368 height 26
type textarea "Hey team, this "ROOF REPAIR" WO has been approved. If we decide to move forward…"
click at [473, 78] on div "Hey team, this "ROOF REPAIR" WO has been approved. If we decide to move forward…" at bounding box center [311, 81] width 447 height 38
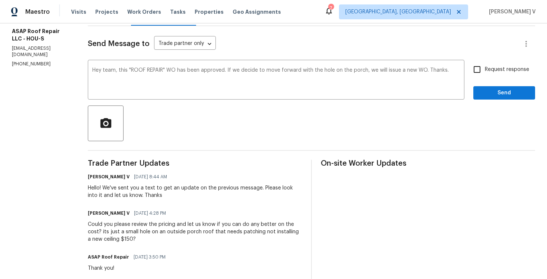
click at [481, 74] on input "Request response" at bounding box center [477, 70] width 16 height 16
checkbox input "true"
click at [489, 95] on span "Send" at bounding box center [504, 93] width 50 height 9
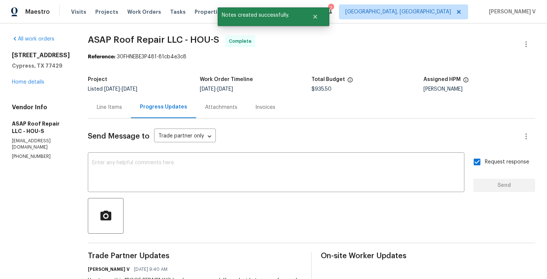
scroll to position [42, 0]
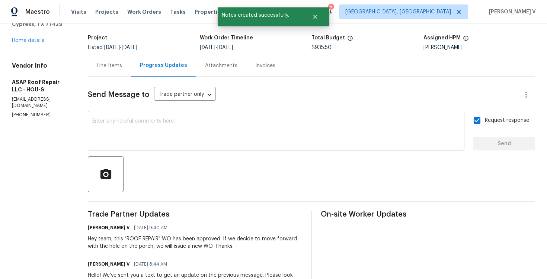
click at [145, 137] on textarea at bounding box center [276, 132] width 368 height 26
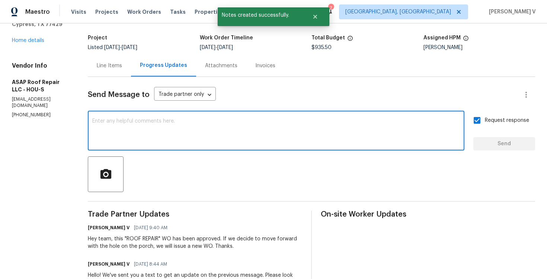
paste textarea "Hey team, this "ROOF REPAIR" WO has been approved. If we decide to move forward…"
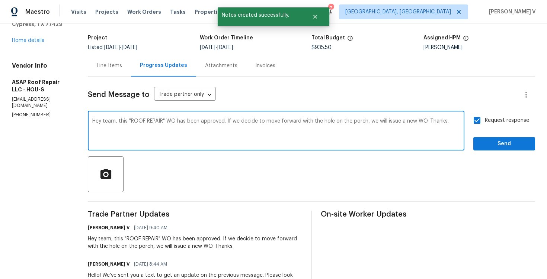
click at [362, 122] on textarea "Hey team, this "ROOF REPAIR" WO has been approved. If we decide to move forward…" at bounding box center [276, 132] width 368 height 26
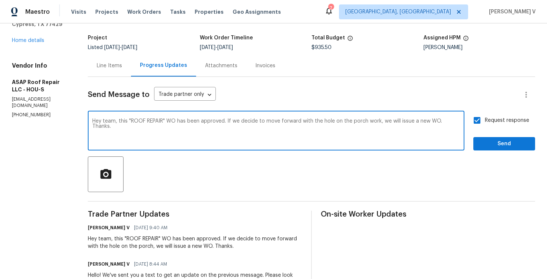
type textarea "Hey team, this "ROOF REPAIR" WO has been approved. If we decide to move forward…"
click at [498, 143] on span "Send" at bounding box center [504, 144] width 50 height 9
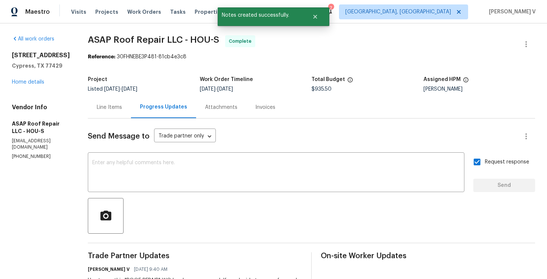
scroll to position [47, 0]
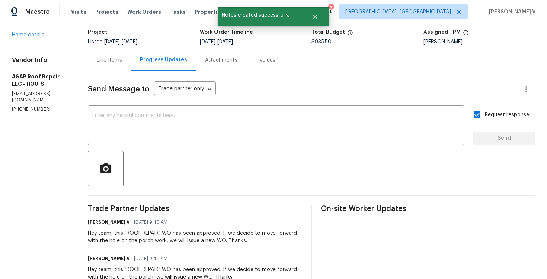
click at [147, 232] on div "Hey team, this "ROOF REPAIR" WO has been approved. If we decide to move forward…" at bounding box center [195, 237] width 214 height 15
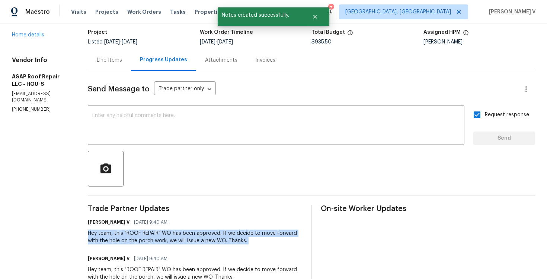
copy div "Hey team, this "ROOF REPAIR" WO has been approved. If we decide to move forward…"
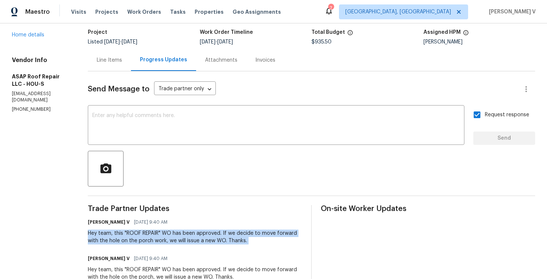
scroll to position [0, 0]
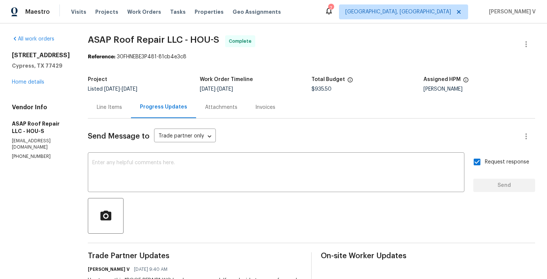
click at [33, 86] on div "12854 Highland Hills Dr Cypress, TX 77429 Home details" at bounding box center [41, 69] width 58 height 34
click at [33, 85] on link "Home details" at bounding box center [28, 82] width 32 height 5
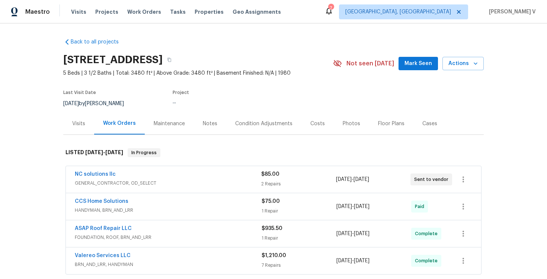
scroll to position [55, 0]
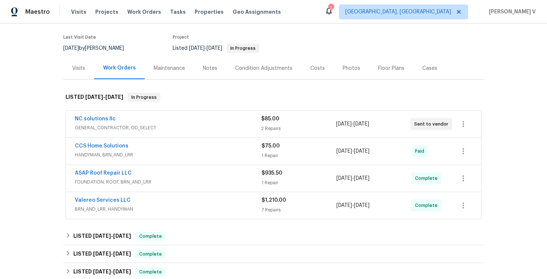
click at [179, 115] on div "NC solutions llc" at bounding box center [168, 119] width 186 height 9
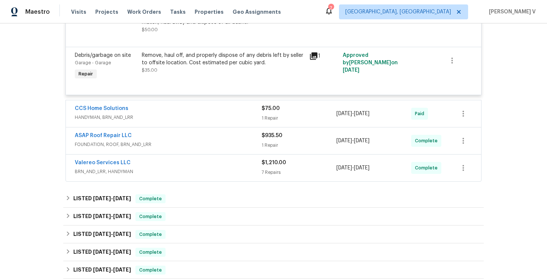
scroll to position [402, 0]
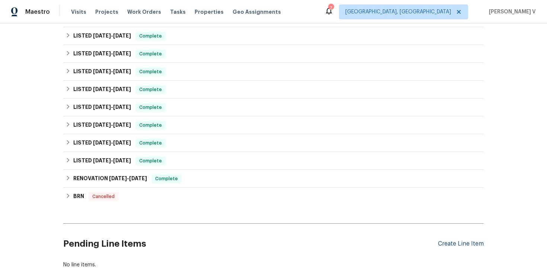
click at [445, 242] on div "Create Line Item" at bounding box center [461, 244] width 46 height 7
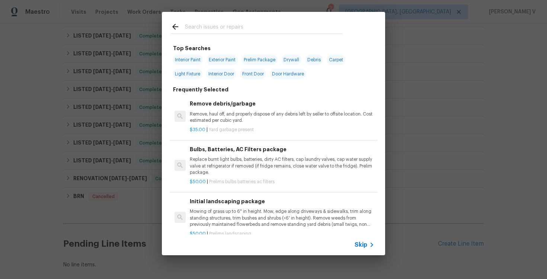
click at [358, 239] on div "Skip" at bounding box center [273, 245] width 223 height 21
click at [358, 240] on div "Skip" at bounding box center [273, 245] width 223 height 21
click at [364, 246] on span "Skip" at bounding box center [361, 245] width 13 height 7
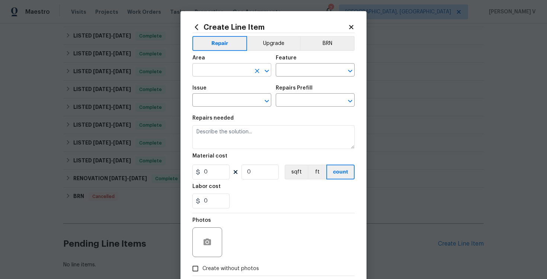
click at [216, 72] on input "text" at bounding box center [221, 71] width 58 height 12
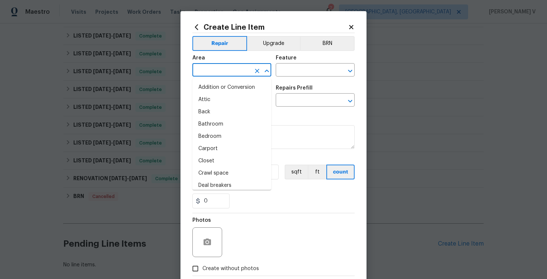
type input "e"
type input "x"
type input "t"
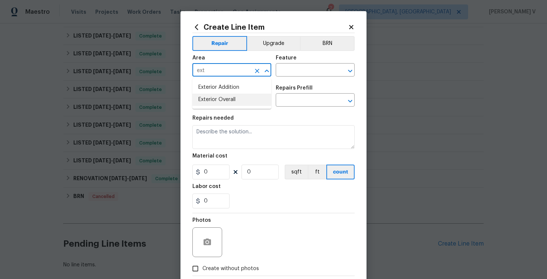
click at [217, 97] on li "Exterior Overall" at bounding box center [231, 100] width 79 height 12
type input "Exterior Overall"
click at [291, 72] on input "text" at bounding box center [305, 71] width 58 height 12
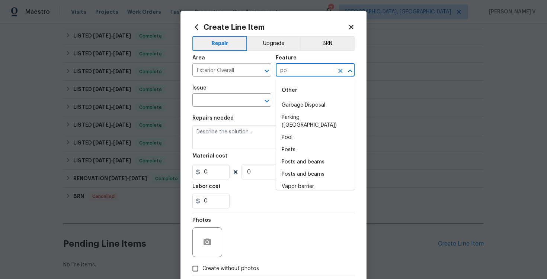
type input "p"
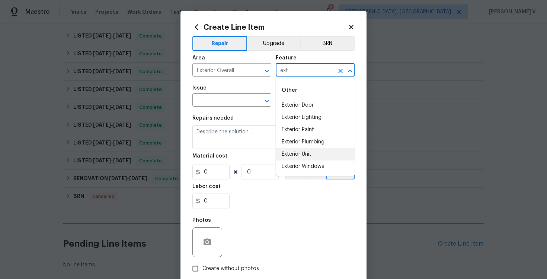
click at [311, 157] on li "Exterior Unit" at bounding box center [315, 154] width 79 height 12
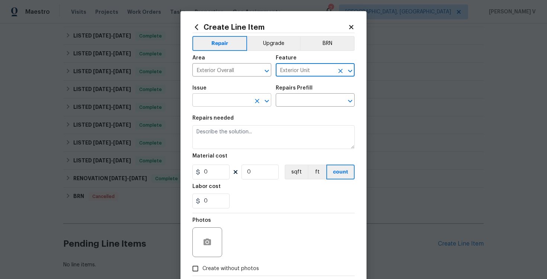
type input "Exterior Unit"
click at [219, 97] on input "text" at bounding box center [221, 101] width 58 height 12
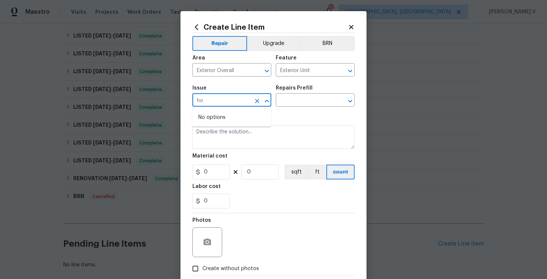
type input "h"
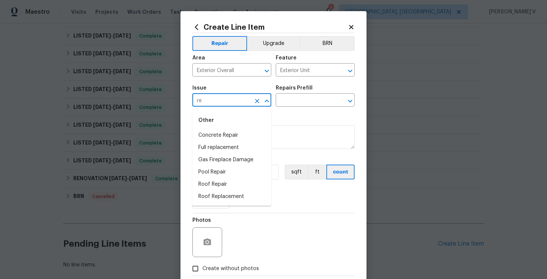
type input "r"
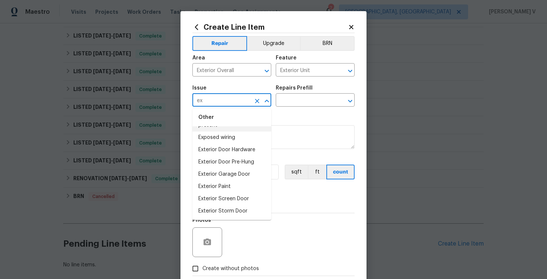
scroll to position [67, 0]
click at [218, 216] on li "Overall Exterior" at bounding box center [231, 211] width 79 height 12
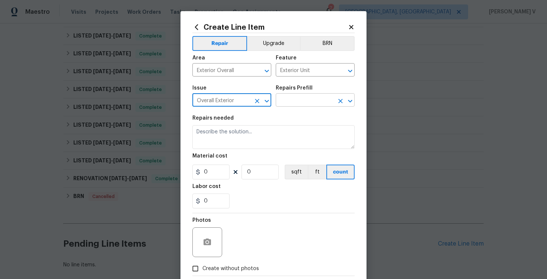
type input "Overall Exterior"
click at [311, 100] on input "text" at bounding box center [305, 101] width 58 height 12
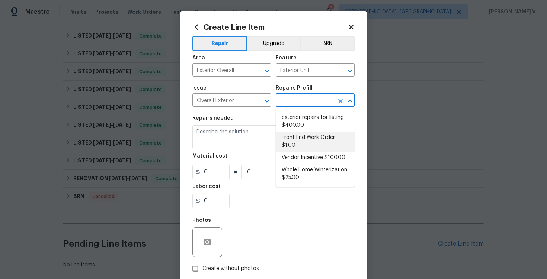
click at [299, 141] on li "Front End Work Order $1.00" at bounding box center [315, 142] width 79 height 20
type input "Front End Work Order $1.00"
type textarea "Placeholder line item for the creation of front end work orders."
type input "1"
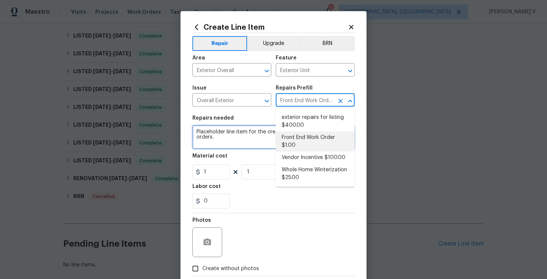
click at [299, 141] on textarea "Placeholder line item for the creation of front end work orders." at bounding box center [273, 137] width 162 height 24
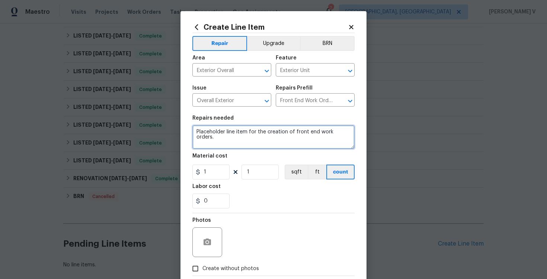
click at [299, 141] on textarea "Placeholder line item for the creation of front end work orders." at bounding box center [273, 137] width 162 height 24
paste textarea "to repair the hole (only) on the front porch ceiling and blend in best as possi…"
click at [195, 134] on textarea "to repair the hole (only) on the front porch ceiling and blend in best as possi…" at bounding box center [273, 137] width 162 height 24
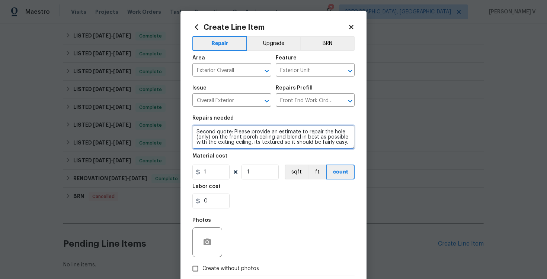
drag, startPoint x: 301, startPoint y: 133, endPoint x: 340, endPoint y: 150, distance: 42.9
click at [340, 150] on section "Repairs needed Second quote: Please provide an estimate to repair the hole (onl…" at bounding box center [273, 162] width 162 height 102
paste textarea "only on the front porch ceiling and blend it in as best as possible with the ex…"
type textarea "Second quote: Please provide an estimate to repair the hole only on the front p…"
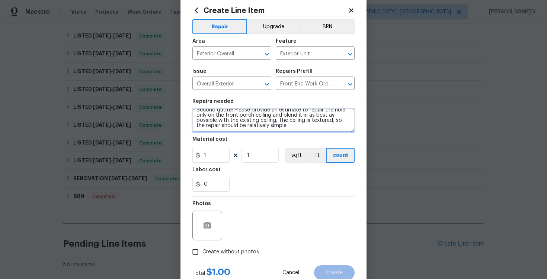
scroll to position [31, 0]
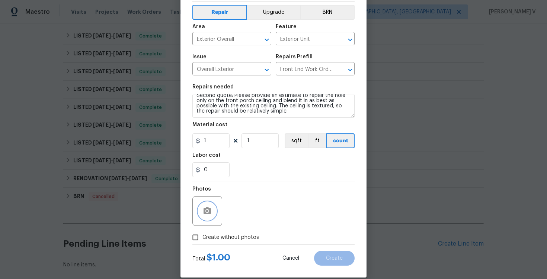
click at [207, 208] on icon "button" at bounding box center [207, 211] width 7 height 7
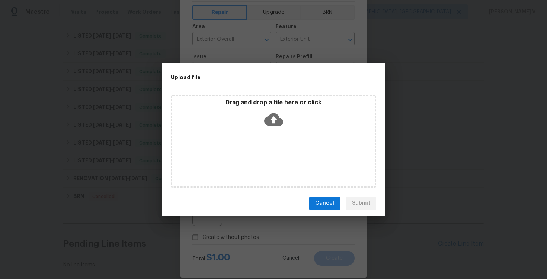
click at [271, 118] on icon at bounding box center [273, 119] width 19 height 13
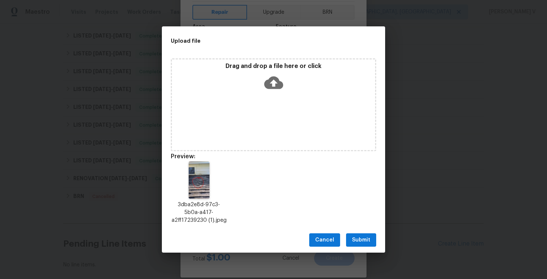
click at [274, 83] on icon at bounding box center [273, 82] width 19 height 19
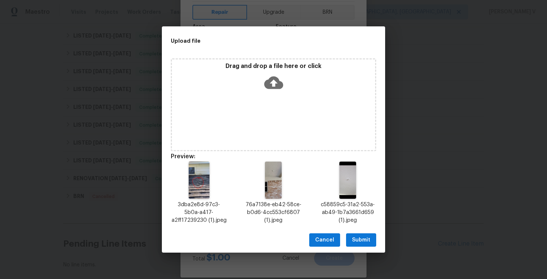
click at [358, 235] on button "Submit" at bounding box center [361, 241] width 30 height 14
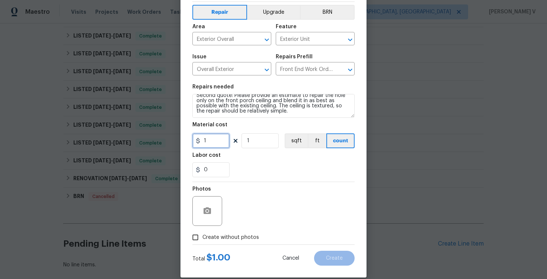
click at [210, 139] on input "1" at bounding box center [210, 141] width 37 height 15
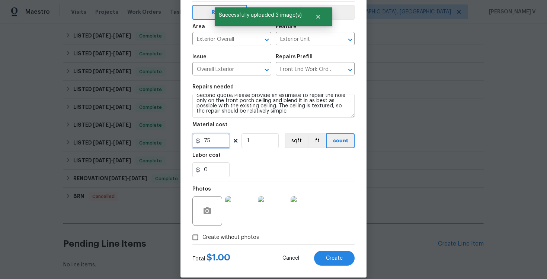
scroll to position [41, 0]
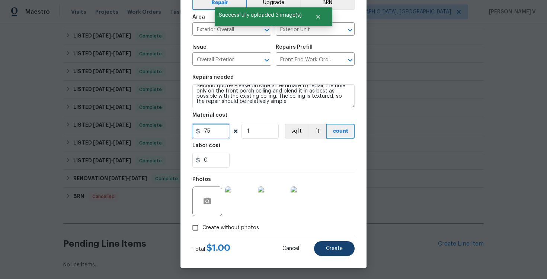
type input "75"
click at [330, 245] on button "Create" at bounding box center [334, 249] width 41 height 15
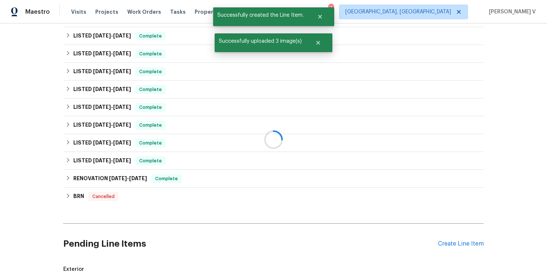
scroll to position [442, 0]
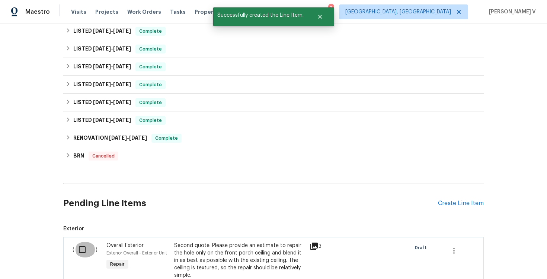
click at [82, 247] on input "checkbox" at bounding box center [84, 250] width 21 height 16
checkbox input "true"
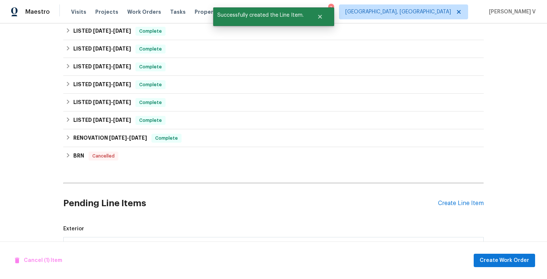
scroll to position [555, 0]
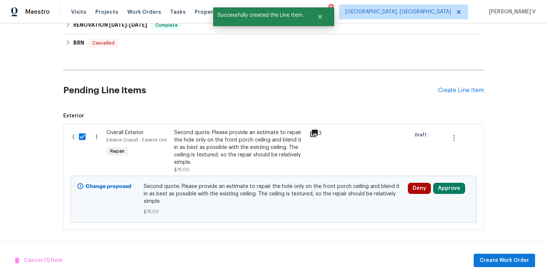
click at [512, 252] on div "Cancel (1) Item Create Work Order" at bounding box center [273, 261] width 547 height 38
click at [502, 259] on span "Create Work Order" at bounding box center [504, 260] width 49 height 9
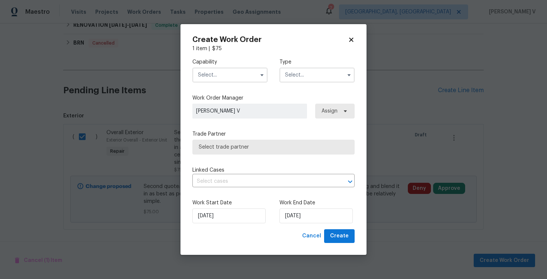
click at [230, 71] on input "text" at bounding box center [229, 75] width 75 height 15
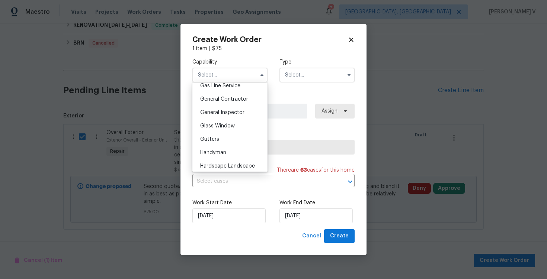
scroll to position [354, 0]
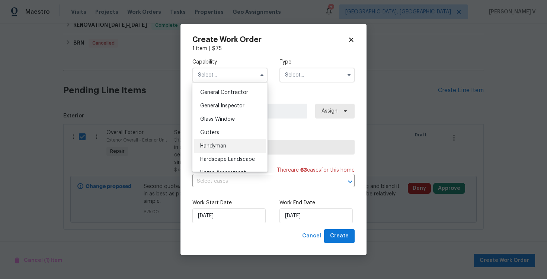
click at [229, 147] on div "Handyman" at bounding box center [229, 146] width 71 height 13
type input "Handyman"
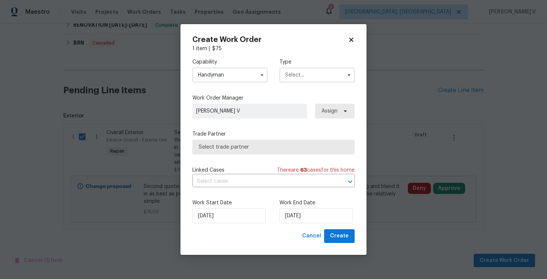
click at [313, 79] on input "text" at bounding box center [316, 75] width 75 height 15
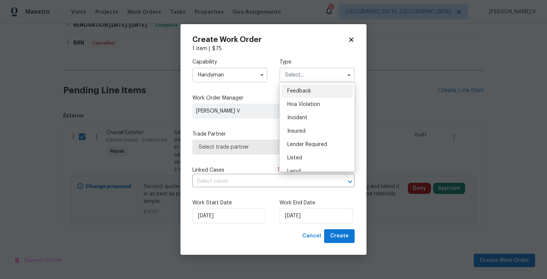
click at [301, 87] on div "Feedback" at bounding box center [316, 90] width 71 height 13
type input "Feedback"
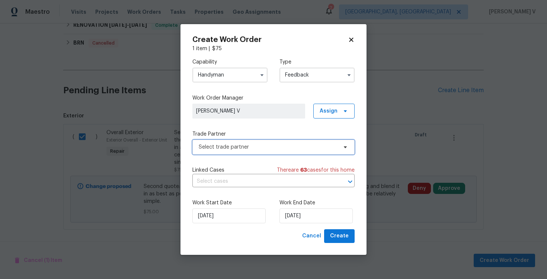
click at [258, 140] on span "Select trade partner" at bounding box center [273, 147] width 162 height 15
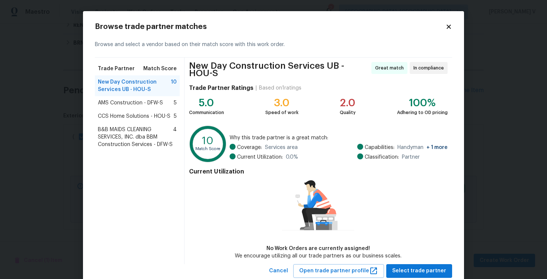
click at [122, 100] on span "AMS Construction - DFW-S" at bounding box center [130, 102] width 65 height 7
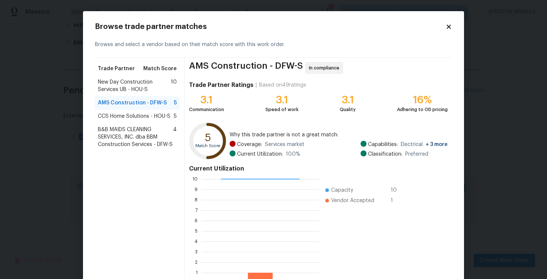
scroll to position [49, 0]
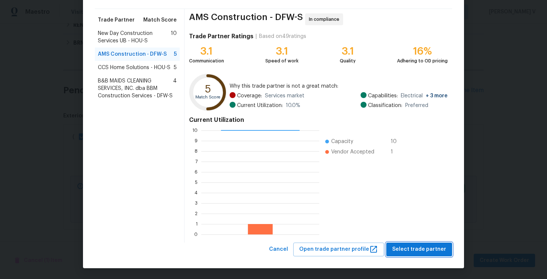
click at [404, 249] on span "Select trade partner" at bounding box center [419, 249] width 54 height 9
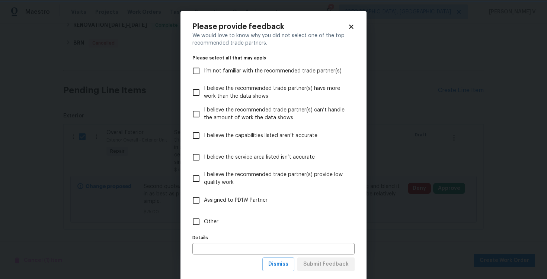
scroll to position [0, 0]
click at [280, 220] on label "Other" at bounding box center [268, 222] width 160 height 22
click at [204, 220] on input "Other" at bounding box center [196, 222] width 16 height 16
checkbox input "true"
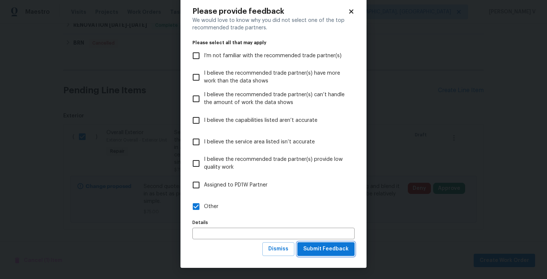
click at [325, 252] on span "Submit Feedback" at bounding box center [325, 249] width 45 height 9
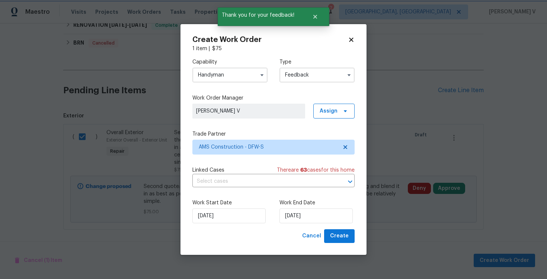
scroll to position [0, 0]
click at [295, 219] on input "09/10/2025" at bounding box center [315, 216] width 73 height 15
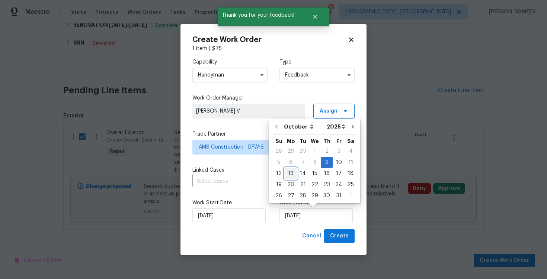
click at [293, 172] on div "13" at bounding box center [291, 174] width 12 height 10
type input "13/10/2025"
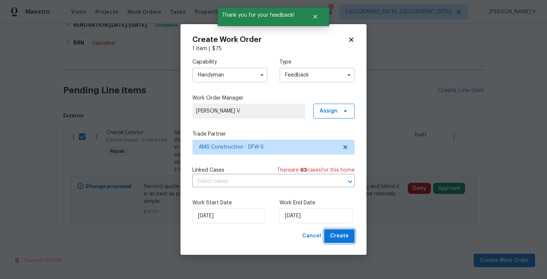
click at [341, 234] on span "Create" at bounding box center [339, 236] width 19 height 9
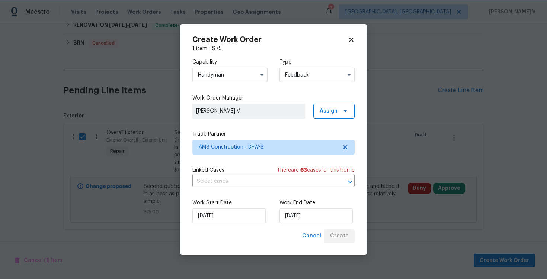
checkbox input "false"
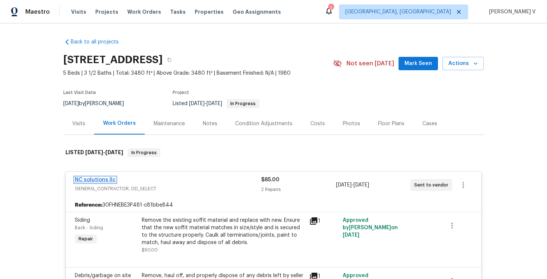
click at [105, 181] on link "NC solutions llc" at bounding box center [95, 180] width 41 height 5
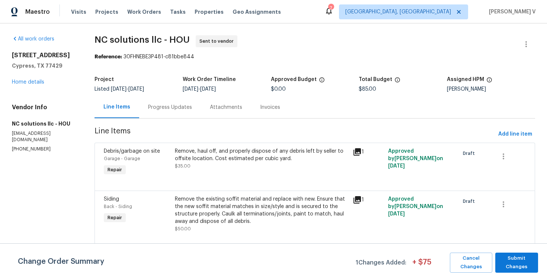
click at [187, 109] on div "Progress Updates" at bounding box center [170, 107] width 44 height 7
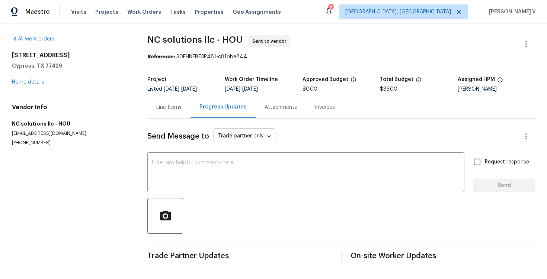
click at [143, 110] on div "All work orders 12854 Highland Hills Dr Cypress, TX 77429 Home details Vendor I…" at bounding box center [273, 149] width 547 height 253
click at [35, 86] on div "All work orders 12854 Highland Hills Dr Cypress, TX 77429 Home details Vendor I…" at bounding box center [71, 90] width 118 height 111
click at [34, 82] on link "Home details" at bounding box center [28, 82] width 32 height 5
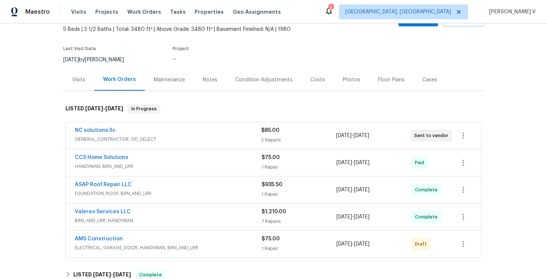
scroll to position [70, 0]
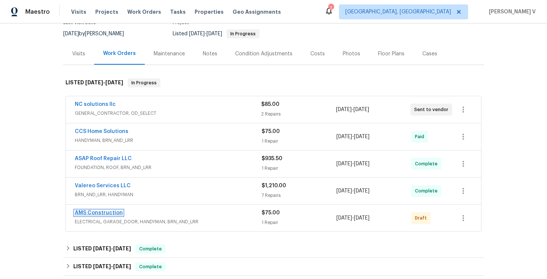
click at [107, 212] on link "AMS Construction" at bounding box center [99, 213] width 48 height 5
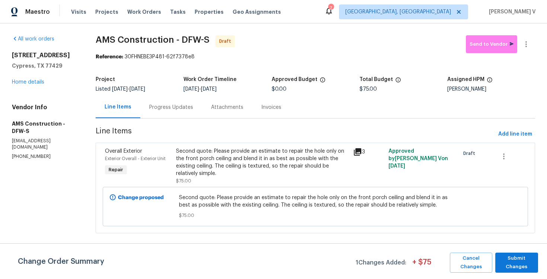
click at [178, 108] on div "Progress Updates" at bounding box center [171, 107] width 44 height 7
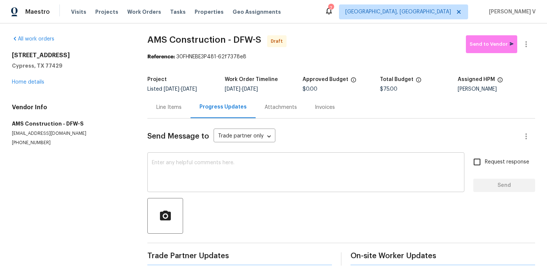
click at [192, 180] on textarea at bounding box center [306, 173] width 308 height 26
paste textarea "Hi this is Divya with Opendoor. I’m confirming you received the WO for the prop…"
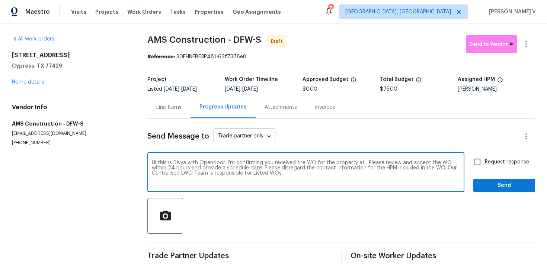
click at [364, 164] on textarea "Hi this is Divya with Opendoor. I’m confirming you received the WO for the prop…" at bounding box center [306, 173] width 308 height 26
click at [362, 164] on textarea "Hi this is Divya with Opendoor. I’m confirming you received the WO for the prop…" at bounding box center [306, 173] width 308 height 26
paste textarea "12854 Highland Hills Dr, Cypress, TX 77429"
type textarea "Hi this is Divya with Opendoor. I’m confirming you received the WO for the prop…"
click at [483, 160] on input "Request response" at bounding box center [477, 162] width 16 height 16
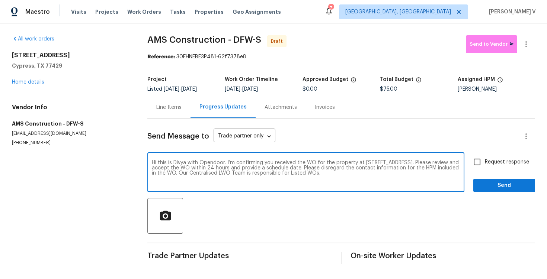
checkbox input "true"
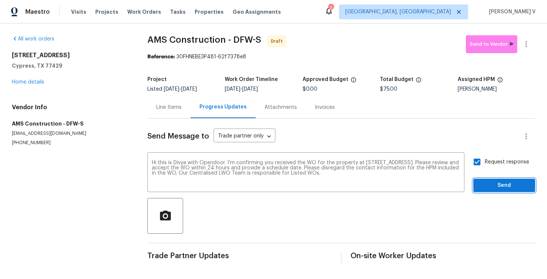
click at [492, 188] on span "Send" at bounding box center [504, 185] width 50 height 9
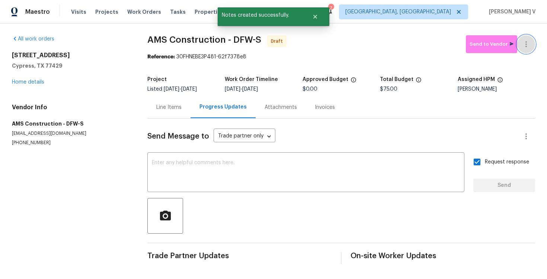
click at [527, 40] on icon "button" at bounding box center [526, 44] width 9 height 9
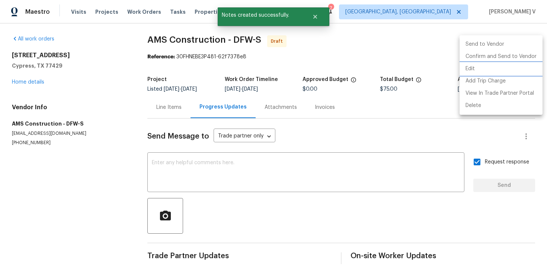
click at [472, 63] on li "Edit" at bounding box center [501, 69] width 83 height 12
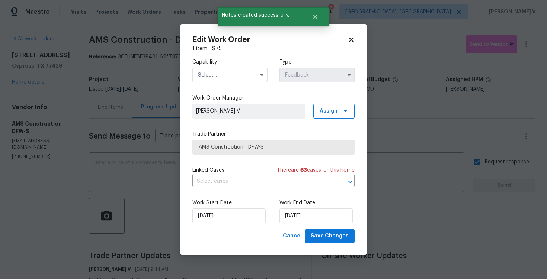
click at [533, 42] on body "Maestro Visits Projects Work Orders Tasks Properties Geo Assignments 7 Albuquer…" at bounding box center [273, 139] width 547 height 279
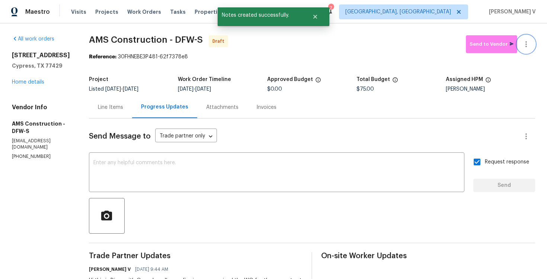
click at [533, 42] on button "button" at bounding box center [526, 44] width 18 height 18
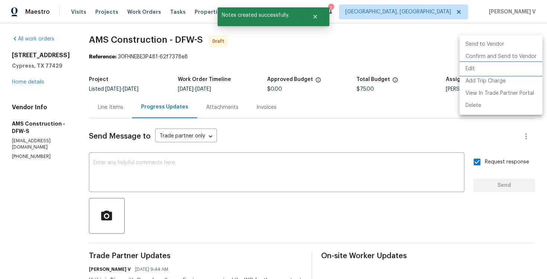
click at [483, 63] on li "Edit" at bounding box center [501, 69] width 83 height 12
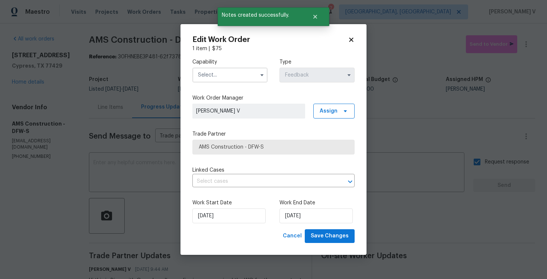
click at [524, 47] on body "Maestro Visits Projects Work Orders Tasks Properties Geo Assignments 7 Albuquer…" at bounding box center [273, 139] width 547 height 279
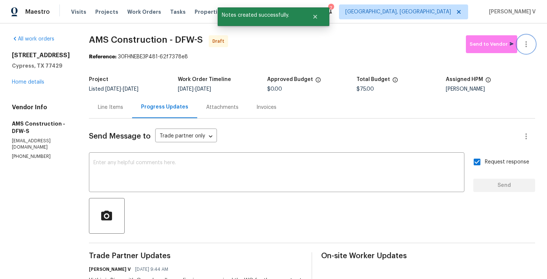
click at [524, 47] on icon "button" at bounding box center [526, 44] width 9 height 9
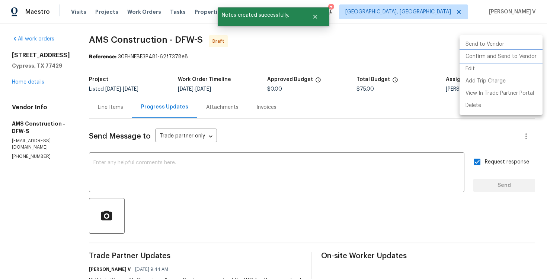
click at [492, 55] on li "Confirm and Send to Vendor" at bounding box center [501, 57] width 83 height 12
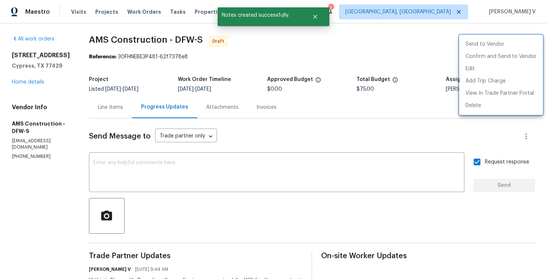
click at [144, 84] on div at bounding box center [273, 139] width 547 height 279
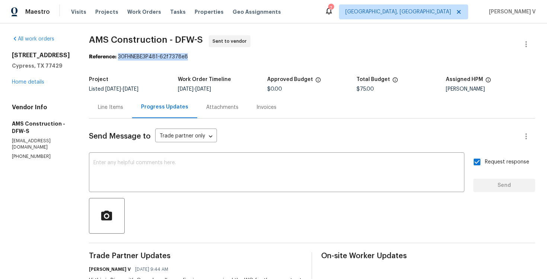
drag, startPoint x: 116, startPoint y: 58, endPoint x: 296, endPoint y: 54, distance: 179.8
click at [296, 54] on div "Reference: 30FHNEBE3P481-62f7378e8" at bounding box center [312, 56] width 446 height 7
copy div "30FHNEBE3P481-62f7378e8"
click at [160, 136] on body "Maestro Visits Projects Work Orders Tasks Properties Geo Assignments 7 Albuquer…" at bounding box center [273, 139] width 547 height 279
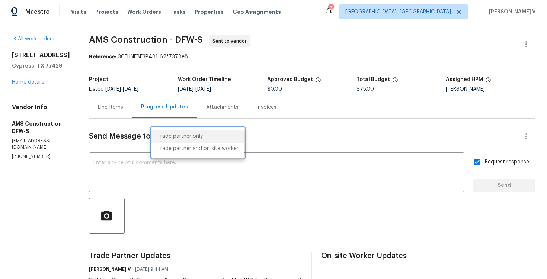
click at [160, 168] on div at bounding box center [273, 139] width 547 height 279
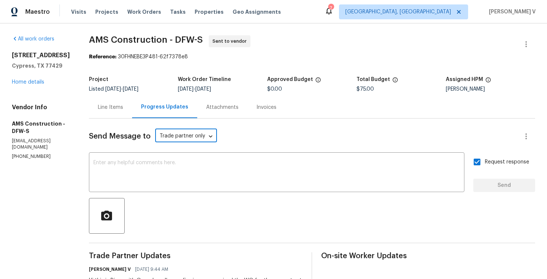
click at [160, 168] on textarea at bounding box center [276, 173] width 367 height 26
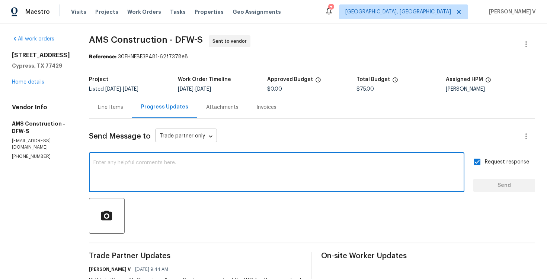
paste textarea "Attention All Work Orders must include before-photos (both close-up and wide-an…"
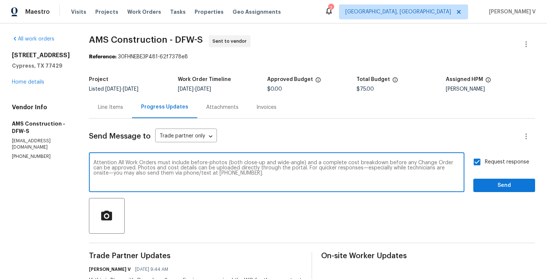
type textarea "Attention All Work Orders must include before-photos (both close-up and wide-an…"
click at [489, 185] on span "Send" at bounding box center [504, 185] width 50 height 9
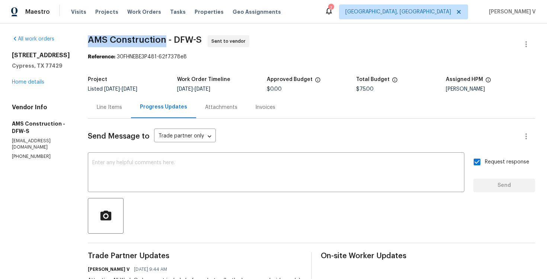
drag, startPoint x: 82, startPoint y: 36, endPoint x: 162, endPoint y: 38, distance: 79.3
click at [162, 38] on div "All work orders 12854 Highland Hills Dr Cypress, TX 77429 Home details Vendor I…" at bounding box center [273, 204] width 547 height 363
copy span "AMS Construction"
click at [32, 85] on link "Home details" at bounding box center [28, 82] width 32 height 5
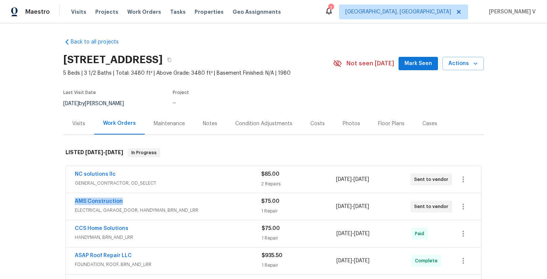
drag, startPoint x: 68, startPoint y: 202, endPoint x: 159, endPoint y: 202, distance: 90.4
click at [159, 202] on div "AMS Construction ELECTRICAL, GARAGE_DOOR, HANDYMAN, BRN_AND_LRR $75.00 1 Repair…" at bounding box center [273, 207] width 415 height 27
copy link "AMS Construction"
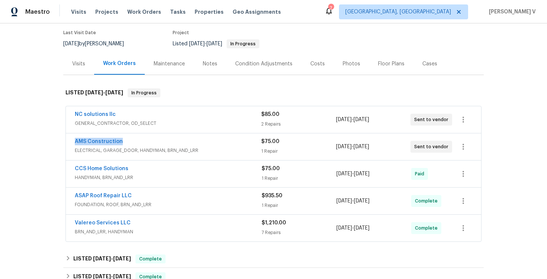
scroll to position [87, 0]
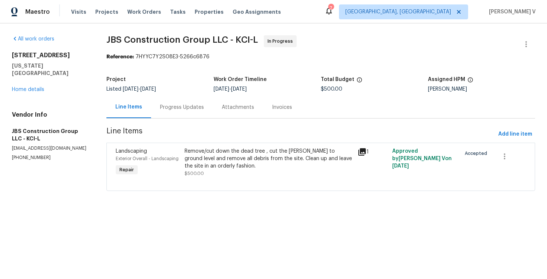
click at [179, 109] on div "Progress Updates" at bounding box center [182, 107] width 44 height 7
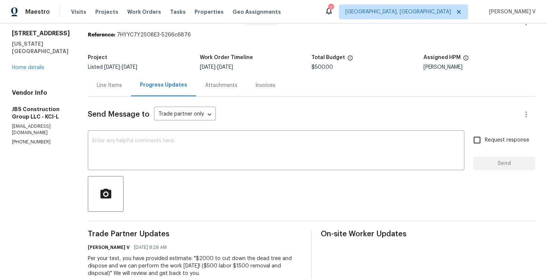
scroll to position [41, 0]
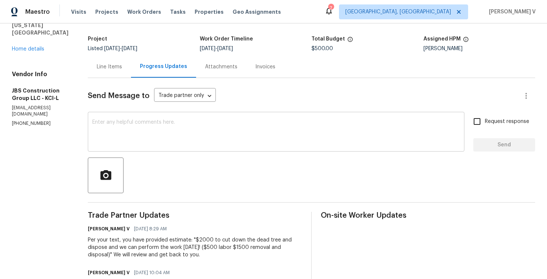
click at [162, 128] on textarea at bounding box center [276, 133] width 368 height 26
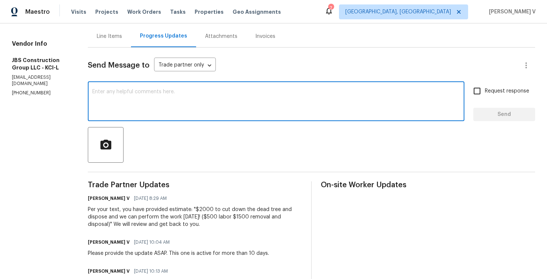
scroll to position [72, 0]
click at [40, 89] on p "[PHONE_NUMBER]" at bounding box center [41, 92] width 58 height 6
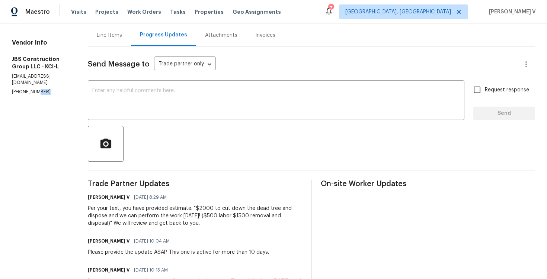
click at [40, 89] on p "[PHONE_NUMBER]" at bounding box center [41, 92] width 58 height 6
copy p "[PHONE_NUMBER]"
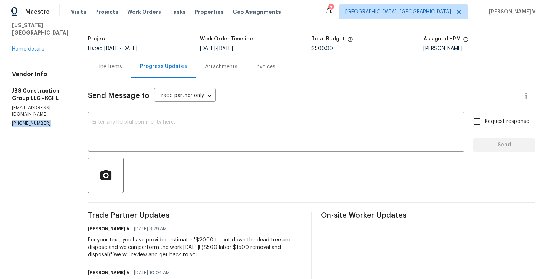
scroll to position [17, 0]
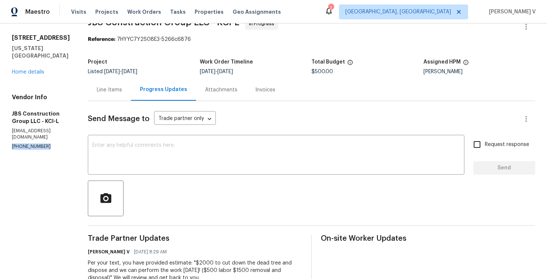
click at [36, 61] on div "3811 Wyandotte Ave Kansas City, KS 66106 Home details" at bounding box center [41, 55] width 58 height 42
click at [36, 67] on div "3811 Wyandotte Ave Kansas City, KS 66106 Home details" at bounding box center [41, 55] width 58 height 42
click at [35, 70] on link "Home details" at bounding box center [28, 72] width 32 height 5
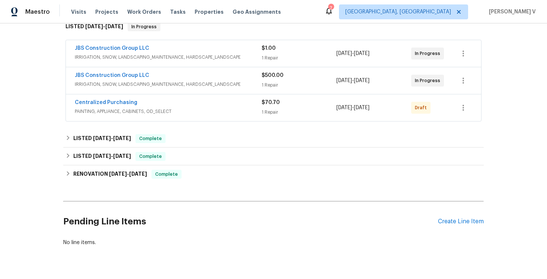
scroll to position [205, 0]
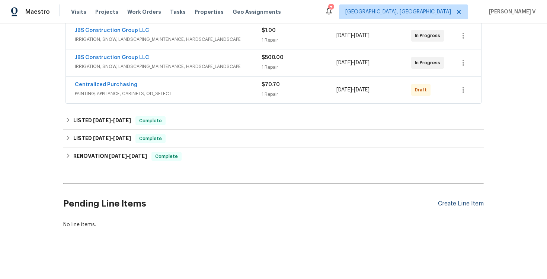
click at [466, 201] on div "Create Line Item" at bounding box center [461, 204] width 46 height 7
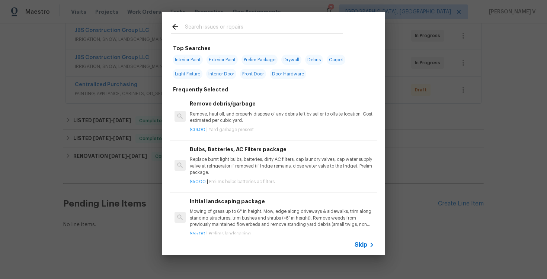
click at [362, 242] on span "Skip" at bounding box center [361, 245] width 13 height 7
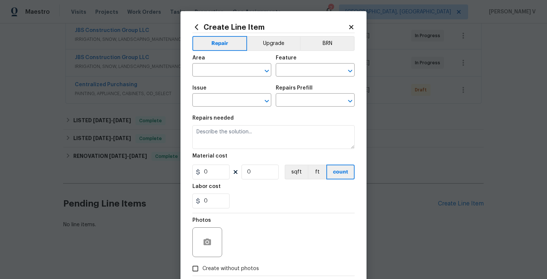
click at [210, 64] on div "Area" at bounding box center [231, 60] width 79 height 10
click at [210, 68] on input "text" at bounding box center [221, 71] width 58 height 12
click at [209, 94] on li "Exterior Overall" at bounding box center [231, 100] width 79 height 12
type input "Exterior Overall"
click at [282, 71] on input "text" at bounding box center [305, 71] width 58 height 12
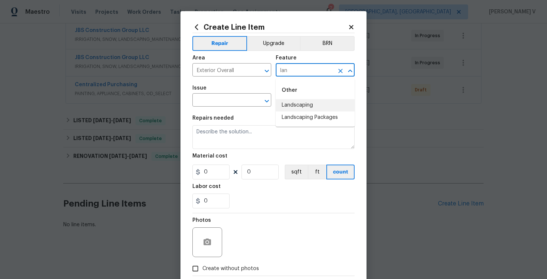
click at [293, 108] on li "Landscaping" at bounding box center [315, 105] width 79 height 12
type input "Landscaping"
click at [249, 99] on input "text" at bounding box center [221, 101] width 58 height 12
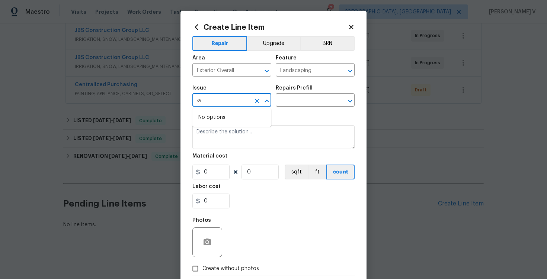
type input ";"
click at [228, 152] on li "Landscaping" at bounding box center [231, 148] width 79 height 12
type input "Landscaping"
click at [314, 96] on input "text" at bounding box center [305, 101] width 58 height 12
click at [299, 108] on div "Issue Landscaping ​ Repairs Prefill ​" at bounding box center [273, 96] width 162 height 30
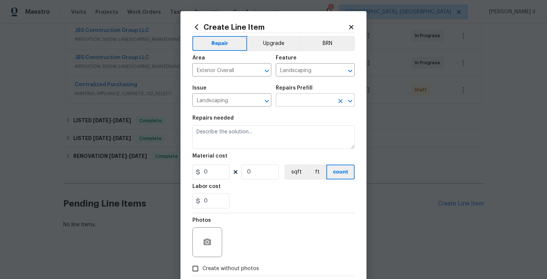
click at [307, 106] on input "text" at bounding box center [305, 101] width 58 height 12
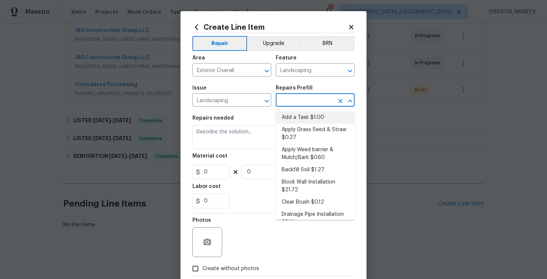
click at [299, 116] on li "Add a Task $1.00" at bounding box center [315, 118] width 79 height 12
type input "Add a Task $1.00"
type textarea "HPM to detail"
type input "1"
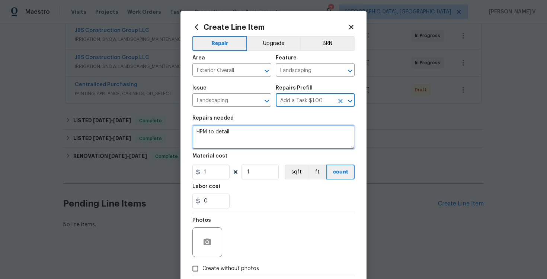
click at [234, 145] on textarea "HPM to detail" at bounding box center [273, 137] width 162 height 24
paste textarea "Cut down the dead tree in yard, cut the stump to ground level and remove all de…"
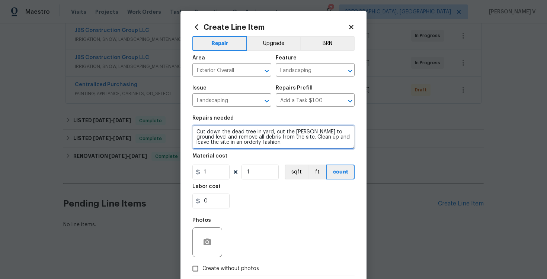
click at [195, 134] on textarea "Cut down the dead tree in yard, cut the stump to ground level and remove all de…" at bounding box center [273, 137] width 162 height 24
type textarea "Second quote: Cut down the dead tree in yard, cut the stump to ground level and…"
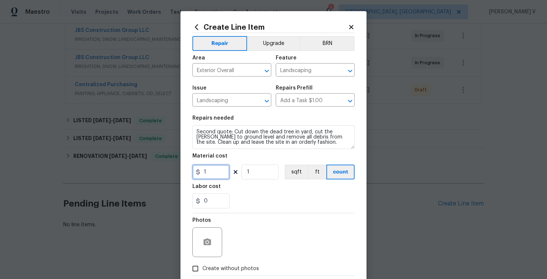
click at [219, 168] on input "1" at bounding box center [210, 172] width 37 height 15
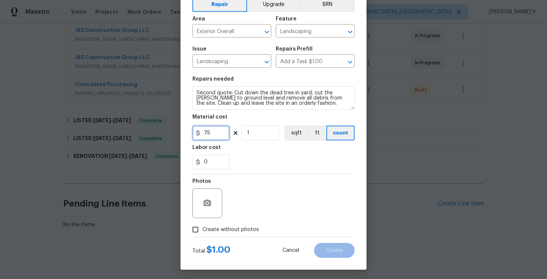
scroll to position [41, 0]
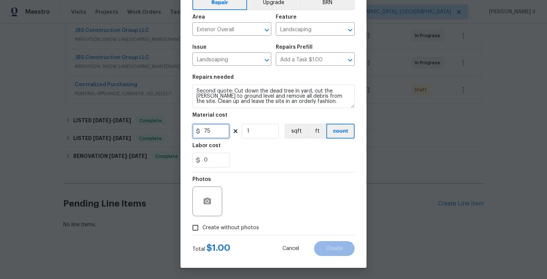
type input "75"
click at [202, 226] on input "Create without photos" at bounding box center [195, 228] width 14 height 14
checkbox input "true"
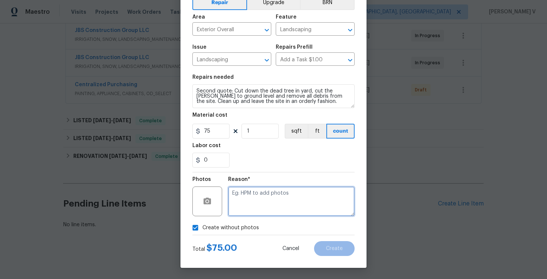
click at [260, 205] on textarea at bounding box center [291, 202] width 127 height 30
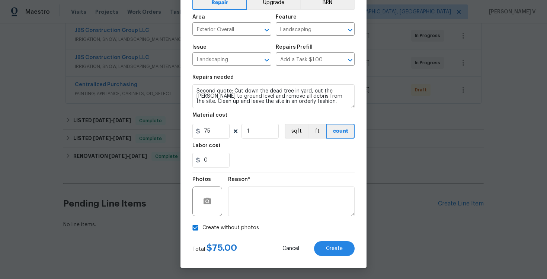
click at [333, 240] on div "Total $ 75.00 Cancel Create" at bounding box center [273, 246] width 162 height 21
click at [334, 246] on span "Create" at bounding box center [334, 249] width 17 height 6
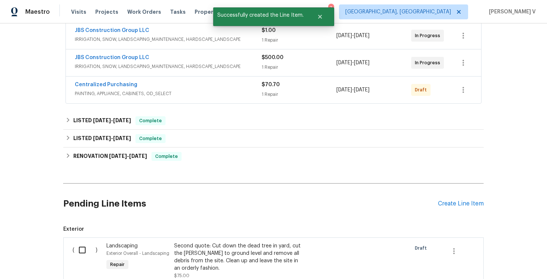
click at [92, 243] on input "checkbox" at bounding box center [84, 251] width 21 height 16
checkbox input "true"
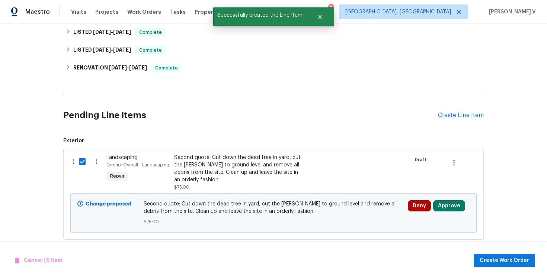
scroll to position [304, 0]
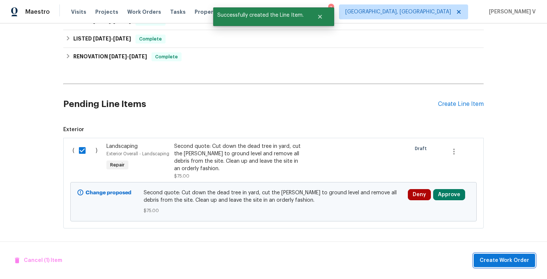
click at [501, 257] on span "Create Work Order" at bounding box center [504, 260] width 49 height 9
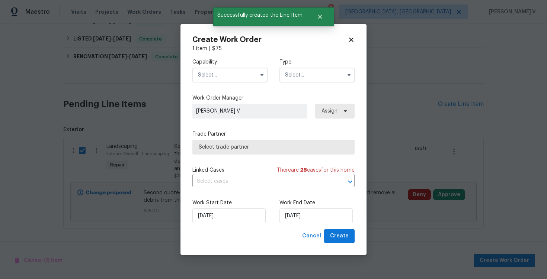
click at [227, 76] on input "text" at bounding box center [229, 75] width 75 height 15
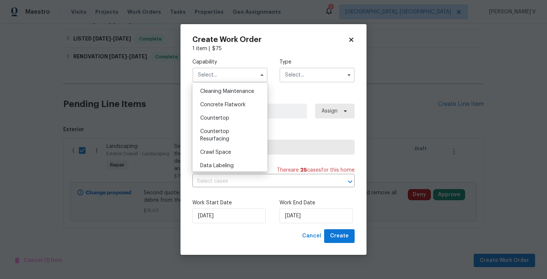
scroll to position [362, 0]
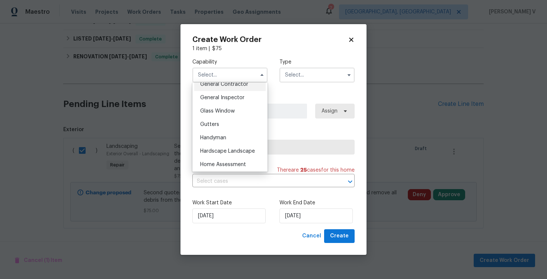
click at [232, 90] on div "General Contractor" at bounding box center [229, 84] width 71 height 13
type input "General Contractor"
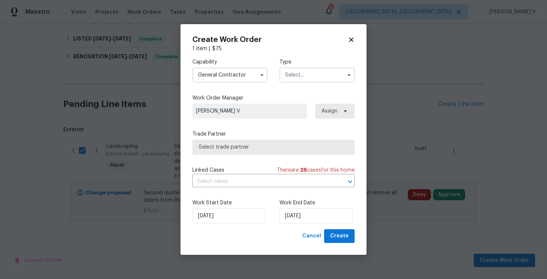
click at [311, 77] on input "text" at bounding box center [316, 75] width 75 height 15
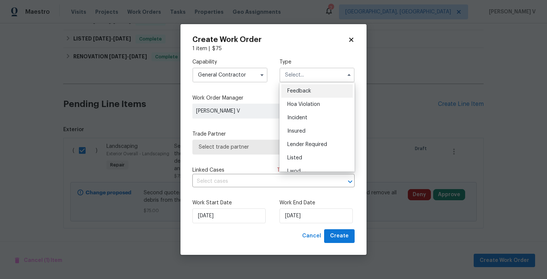
click at [299, 86] on div "Feedback" at bounding box center [316, 90] width 71 height 13
type input "Feedback"
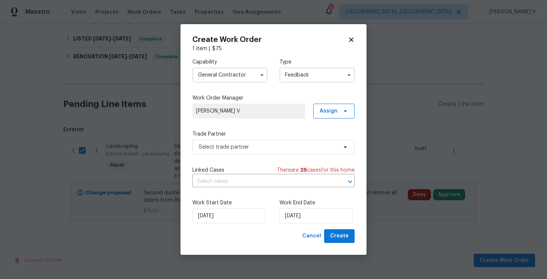
click at [235, 138] on div "Trade Partner Select trade partner" at bounding box center [273, 143] width 162 height 24
click at [229, 149] on span "Select trade partner" at bounding box center [268, 147] width 139 height 7
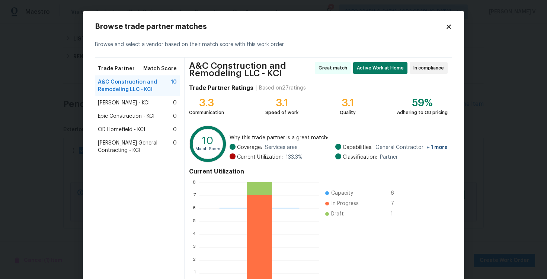
scroll to position [52, 0]
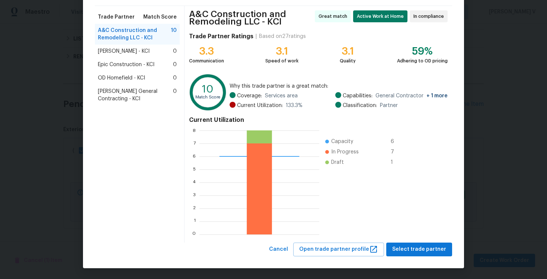
click at [422, 239] on div "A&C Construction and Remodeling LLC - KCI Great match Active Work at Home In co…" at bounding box center [319, 124] width 268 height 237
click at [418, 246] on span "Select trade partner" at bounding box center [419, 249] width 54 height 9
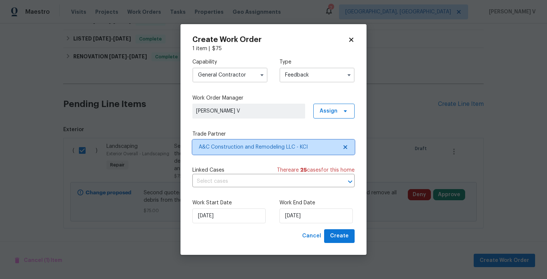
scroll to position [0, 0]
click at [323, 226] on div "Work Start Date 09/10/2025 Work End Date 09/10/2025" at bounding box center [273, 212] width 162 height 36
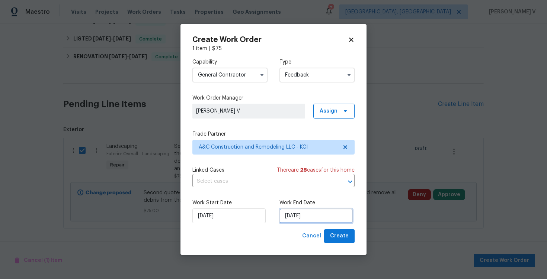
click at [310, 222] on input "09/10/2025" at bounding box center [315, 216] width 73 height 15
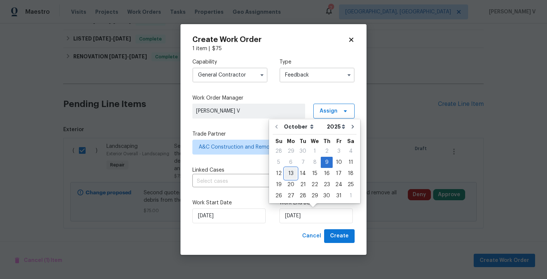
click at [289, 175] on div "13" at bounding box center [291, 174] width 12 height 10
type input "[DATE]"
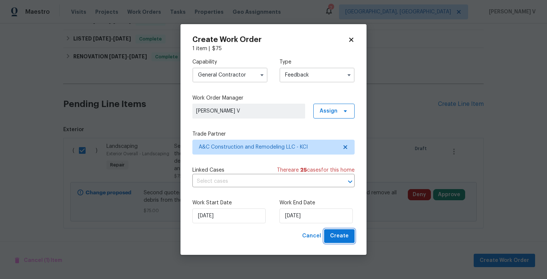
click at [341, 239] on span "Create" at bounding box center [339, 236] width 19 height 9
checkbox input "false"
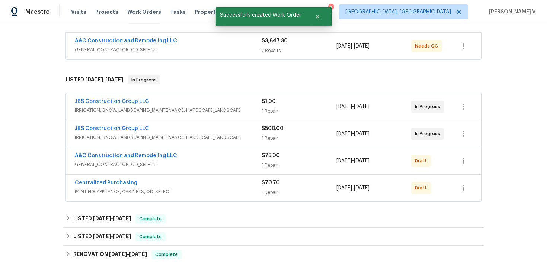
scroll to position [146, 0]
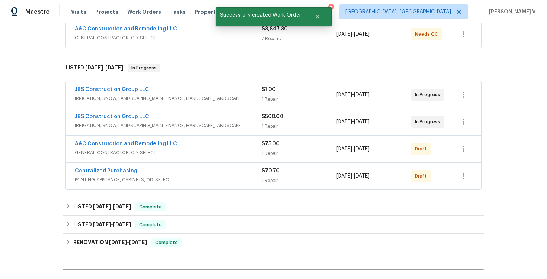
click at [219, 125] on span "IRRIGATION, SNOW, LANDSCAPING_MAINTENANCE, HARDSCAPE_LANDSCAPE" at bounding box center [168, 125] width 187 height 7
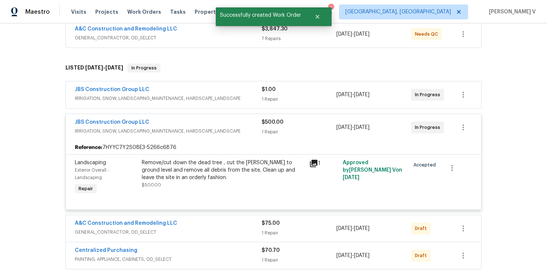
click at [208, 181] on div "Remove/cut down the dead tree , cut the stump to ground level and remove all de…" at bounding box center [223, 170] width 163 height 22
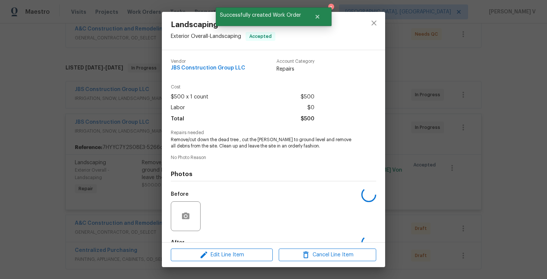
scroll to position [45, 0]
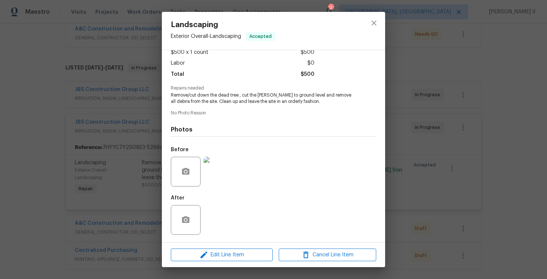
click at [218, 175] on img at bounding box center [219, 172] width 30 height 30
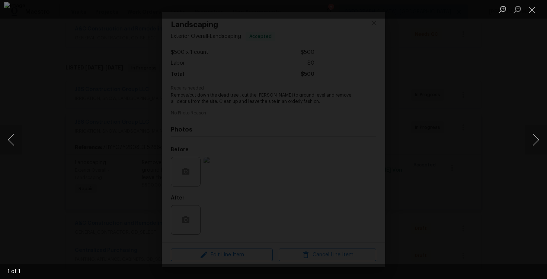
click at [88, 104] on div "Lightbox" at bounding box center [273, 139] width 547 height 279
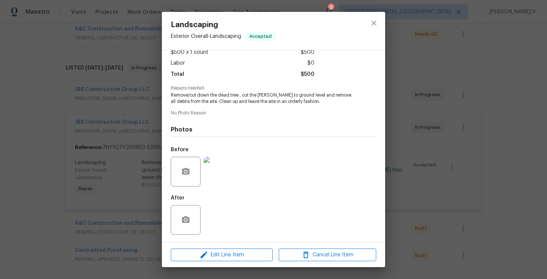
click at [88, 104] on div "Lightbox" at bounding box center [273, 139] width 547 height 279
click at [128, 144] on div "Landscaping Exterior Overall - Landscaping Accepted Vendor JBS Construction Gro…" at bounding box center [273, 139] width 547 height 279
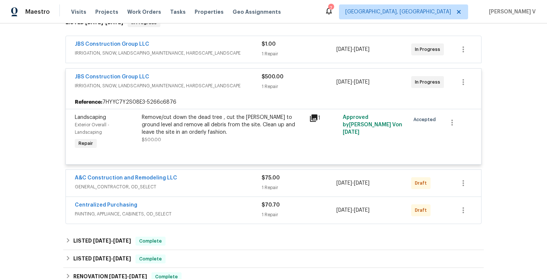
scroll to position [242, 0]
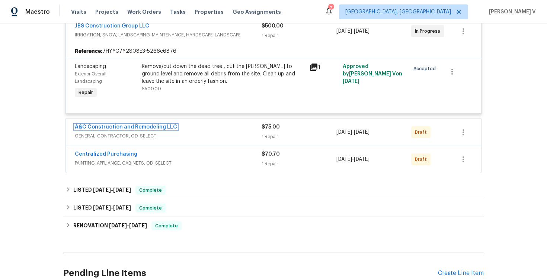
click at [132, 130] on link "A&C Construction and Remodeling LLC" at bounding box center [126, 127] width 102 height 5
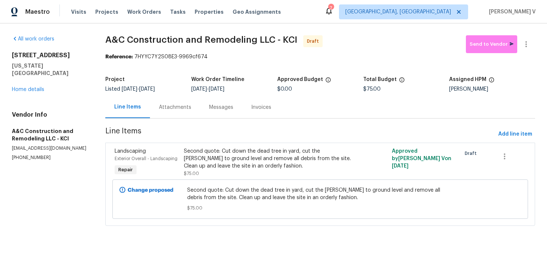
click at [247, 172] on div "Second quote: Cut down the dead tree in yard, cut the stump to ground level and…" at bounding box center [268, 163] width 169 height 30
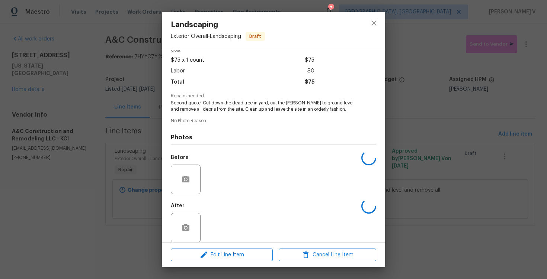
scroll to position [45, 0]
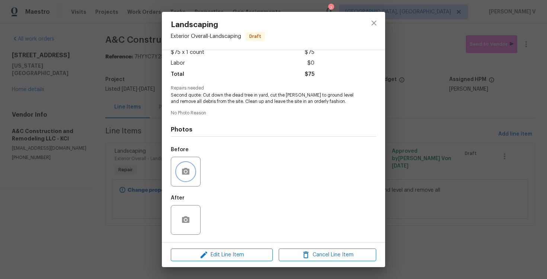
click at [192, 174] on button "button" at bounding box center [186, 172] width 18 height 18
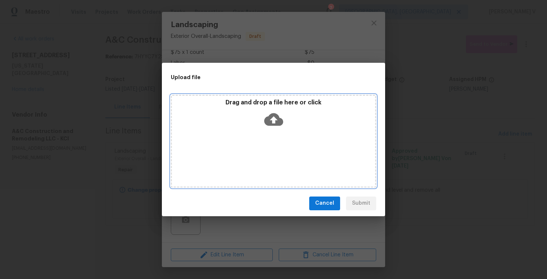
click at [271, 100] on p "Drag and drop a file here or click" at bounding box center [273, 103] width 203 height 8
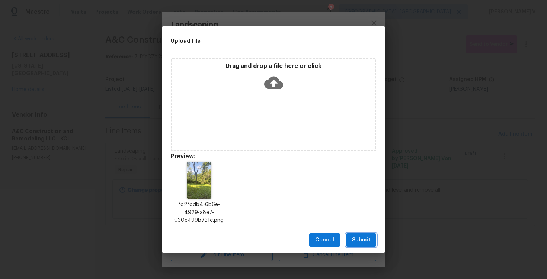
click at [370, 246] on button "Submit" at bounding box center [361, 241] width 30 height 14
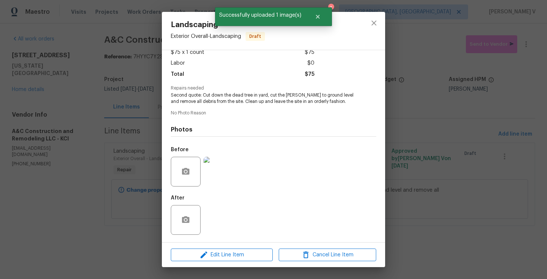
click at [146, 114] on div "Landscaping Exterior Overall - Landscaping Draft Vendor A&C Construction and Re…" at bounding box center [273, 139] width 547 height 279
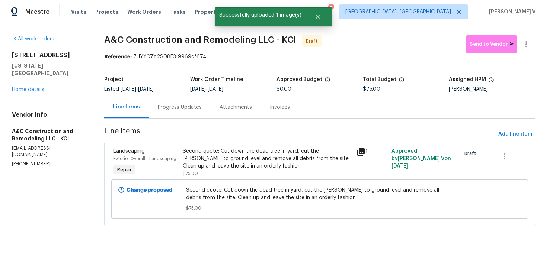
click at [184, 112] on div "Progress Updates" at bounding box center [180, 107] width 62 height 22
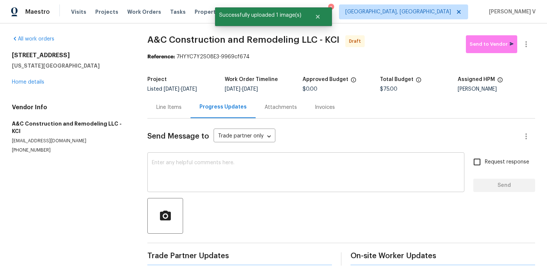
click at [192, 175] on textarea at bounding box center [306, 173] width 308 height 26
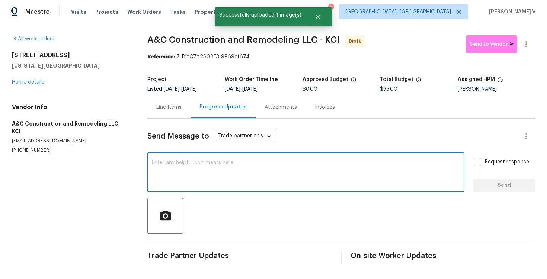
paste textarea "Hi this is Divya with Opendoor. I’m confirming you received the WO for the prop…"
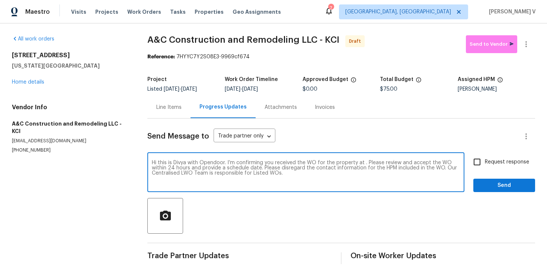
click at [364, 164] on textarea "Hi this is Divya with Opendoor. I’m confirming you received the WO for the prop…" at bounding box center [306, 173] width 308 height 26
paste textarea "3811 Wyandotte Ave, Kansas City, KS 66106"
type textarea "Hi this is Divya with Opendoor. I’m confirming you received the WO for the prop…"
click at [522, 162] on span "Request response" at bounding box center [507, 163] width 44 height 8
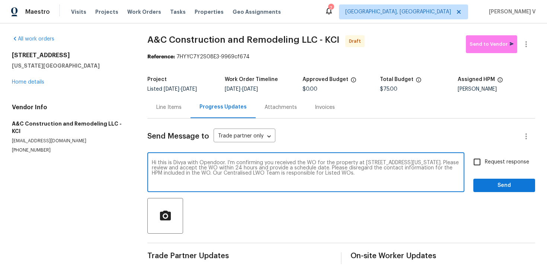
click at [485, 162] on input "Request response" at bounding box center [477, 162] width 16 height 16
checkbox input "true"
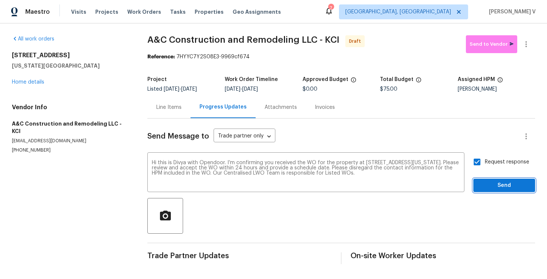
click at [515, 179] on button "Send" at bounding box center [504, 186] width 62 height 14
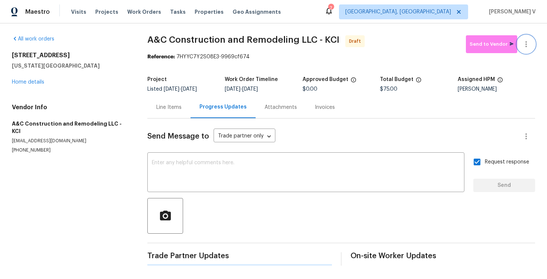
click at [528, 47] on icon "button" at bounding box center [526, 44] width 9 height 9
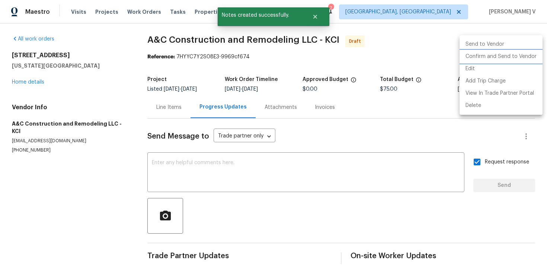
click at [499, 54] on li "Confirm and Send to Vendor" at bounding box center [501, 57] width 83 height 12
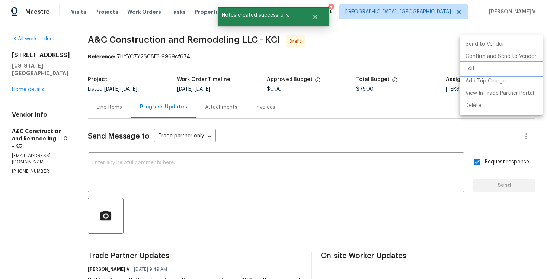
click at [162, 49] on div at bounding box center [273, 139] width 547 height 279
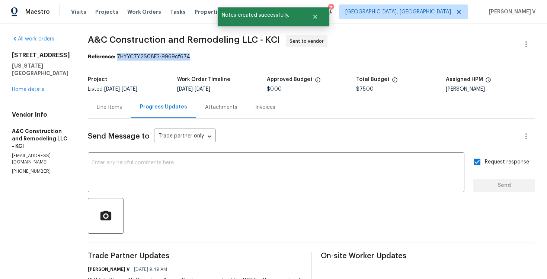
drag, startPoint x: 130, startPoint y: 57, endPoint x: 259, endPoint y: 56, distance: 129.5
click at [259, 56] on div "Reference: 7HYYC7Y2S08E3-9969cf674" at bounding box center [311, 56] width 447 height 7
copy div "7HYYC7Y2S08E3-9969cf674"
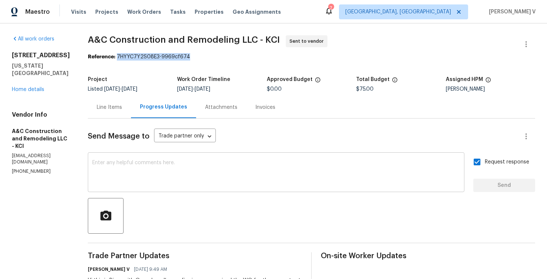
scroll to position [56, 0]
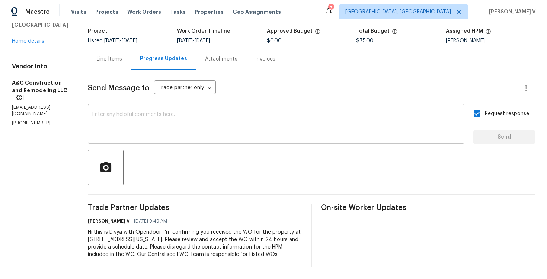
click at [138, 122] on textarea at bounding box center [276, 125] width 368 height 26
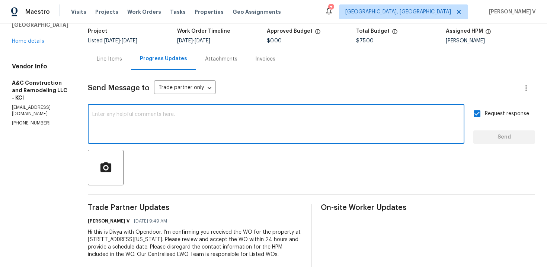
paste textarea "Attention All Work Orders must include before-photos (both close-up and wide-an…"
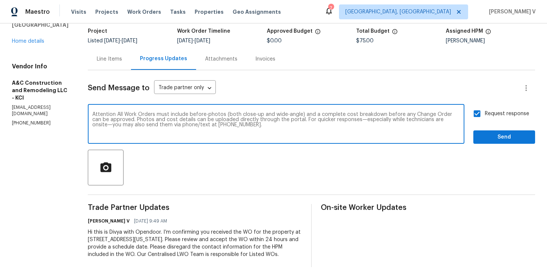
type textarea "Attention All Work Orders must include before-photos (both close-up and wide-an…"
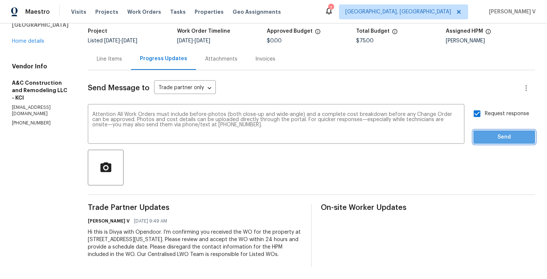
click at [502, 133] on span "Send" at bounding box center [504, 137] width 50 height 9
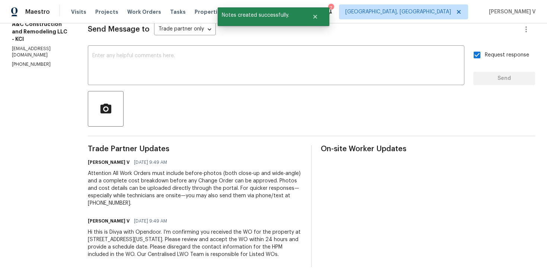
scroll to position [0, 0]
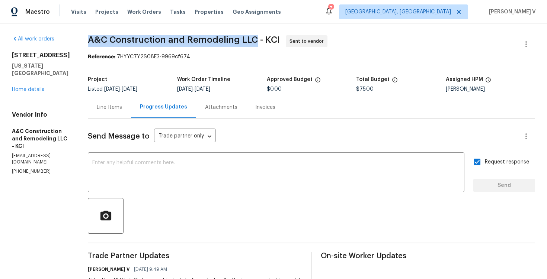
drag, startPoint x: 97, startPoint y: 42, endPoint x: 268, endPoint y: 41, distance: 171.2
click at [268, 41] on div "All work orders 3811 Wyandotte Ave Kansas City, KS 66106 Home details Vendor In…" at bounding box center [273, 204] width 547 height 363
copy span "A&C Construction and Remodeling LLC"
click at [31, 87] on link "Home details" at bounding box center [28, 89] width 32 height 5
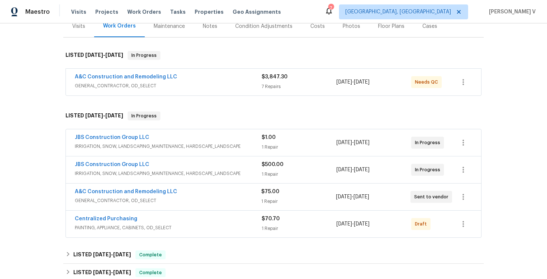
scroll to position [99, 0]
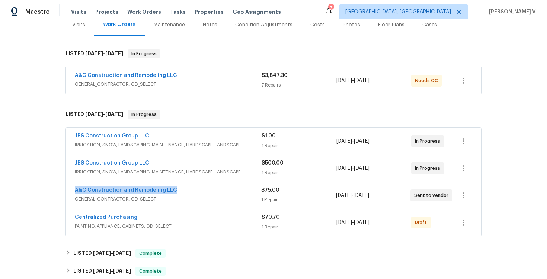
drag, startPoint x: 70, startPoint y: 190, endPoint x: 253, endPoint y: 192, distance: 183.1
click at [253, 192] on div "A&C Construction and Remodeling LLC GENERAL_CONTRACTOR, OD_SELECT $75.00 1 Repa…" at bounding box center [273, 195] width 415 height 27
copy link "A&C Construction and Remodeling LLC"
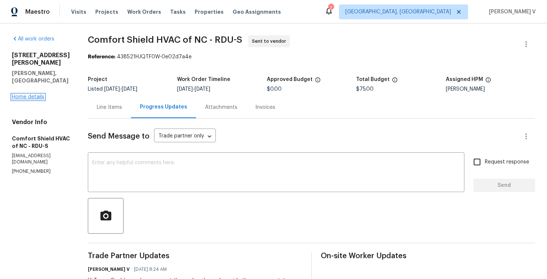
click at [36, 95] on link "Home details" at bounding box center [28, 97] width 32 height 5
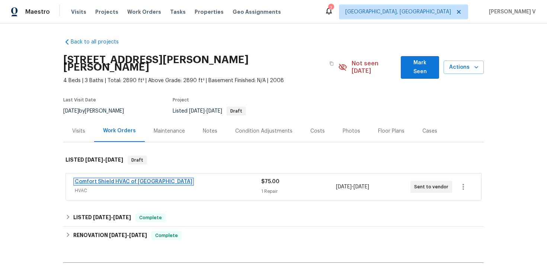
click at [121, 179] on link "Comfort Shield HVAC of [GEOGRAPHIC_DATA]" at bounding box center [134, 181] width 118 height 5
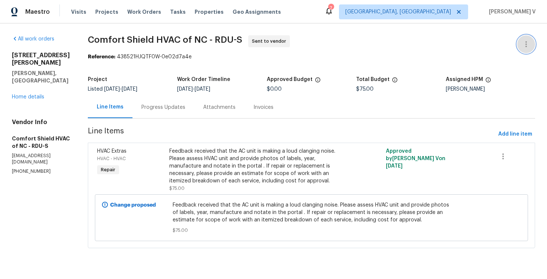
click at [530, 43] on icon "button" at bounding box center [526, 44] width 9 height 9
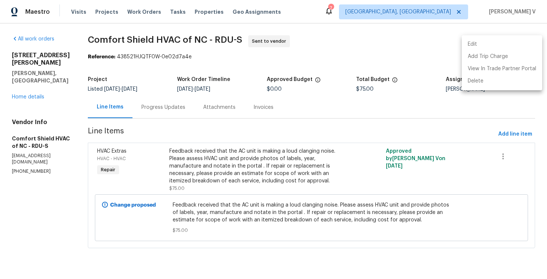
click at [511, 43] on li "Edit" at bounding box center [502, 44] width 80 height 12
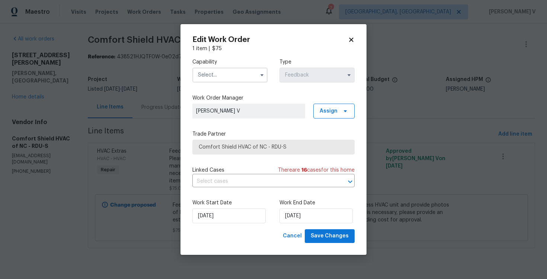
click at [238, 79] on input "text" at bounding box center [229, 75] width 75 height 15
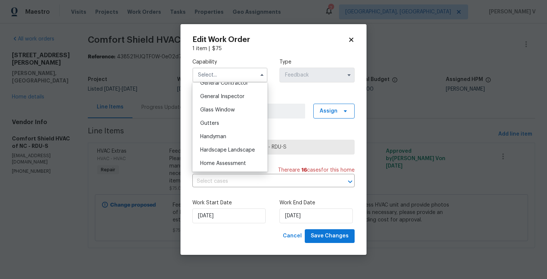
scroll to position [399, 0]
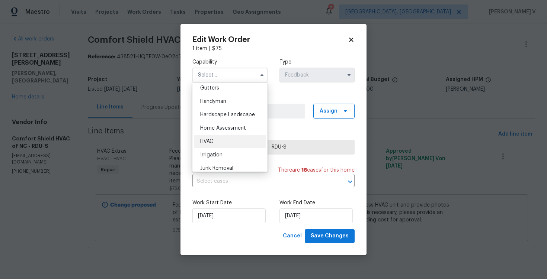
click at [222, 136] on div "HVAC" at bounding box center [229, 141] width 71 height 13
type input "HVAC"
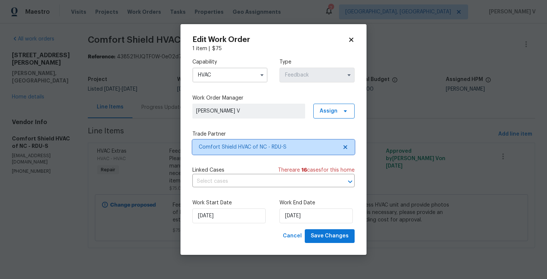
click at [354, 143] on span "Comfort Shield HVAC of NC - RDU-S" at bounding box center [273, 147] width 162 height 15
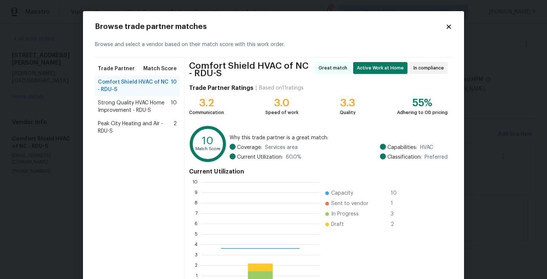
scroll to position [104, 118]
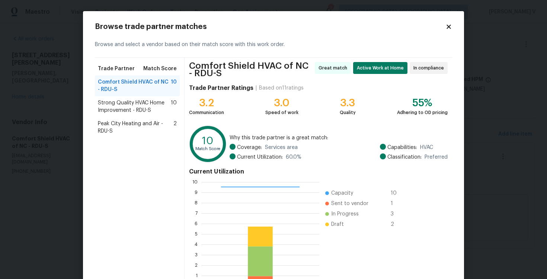
click at [109, 102] on span "Strong Quality HVAC Home Improvement - RDU-S" at bounding box center [134, 106] width 73 height 15
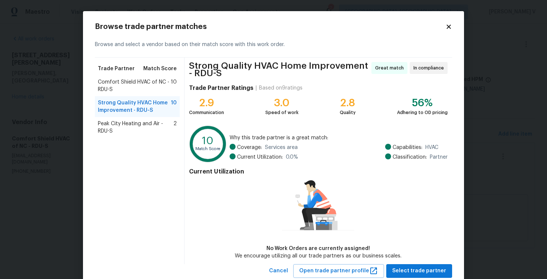
scroll to position [21, 0]
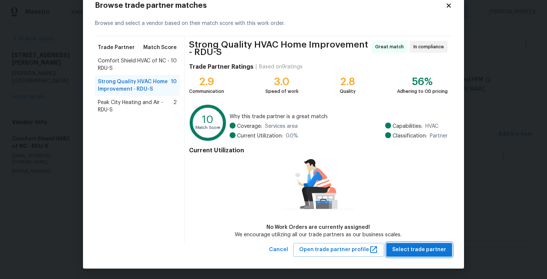
click at [431, 249] on span "Select trade partner" at bounding box center [419, 250] width 54 height 9
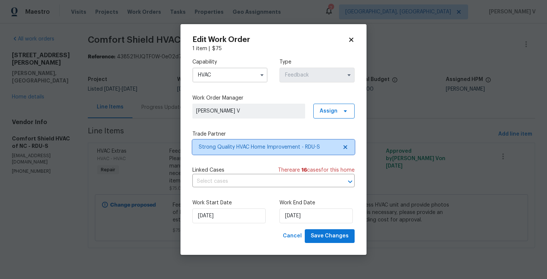
scroll to position [0, 0]
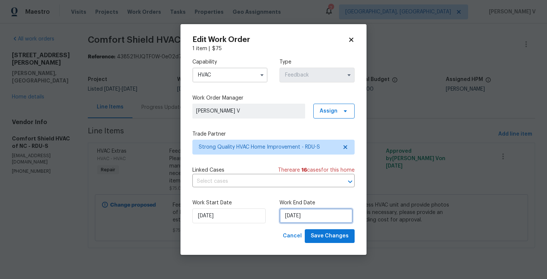
click at [282, 209] on input "[DATE]" at bounding box center [315, 216] width 73 height 15
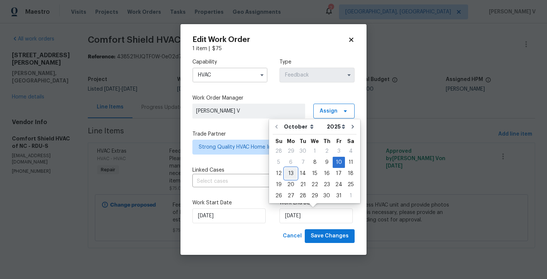
click at [287, 174] on div "13" at bounding box center [291, 174] width 12 height 10
type input "[DATE]"
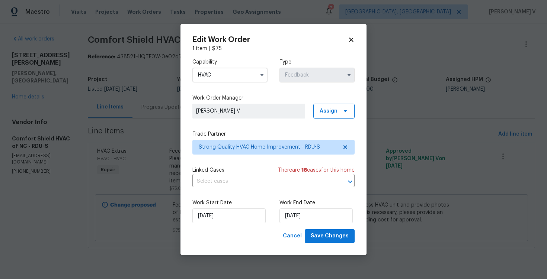
click at [338, 243] on div "Edit Work Order 1 item | $ 75 Capability HVAC Type Feedback Work Order Manager …" at bounding box center [273, 139] width 186 height 231
click at [332, 240] on span "Save Changes" at bounding box center [330, 236] width 38 height 9
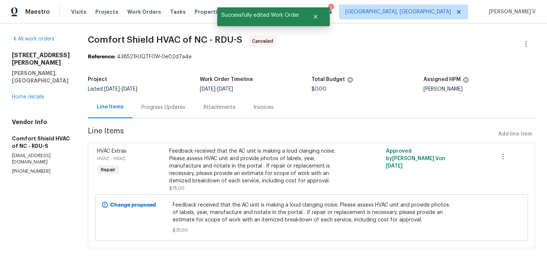
click at [176, 116] on div "Progress Updates" at bounding box center [163, 107] width 62 height 22
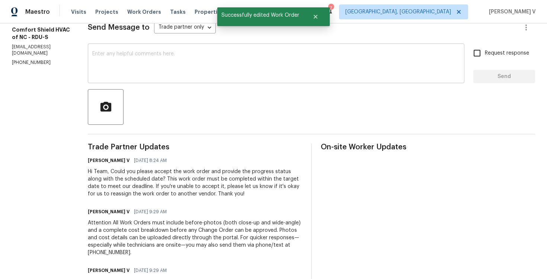
scroll to position [166, 0]
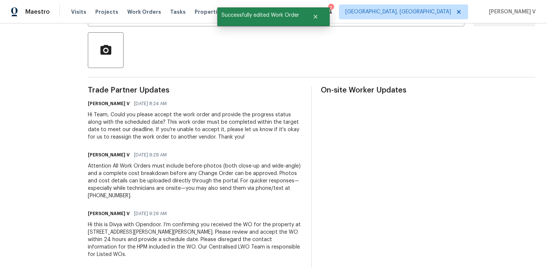
click at [117, 249] on div "Hi this is Divya with Opendoor. I’m confirming you received the WO for the prop…" at bounding box center [195, 239] width 214 height 37
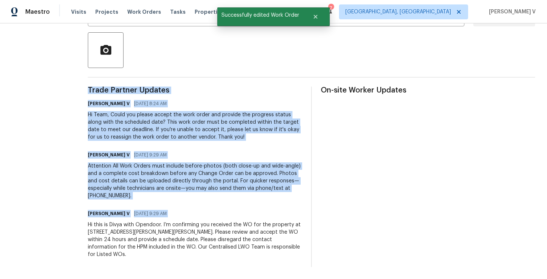
copy div "Trade Partner Updates [PERSON_NAME] V [DATE] 8:24 AM Hi Team, Could you please …"
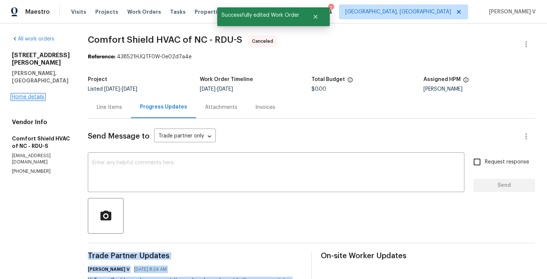
click at [28, 95] on link "Home details" at bounding box center [28, 97] width 32 height 5
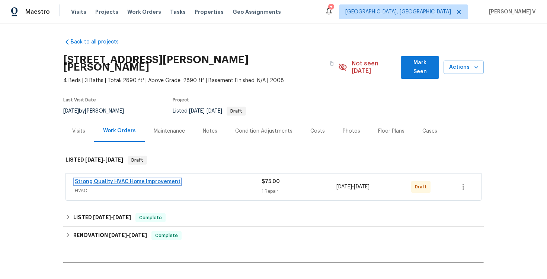
click at [114, 179] on link "Strong Quality HVAC Home Improvement" at bounding box center [128, 181] width 106 height 5
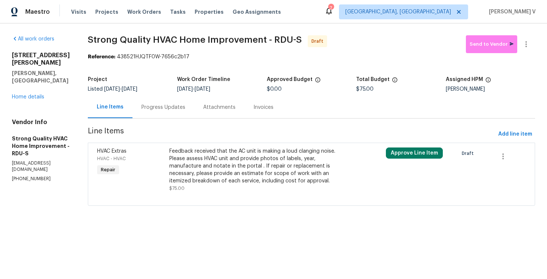
click at [199, 109] on div "Attachments" at bounding box center [219, 107] width 50 height 22
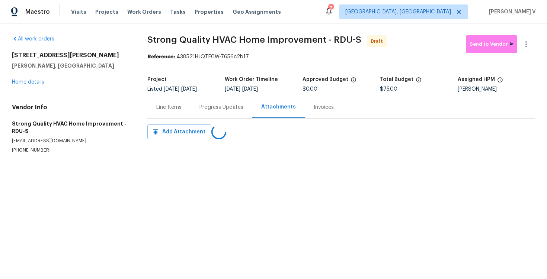
click at [199, 109] on div "Progress Updates" at bounding box center [221, 107] width 44 height 7
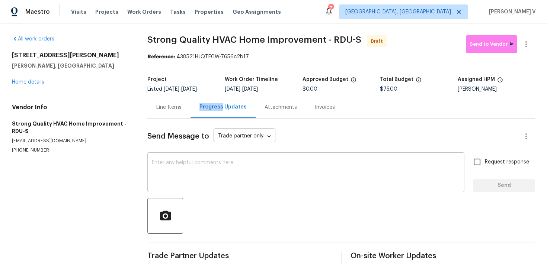
click at [212, 173] on textarea at bounding box center [306, 173] width 308 height 26
paste textarea "Hi this is Divya with Opendoor. I’m confirming you received the WO for the prop…"
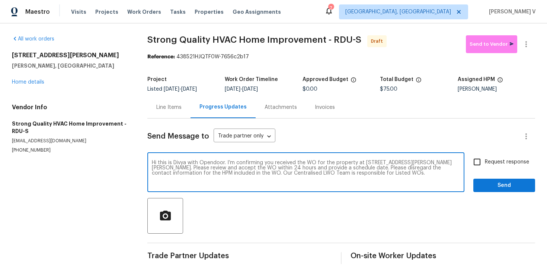
type textarea "Hi this is Divya with Opendoor. I’m confirming you received the WO for the prop…"
click at [484, 165] on input "Request response" at bounding box center [477, 162] width 16 height 16
checkbox input "true"
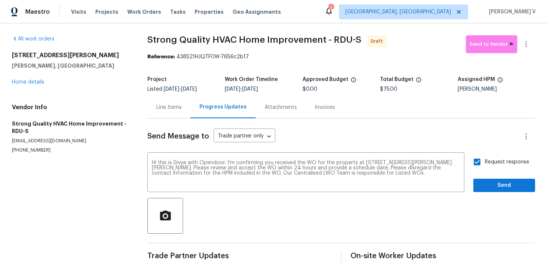
click at [493, 197] on div "Send Message to Trade partner only Trade partner only ​ Hi this is Divya with O…" at bounding box center [341, 192] width 388 height 146
click at [488, 188] on span "Send" at bounding box center [504, 185] width 50 height 9
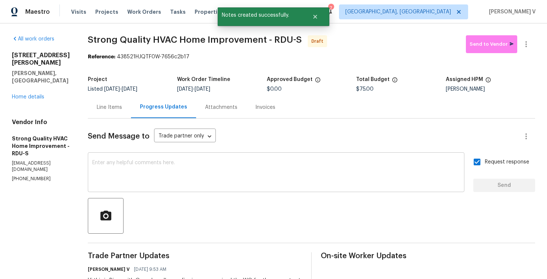
click at [171, 160] on textarea at bounding box center [276, 173] width 368 height 26
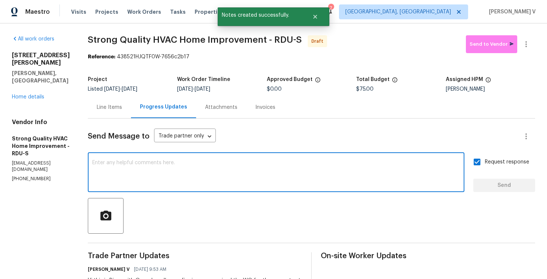
paste textarea "Attention All Work Orders must include before-photos (both close-up and wide-an…"
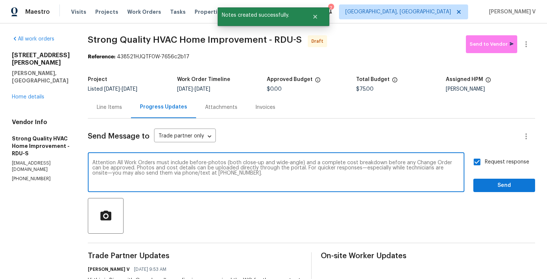
type textarea "Attention All Work Orders must include before-photos (both close-up and wide-an…"
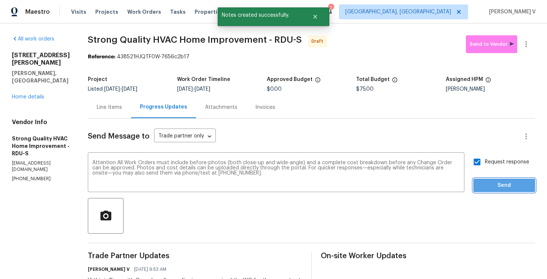
click at [499, 189] on span "Send" at bounding box center [504, 185] width 50 height 9
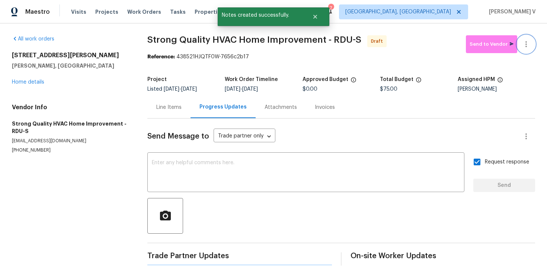
click at [520, 42] on button "button" at bounding box center [526, 44] width 18 height 18
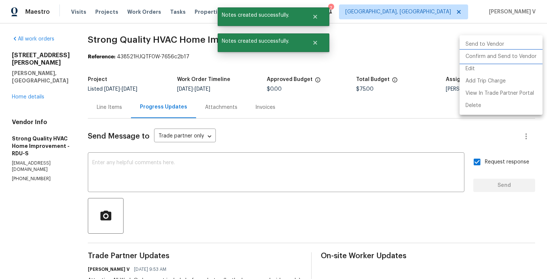
click at [466, 52] on li "Confirm and Send to Vendor" at bounding box center [501, 57] width 83 height 12
click at [149, 85] on div at bounding box center [273, 139] width 547 height 279
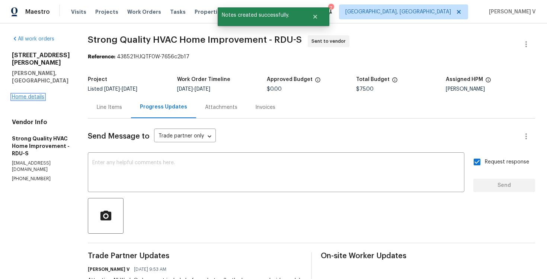
click at [29, 95] on link "Home details" at bounding box center [28, 97] width 32 height 5
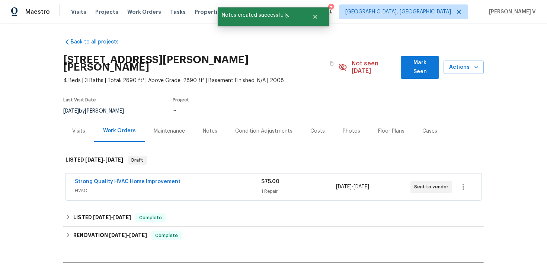
drag, startPoint x: 66, startPoint y: 177, endPoint x: 260, endPoint y: 167, distance: 194.2
click at [260, 174] on div "Strong Quality HVAC Home Improvement HVAC $75.00 1 Repair 10/8/2025 - 10/13/202…" at bounding box center [273, 187] width 415 height 27
drag, startPoint x: 63, startPoint y: 173, endPoint x: 258, endPoint y: 175, distance: 194.3
click at [258, 175] on div "Strong Quality HVAC Home Improvement HVAC $75.00 1 Repair 10/8/2025 - 10/13/202…" at bounding box center [273, 187] width 421 height 31
copy link "Strong Quality HVAC Home Improvement"
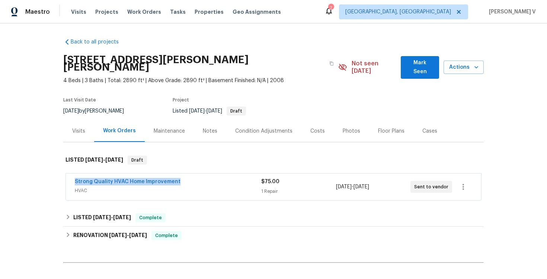
scroll to position [72, 0]
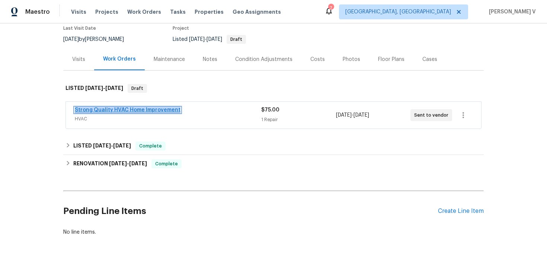
click at [121, 108] on link "Strong Quality HVAC Home Improvement" at bounding box center [128, 110] width 106 height 5
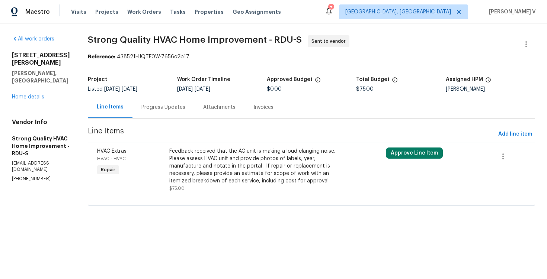
click at [182, 96] on div "Progress Updates" at bounding box center [163, 107] width 62 height 22
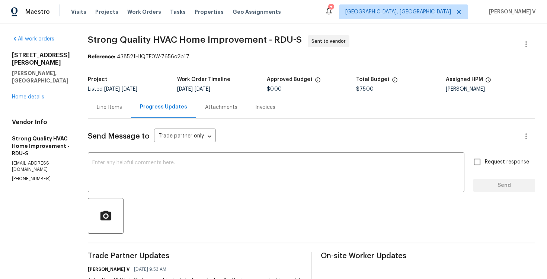
click at [115, 98] on div "Line Items" at bounding box center [109, 107] width 43 height 22
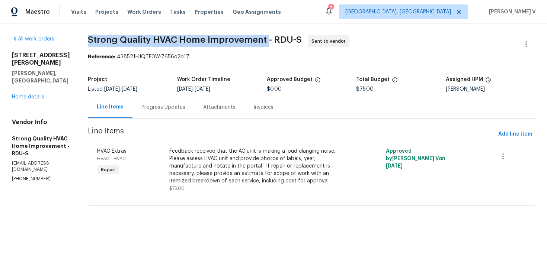
drag, startPoint x: 92, startPoint y: 38, endPoint x: 271, endPoint y: 39, distance: 178.3
click at [271, 39] on div "All work orders 521 Lake Gaston Dr Fuquay Varina, NC 27526 Home details Vendor …" at bounding box center [273, 125] width 547 height 204
copy span "Strong Quality HVAC Home Improvement"
click at [42, 95] on link "Home details" at bounding box center [28, 97] width 32 height 5
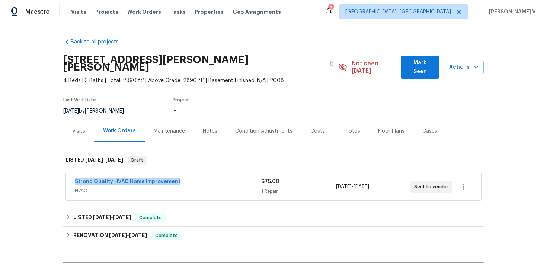
drag, startPoint x: 69, startPoint y: 176, endPoint x: 243, endPoint y: 176, distance: 173.4
click at [243, 176] on div "Strong Quality HVAC Home Improvement HVAC $75.00 1 Repair 10/8/2025 - 10/13/202…" at bounding box center [273, 187] width 415 height 27
copy link "Strong Quality HVAC Home Improvement"
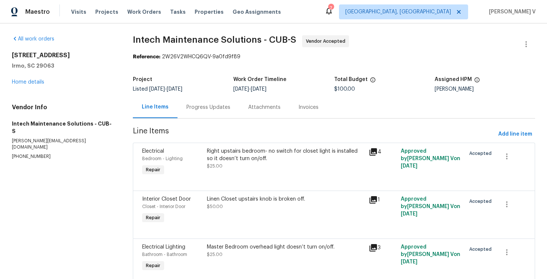
click at [210, 105] on div "Progress Updates" at bounding box center [208, 107] width 44 height 7
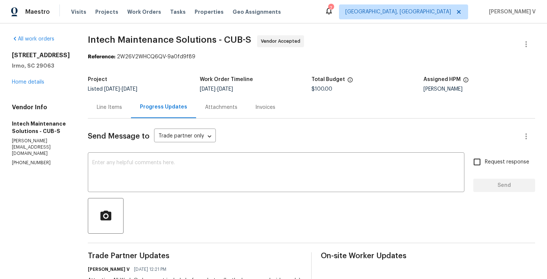
scroll to position [107, 0]
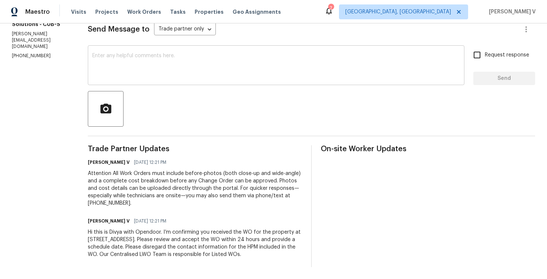
click at [155, 62] on textarea at bounding box center [276, 66] width 368 height 26
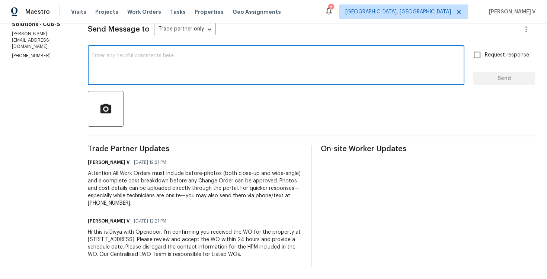
paste textarea "Hi team, Thank you for accepting the work order. Could you please provide a sch…"
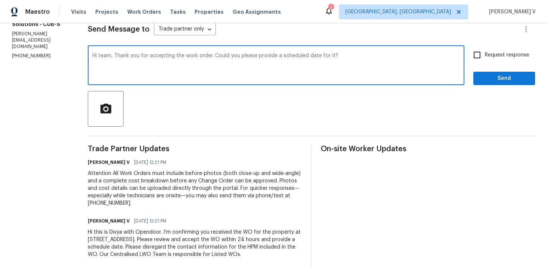
type textarea "Hi team, Thank you for accepting the work order. Could you please provide a sch…"
click at [497, 58] on span "Request response" at bounding box center [507, 55] width 44 height 8
click at [485, 58] on input "Request response" at bounding box center [477, 55] width 16 height 16
checkbox input "true"
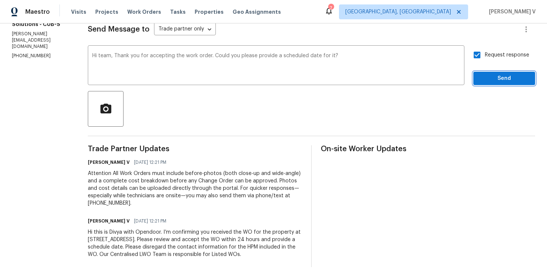
click at [496, 79] on span "Send" at bounding box center [504, 78] width 50 height 9
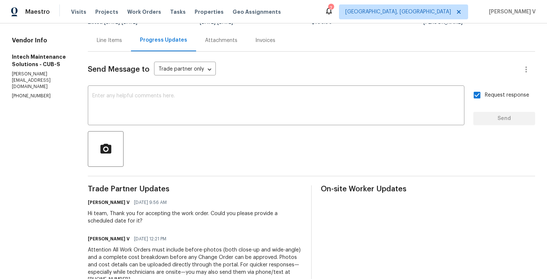
scroll to position [144, 0]
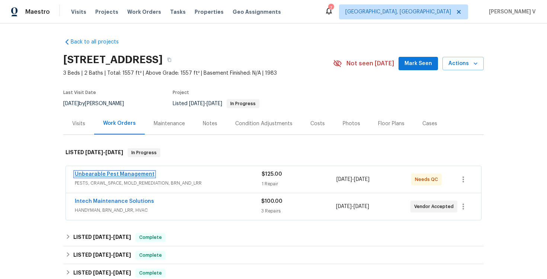
click at [119, 176] on link "Unbearable Pest Management" at bounding box center [115, 174] width 80 height 5
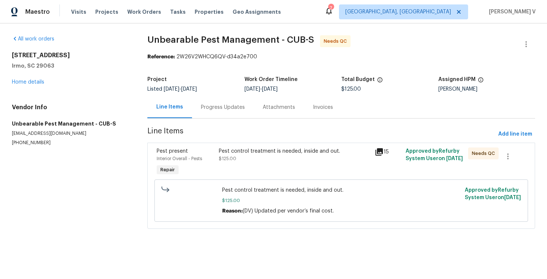
click at [197, 106] on div "Progress Updates" at bounding box center [223, 107] width 62 height 22
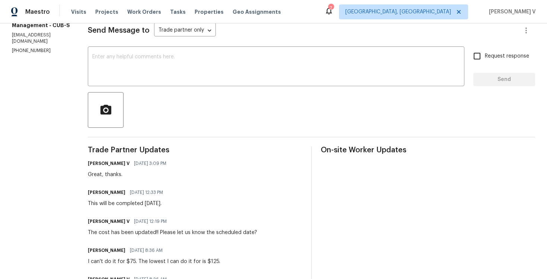
scroll to position [60, 0]
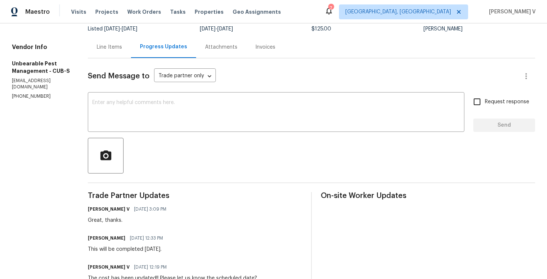
click at [111, 46] on div "Line Items" at bounding box center [109, 47] width 25 height 7
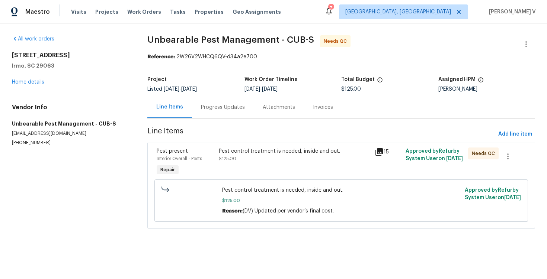
click at [236, 160] on div "Pest control treatment is needed, inside and out. $125.00" at bounding box center [294, 155] width 151 height 15
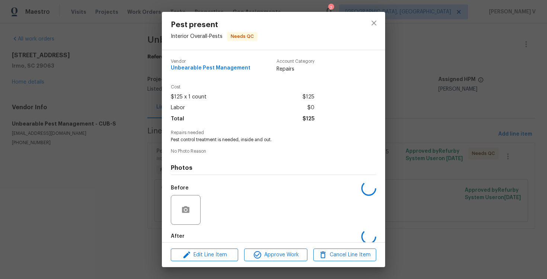
scroll to position [38, 0]
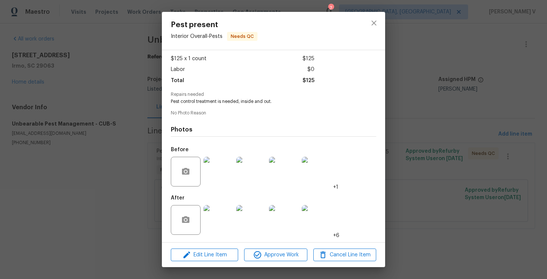
click at [229, 226] on img at bounding box center [219, 220] width 30 height 30
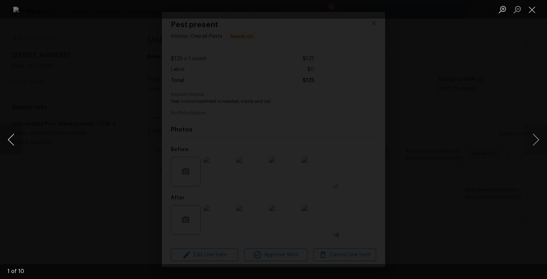
click at [14, 136] on button "Previous image" at bounding box center [11, 140] width 22 height 30
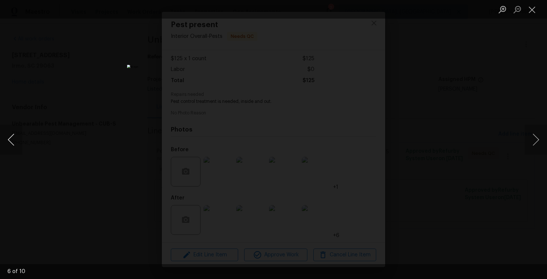
click at [14, 136] on button "Previous image" at bounding box center [11, 140] width 22 height 30
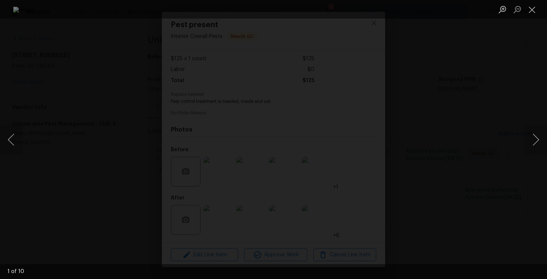
click at [90, 89] on div "Lightbox" at bounding box center [273, 139] width 547 height 279
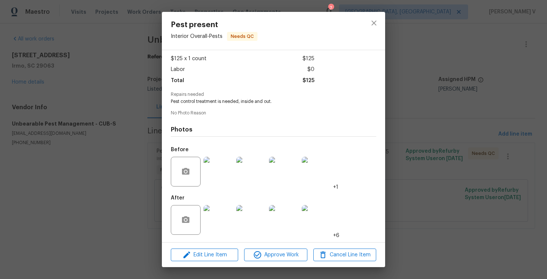
click at [428, 92] on div "Pest present Interior Overall - Pests Needs QC Vendor Unbearable Pest Managemen…" at bounding box center [273, 139] width 547 height 279
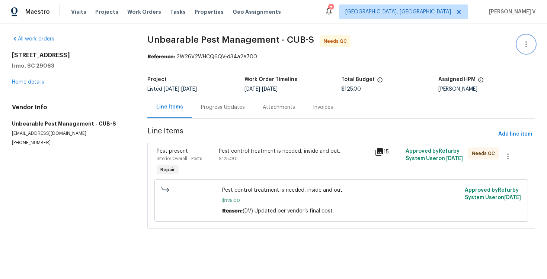
click at [532, 42] on button "button" at bounding box center [526, 44] width 18 height 18
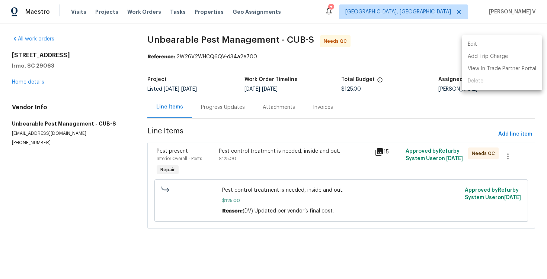
click at [532, 42] on li "Edit" at bounding box center [502, 44] width 80 height 12
click at [532, 42] on ul "Edit Add Trip Charge View In Trade Partner Portal Delete" at bounding box center [502, 62] width 80 height 55
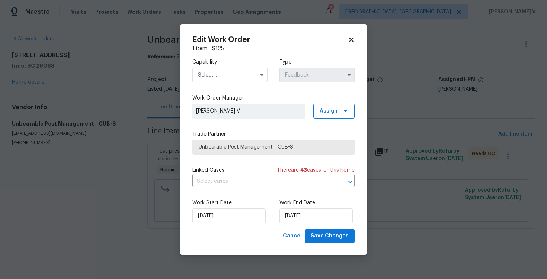
click at [111, 111] on body "Maestro Visits Projects Work Orders Tasks Properties Geo Assignments 7 Albuquer…" at bounding box center [273, 125] width 547 height 250
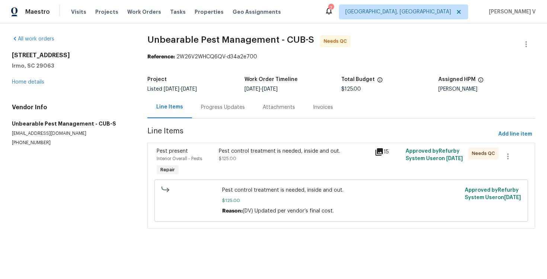
click at [247, 162] on div "Pest control treatment is needed, inside and out. $125.00" at bounding box center [294, 155] width 151 height 15
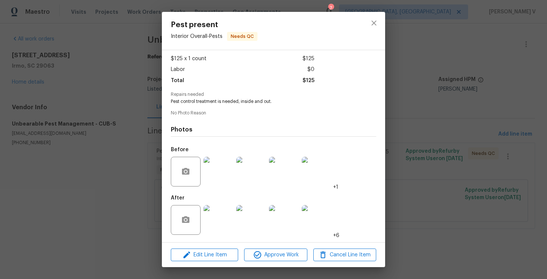
click at [230, 206] on img at bounding box center [219, 220] width 30 height 30
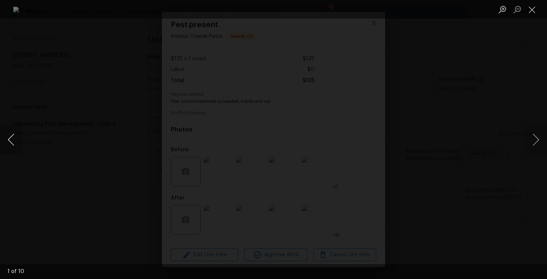
click at [10, 135] on button "Previous image" at bounding box center [11, 140] width 22 height 30
click at [539, 137] on button "Next image" at bounding box center [536, 140] width 22 height 30
click at [9, 140] on button "Previous image" at bounding box center [11, 140] width 22 height 30
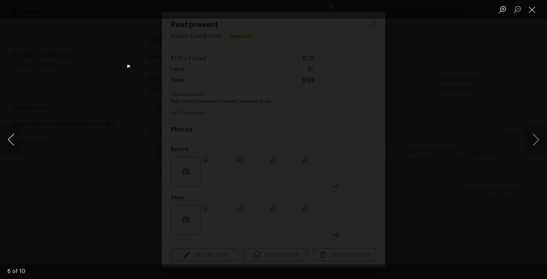
click at [9, 140] on button "Previous image" at bounding box center [11, 140] width 22 height 30
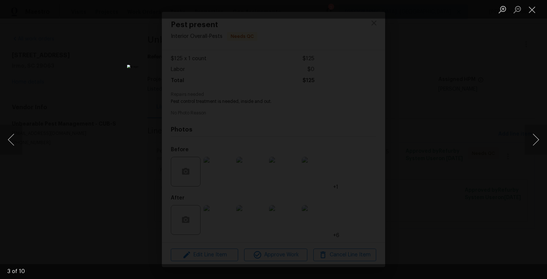
click at [66, 85] on div "Lightbox" at bounding box center [273, 139] width 547 height 279
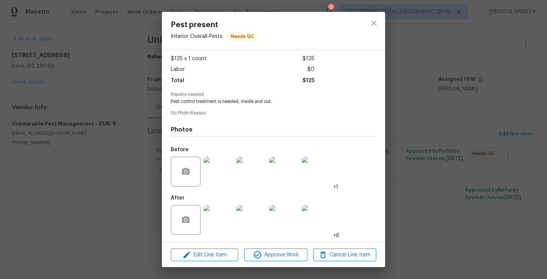
click at [66, 85] on div "Lightbox" at bounding box center [273, 139] width 547 height 279
click at [516, 44] on div "Pest present Interior Overall - Pests Needs QC Vendor Unbearable Pest Managemen…" at bounding box center [273, 139] width 547 height 279
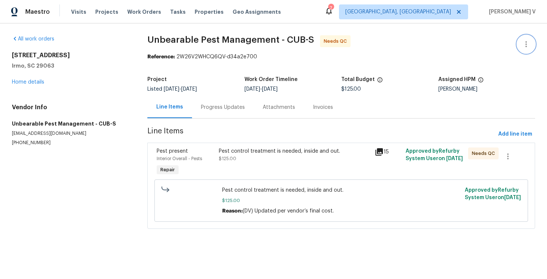
click at [532, 42] on button "button" at bounding box center [526, 44] width 18 height 18
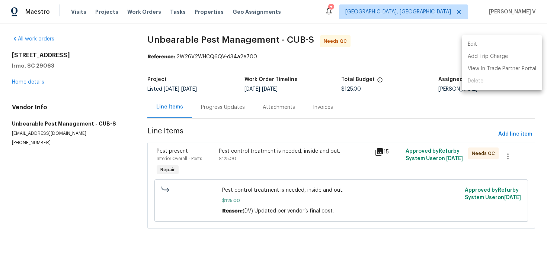
click at [496, 43] on li "Edit" at bounding box center [502, 44] width 80 height 12
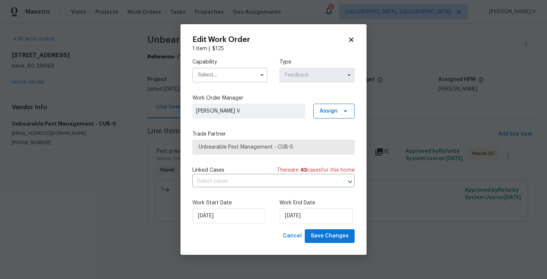
click at [236, 79] on input "text" at bounding box center [229, 75] width 75 height 15
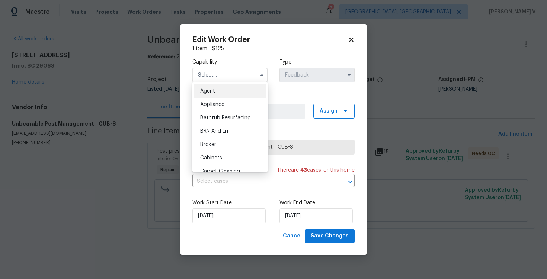
click at [218, 85] on div "Agent" at bounding box center [229, 90] width 71 height 13
type input "Agent"
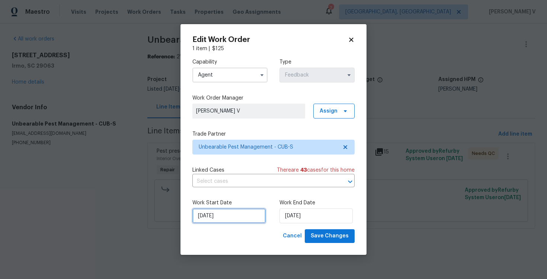
click at [222, 218] on input "08/10/2025" at bounding box center [228, 216] width 73 height 15
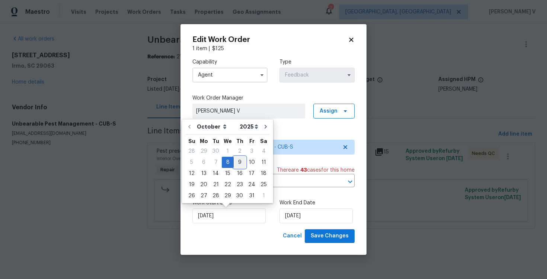
click at [240, 162] on div "9" at bounding box center [240, 162] width 12 height 10
type input "09/10/2025"
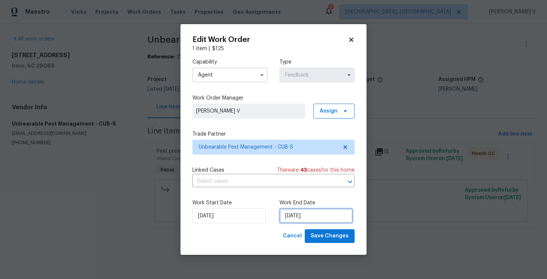
click at [300, 209] on input "10/10/2025" at bounding box center [315, 216] width 73 height 15
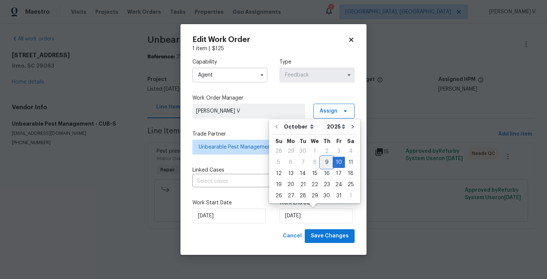
click at [328, 162] on div "9" at bounding box center [327, 162] width 12 height 10
type input "09/10/2025"
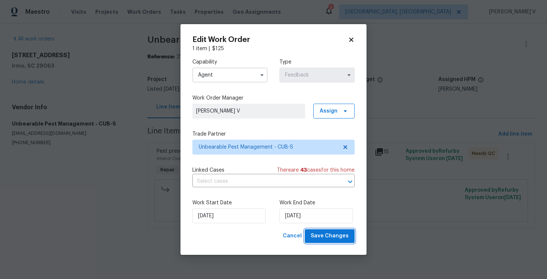
click at [328, 240] on span "Save Changes" at bounding box center [330, 236] width 38 height 9
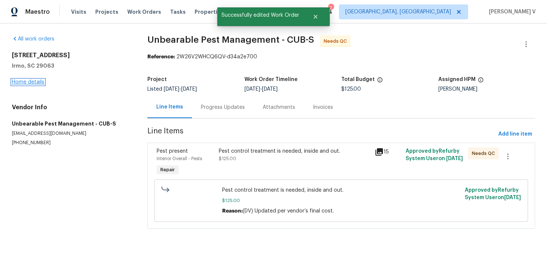
click at [19, 84] on link "Home details" at bounding box center [28, 82] width 32 height 5
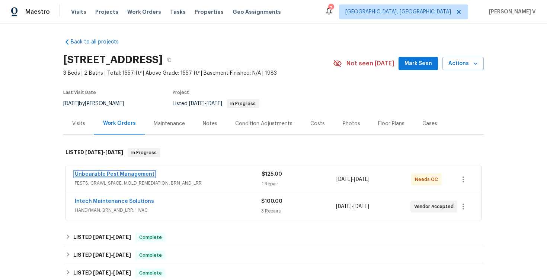
click at [114, 174] on link "Unbearable Pest Management" at bounding box center [115, 174] width 80 height 5
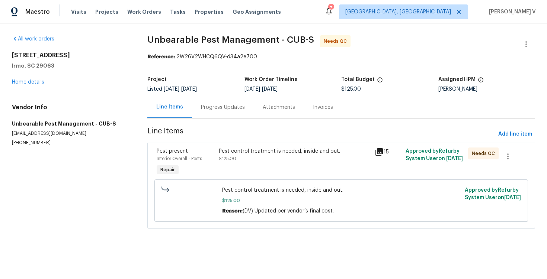
click at [291, 160] on div "Pest control treatment is needed, inside and out. $125.00" at bounding box center [294, 155] width 151 height 15
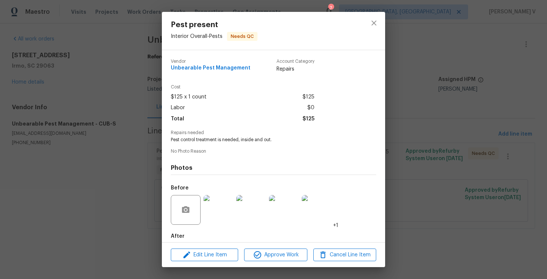
scroll to position [38, 0]
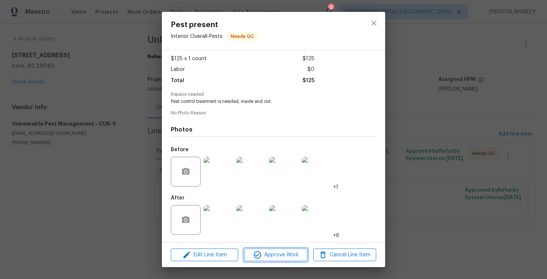
click at [276, 255] on span "Approve Work" at bounding box center [275, 255] width 58 height 9
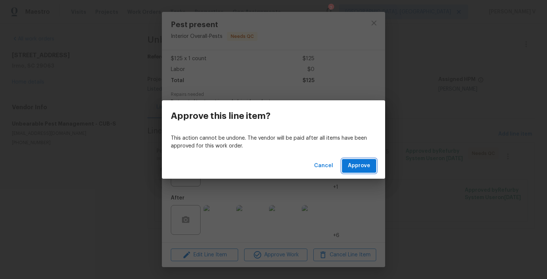
click at [364, 165] on span "Approve" at bounding box center [359, 166] width 22 height 9
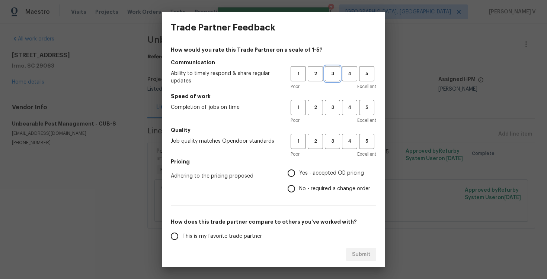
click at [332, 75] on span "3" at bounding box center [333, 74] width 14 height 9
click at [332, 107] on span "3" at bounding box center [333, 107] width 14 height 9
click at [332, 140] on span "3" at bounding box center [333, 141] width 14 height 9
click at [291, 200] on div "How would you rate this Trade Partner on a scale of 1-5? Communication Ability …" at bounding box center [273, 191] width 205 height 291
click at [301, 187] on span "No - required a change order" at bounding box center [334, 189] width 71 height 8
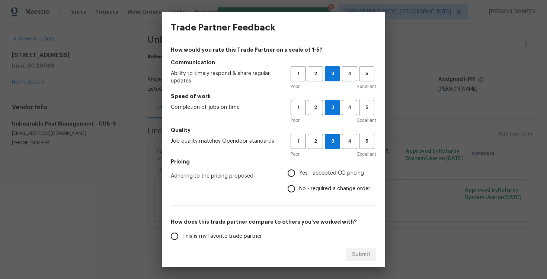
click at [299, 187] on input "No - required a change order" at bounding box center [292, 189] width 16 height 16
radio input "true"
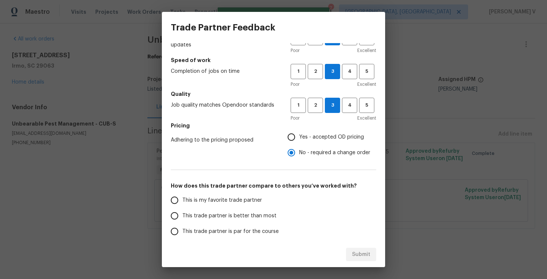
click at [265, 202] on label "This is my favorite trade partner" at bounding box center [226, 201] width 118 height 16
click at [182, 202] on input "This is my favorite trade partner" at bounding box center [175, 201] width 16 height 16
radio input "false"
click at [262, 211] on label "This trade partner is better than most" at bounding box center [226, 216] width 118 height 16
click at [182, 211] on input "This trade partner is better than most" at bounding box center [175, 216] width 16 height 16
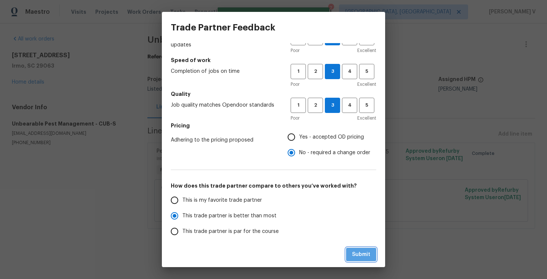
click at [357, 254] on span "Submit" at bounding box center [361, 254] width 18 height 9
radio input "true"
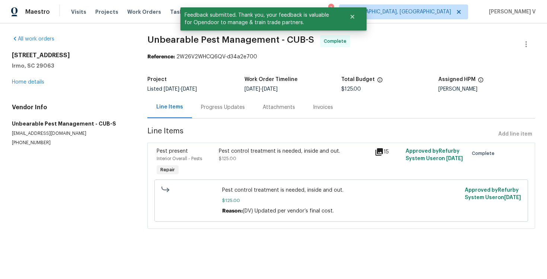
click at [223, 121] on section "Unbearable Pest Management - CUB-S Complete Reference: 2W26V2WHCQ6QV-d34a2e700 …" at bounding box center [341, 136] width 388 height 203
click at [219, 110] on div "Progress Updates" at bounding box center [223, 107] width 44 height 7
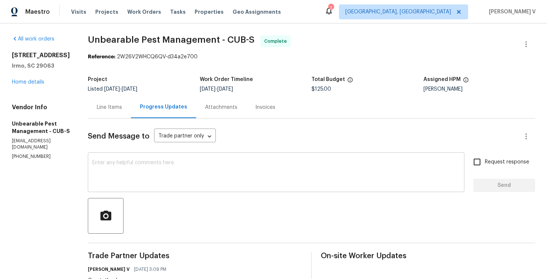
click at [176, 180] on textarea at bounding box center [276, 173] width 368 height 26
paste textarea "Hey, the work order has been approved. Thanks for the job :)"
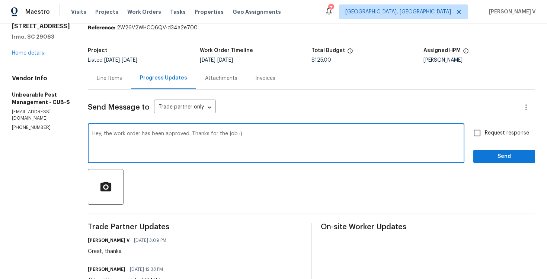
scroll to position [57, 0]
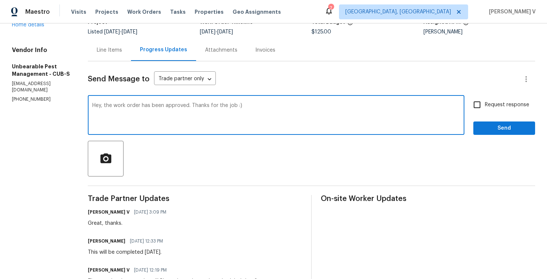
type textarea "Hey, the work order has been approved. Thanks for the job :)"
click at [505, 129] on span "Send" at bounding box center [504, 128] width 50 height 9
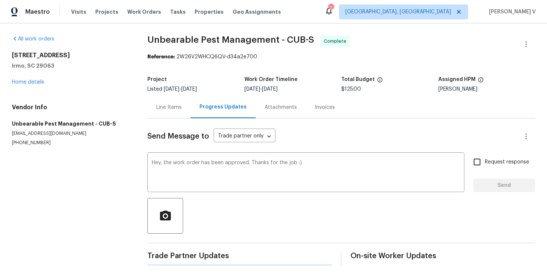
scroll to position [0, 0]
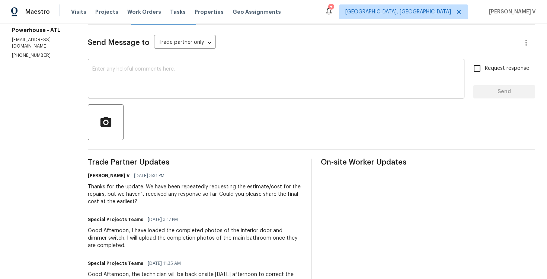
scroll to position [86, 0]
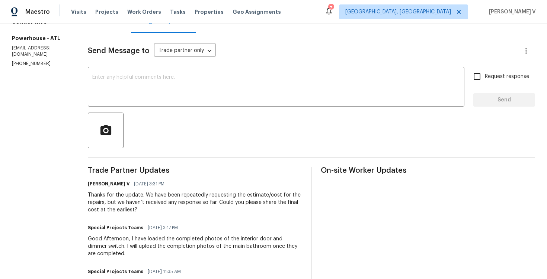
copy p "[PHONE_NUMBER]"
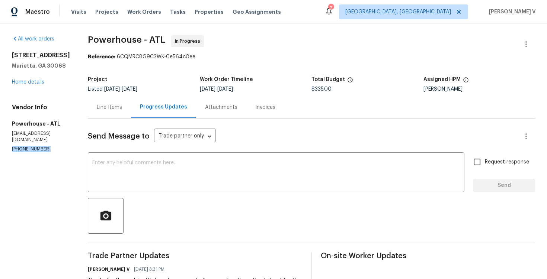
scroll to position [62, 0]
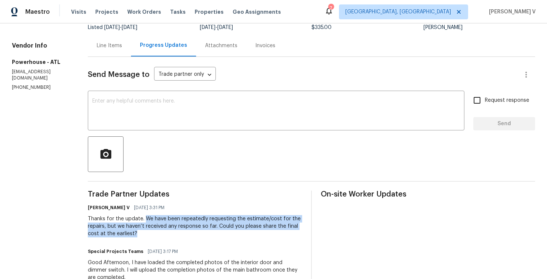
drag, startPoint x: 166, startPoint y: 218, endPoint x: 184, endPoint y: 234, distance: 23.5
click at [184, 234] on div "Thanks for the update. We have been repeatedly requesting the estimate/cost for…" at bounding box center [195, 226] width 214 height 22
copy div "We have been repeatedly requesting the estimate/cost for the repairs, but we ha…"
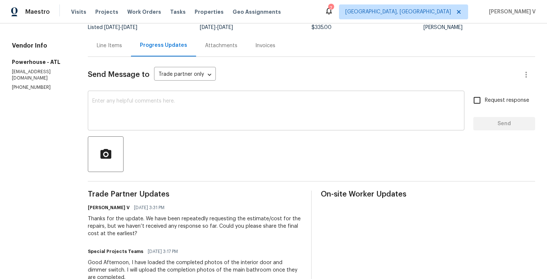
click at [168, 120] on textarea at bounding box center [276, 112] width 368 height 26
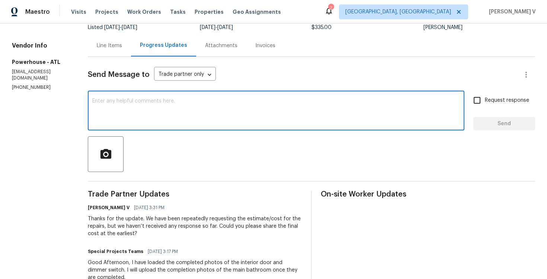
paste textarea "We've sent you a text to check on the status of the work order. Could you pleas…"
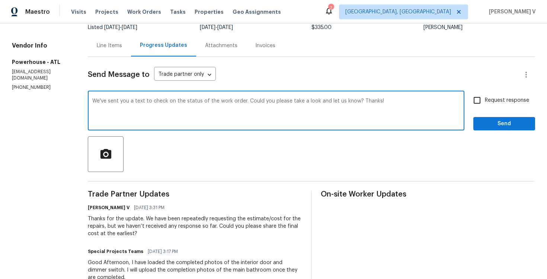
drag, startPoint x: 196, startPoint y: 102, endPoint x: 227, endPoint y: 101, distance: 31.3
click at [227, 102] on textarea "We've sent you a text to check on the status of the work order. Could you pleas…" at bounding box center [276, 112] width 368 height 26
click at [226, 100] on textarea "We've sent you a text to check on cost for the work order. Could you please tak…" at bounding box center [276, 112] width 368 height 26
type textarea "We've sent you a text to check on cost for this work order. Could you please ta…"
click at [459, 97] on div "We've sent you a text to check on cost for this work order. Could you please ta…" at bounding box center [276, 112] width 377 height 38
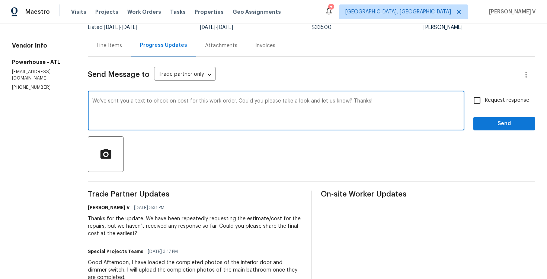
click at [492, 100] on span "Request response" at bounding box center [507, 101] width 44 height 8
click at [485, 100] on input "Request response" at bounding box center [477, 101] width 16 height 16
checkbox input "true"
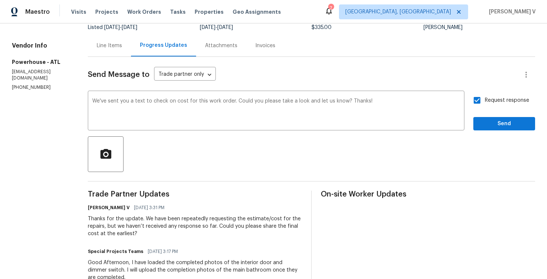
click at [0, 0] on span "the" at bounding box center [0, 0] width 0 height 0
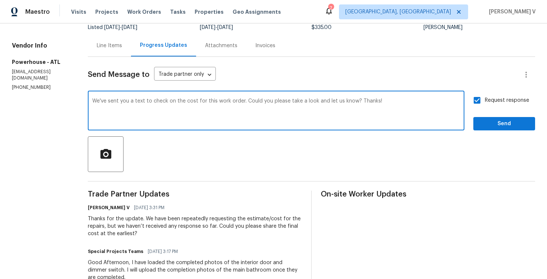
click at [397, 101] on textarea "We've sent you a text to check on the cost for this work order. Could you pleas…" at bounding box center [276, 112] width 368 height 26
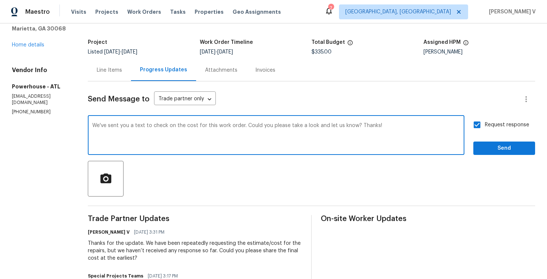
scroll to position [37, 0]
type textarea "We've sent you a text to check on the cost for this work order. Could you pleas…"
click at [511, 154] on button "Send" at bounding box center [504, 149] width 62 height 14
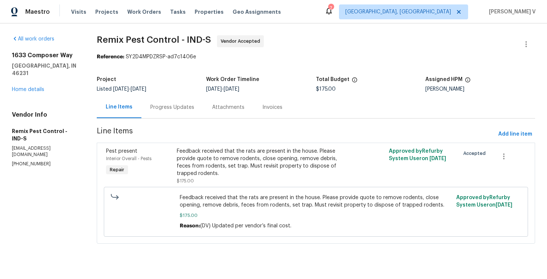
click at [193, 115] on div "Progress Updates" at bounding box center [172, 107] width 62 height 22
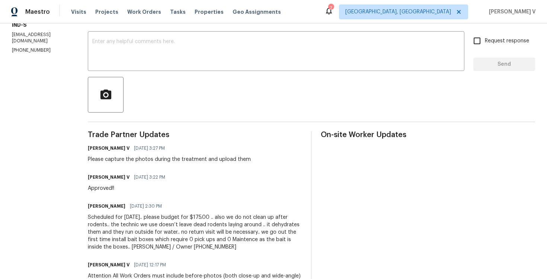
scroll to position [99, 0]
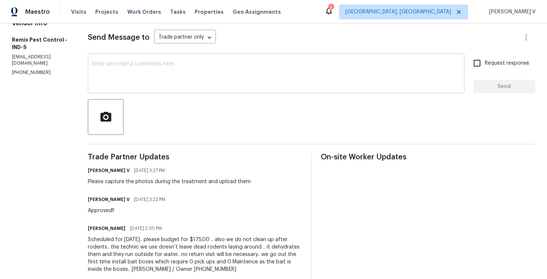
click at [164, 79] on textarea at bounding box center [276, 74] width 368 height 26
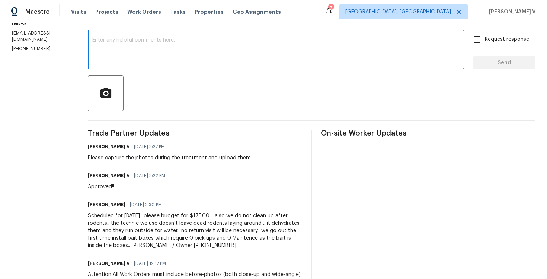
scroll to position [105, 0]
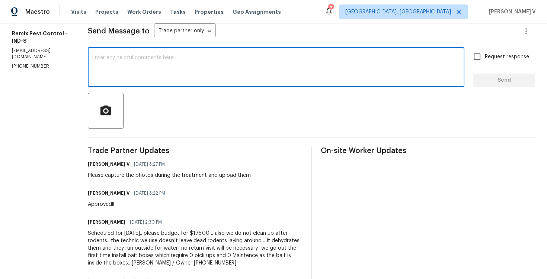
click at [164, 82] on div "x ​" at bounding box center [276, 68] width 377 height 38
paste textarea "Hi, hope everything is on track with the WO scheduled for [DATE]. Please let us…"
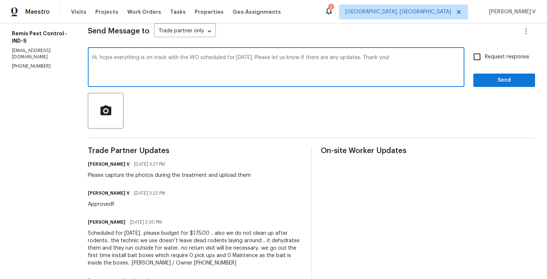
type textarea "Hi, hope everything is on track with the WO scheduled for [DATE]. Please let us…"
click at [495, 55] on span "Request response" at bounding box center [507, 57] width 44 height 8
click at [485, 55] on input "Request response" at bounding box center [477, 57] width 16 height 16
checkbox input "true"
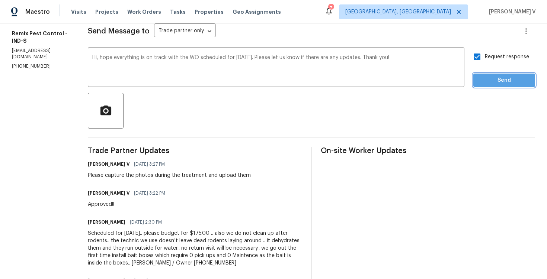
click at [493, 81] on span "Send" at bounding box center [504, 80] width 50 height 9
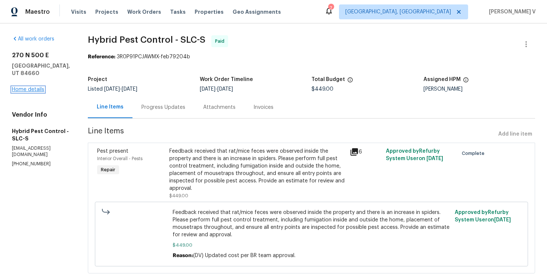
click at [38, 87] on link "Home details" at bounding box center [28, 89] width 32 height 5
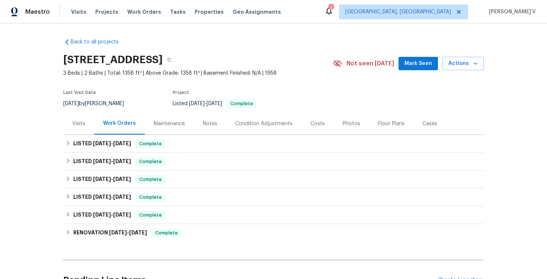
scroll to position [77, 0]
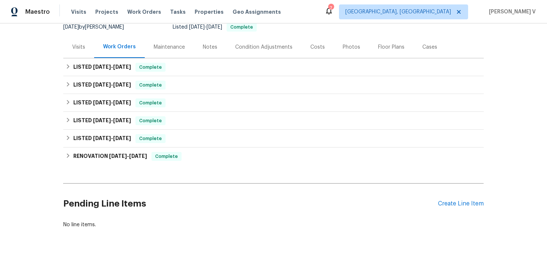
click at [464, 210] on div "Pending Line Items Create Line Item" at bounding box center [273, 204] width 421 height 35
click at [460, 206] on div "Create Line Item" at bounding box center [461, 204] width 46 height 7
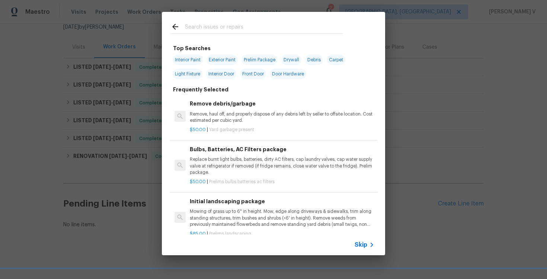
click at [363, 249] on span "Skip" at bounding box center [361, 245] width 13 height 7
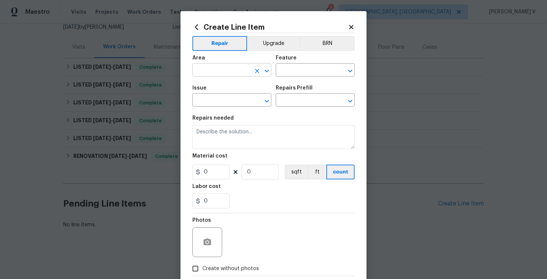
click at [227, 70] on input "text" at bounding box center [221, 71] width 58 height 12
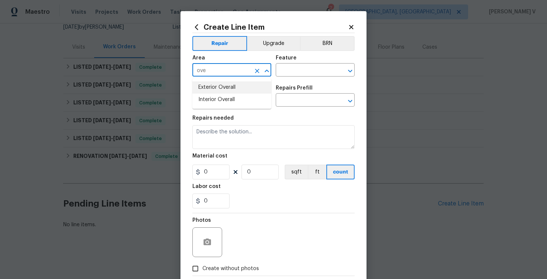
click at [239, 89] on li "Exterior Overall" at bounding box center [231, 88] width 79 height 12
type input "Exterior Overall"
click at [316, 70] on input "text" at bounding box center [305, 71] width 58 height 12
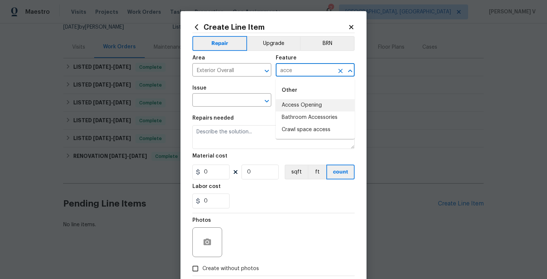
click at [291, 103] on li "Access Opening" at bounding box center [315, 105] width 79 height 12
type input "Access Opening"
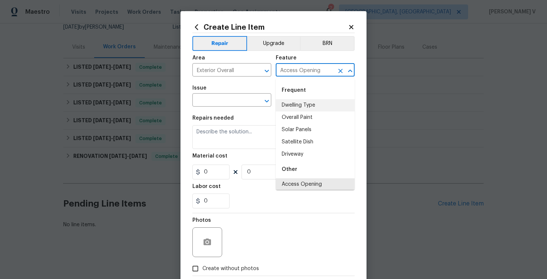
click at [221, 95] on div "Issue" at bounding box center [231, 91] width 79 height 10
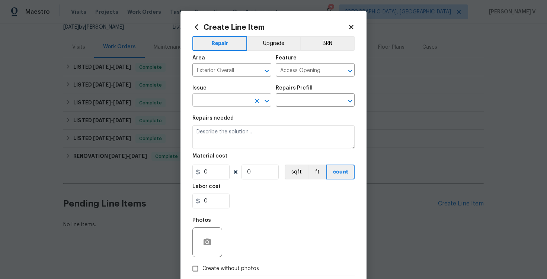
click at [217, 101] on input "text" at bounding box center [221, 101] width 58 height 12
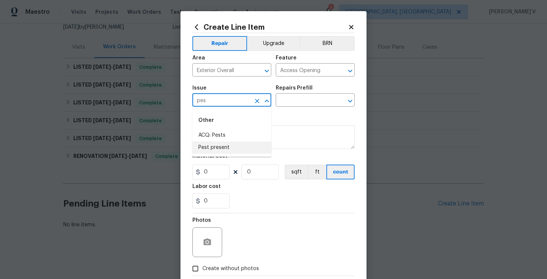
click at [223, 147] on li "Pest present" at bounding box center [231, 148] width 79 height 12
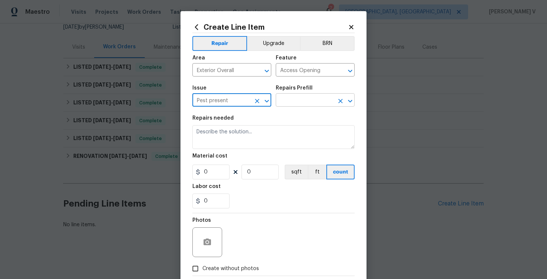
click at [304, 98] on input "text" at bounding box center [305, 101] width 58 height 12
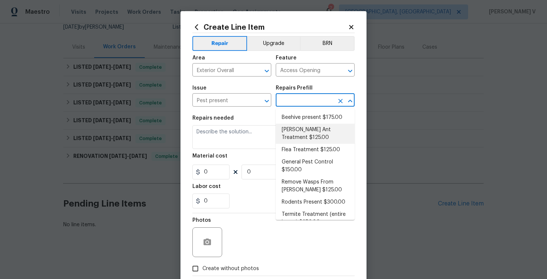
scroll to position [41, 0]
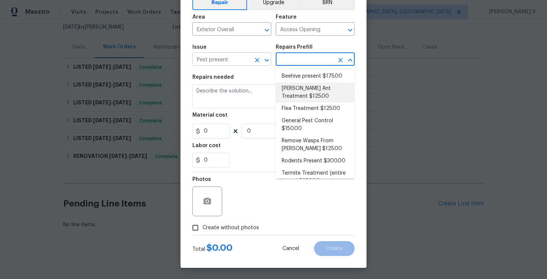
click at [240, 60] on input "Pest present" at bounding box center [221, 60] width 58 height 12
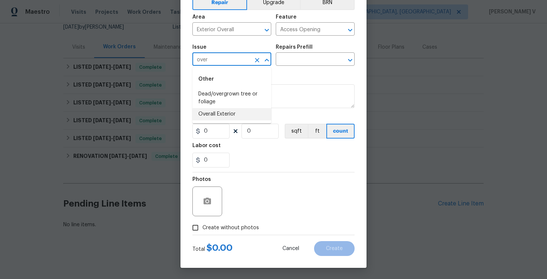
click at [247, 117] on li "Overall Exterior" at bounding box center [231, 114] width 79 height 12
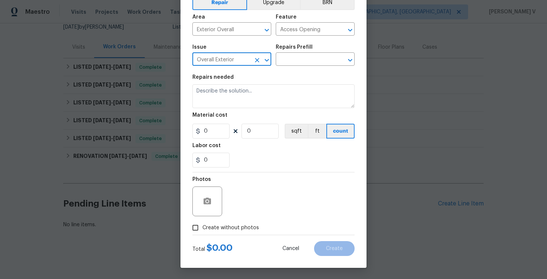
type input "Overall Exterior"
click at [315, 67] on div "Issue Overall Exterior ​ Repairs Prefill ​" at bounding box center [273, 55] width 162 height 30
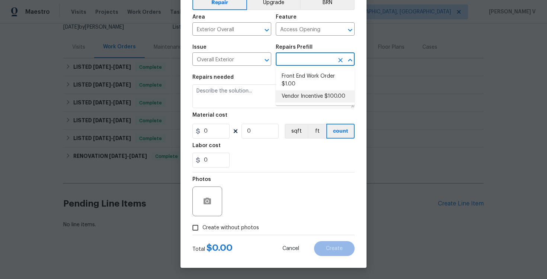
click at [330, 59] on input "text" at bounding box center [305, 60] width 58 height 12
click at [314, 90] on li "Front End Work Order $1.00" at bounding box center [315, 80] width 79 height 20
type input "Front End Work Order $1.00"
type textarea "Placeholder line item for the creation of front end work orders."
type input "1"
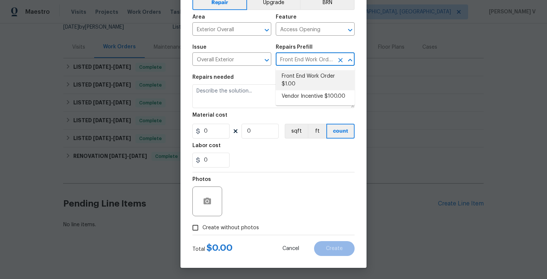
type input "1"
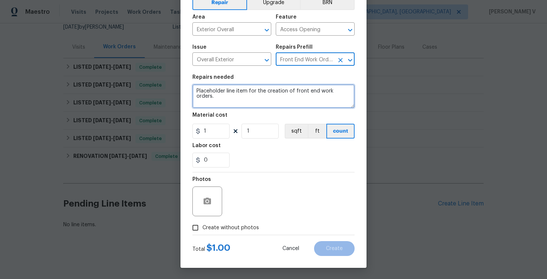
click at [291, 93] on textarea "Placeholder line item for the creation of front end work orders." at bounding box center [273, 96] width 162 height 24
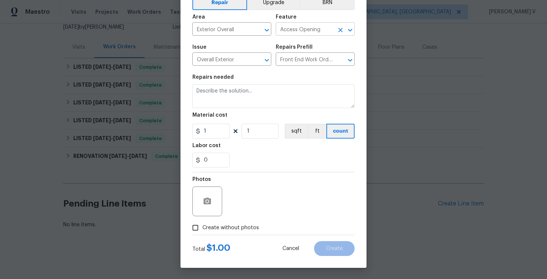
click at [323, 29] on input "Access Opening" at bounding box center [305, 30] width 58 height 12
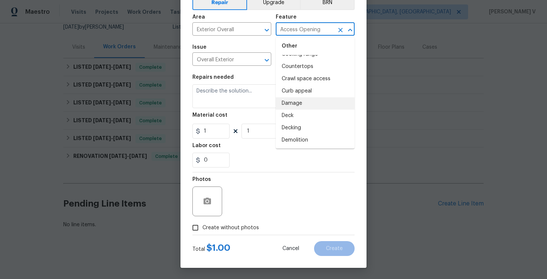
scroll to position [341, 0]
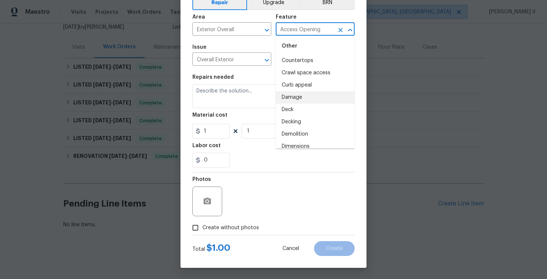
click at [306, 100] on li "Damage" at bounding box center [315, 98] width 79 height 12
type input "Damage"
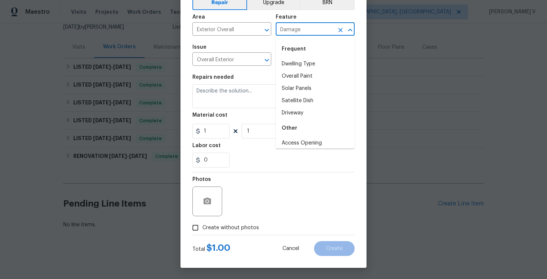
scroll to position [295, 0]
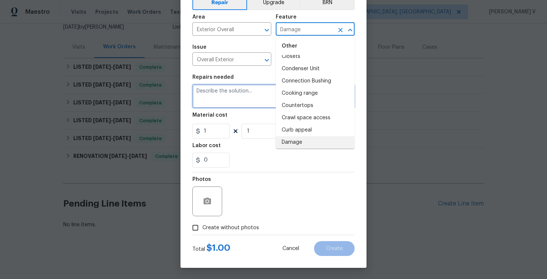
click at [207, 100] on textarea at bounding box center [273, 96] width 162 height 24
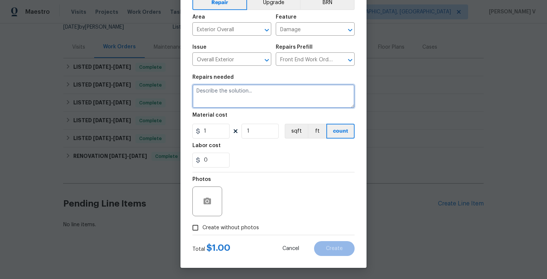
paste textarea "Received feedback during the last cleaning that rat/mice feces and an increase …"
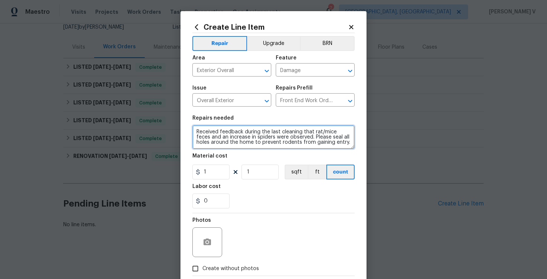
scroll to position [7, 0]
paste textarea "The crawl space has wooden, homemade Bilco-style basement doors that are not at…"
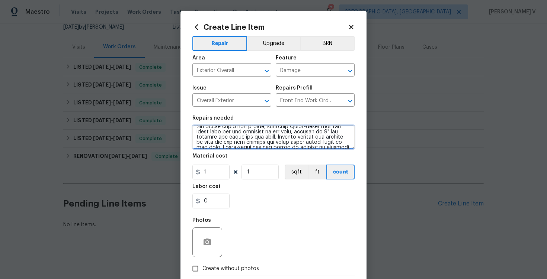
scroll to position [20, 0]
click at [194, 132] on textarea at bounding box center [273, 137] width 162 height 24
click at [196, 145] on textarea at bounding box center [273, 137] width 162 height 24
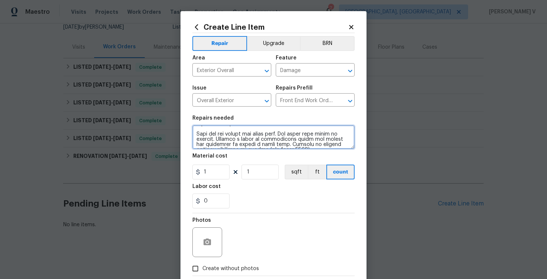
click at [195, 135] on textarea at bounding box center [273, 137] width 162 height 24
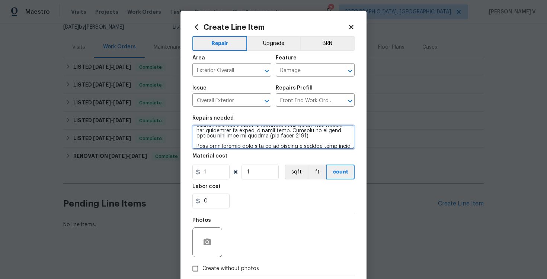
scroll to position [90, 0]
click at [195, 148] on textarea at bounding box center [273, 137] width 162 height 24
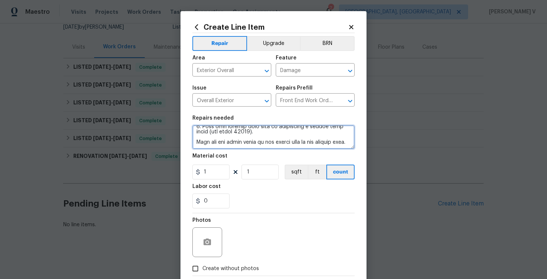
click at [196, 141] on textarea at bounding box center [273, 137] width 162 height 24
type textarea "Received feedback during the last cleaning that rat/mice feces and an increase …"
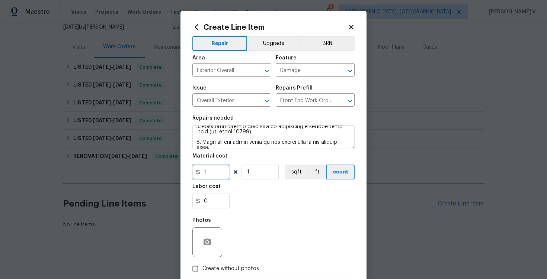
click at [220, 173] on input "1" at bounding box center [210, 172] width 37 height 15
type input "200"
click at [211, 246] on icon "button" at bounding box center [207, 242] width 9 height 9
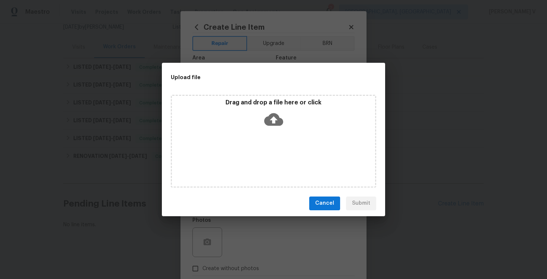
click at [283, 120] on div "Drag and drop a file here or click" at bounding box center [273, 115] width 203 height 32
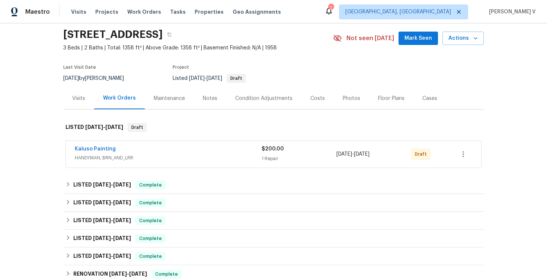
scroll to position [44, 0]
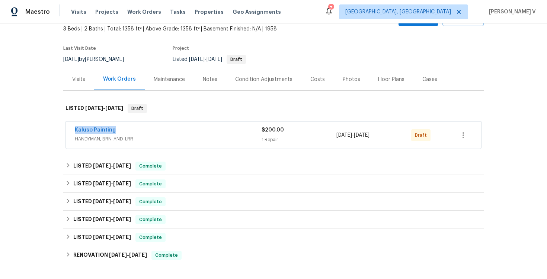
drag, startPoint x: 118, startPoint y: 129, endPoint x: 45, endPoint y: 125, distance: 72.3
click at [45, 125] on div "Back to all projects 270 N 500 E, Spanish Fork, UT 84660 3 Beds | 2 Baths | Tot…" at bounding box center [273, 151] width 547 height 256
copy link "Kaluso Painting"
click at [99, 129] on link "Kaluso Painting" at bounding box center [95, 130] width 41 height 5
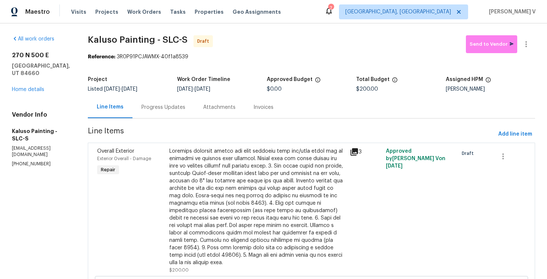
click at [148, 99] on div "Progress Updates" at bounding box center [163, 107] width 62 height 22
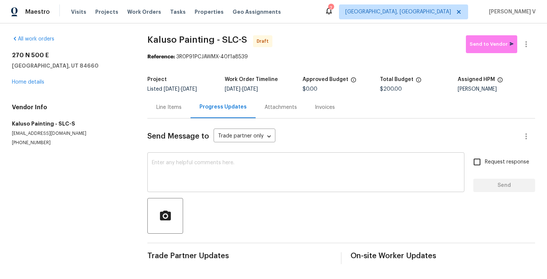
click at [207, 172] on textarea at bounding box center [306, 173] width 308 height 26
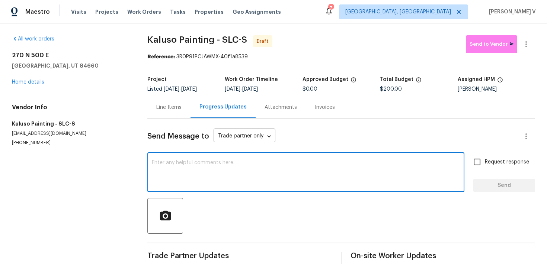
paste textarea "Hi this is Divya with Opendoor. I’m confirming you received the WO for the prop…"
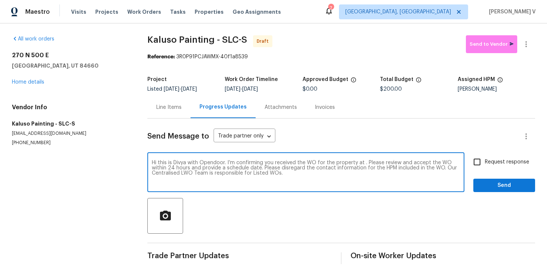
click at [362, 163] on textarea "Hi this is Divya with Opendoor. I’m confirming you received the WO for the prop…" at bounding box center [306, 173] width 308 height 26
paste textarea "[STREET_ADDRESS]"
type textarea "Hi this is Divya with Opendoor. I’m confirming you received the WO for the prop…"
click at [498, 166] on span "Request response" at bounding box center [507, 163] width 44 height 8
click at [485, 166] on input "Request response" at bounding box center [477, 162] width 16 height 16
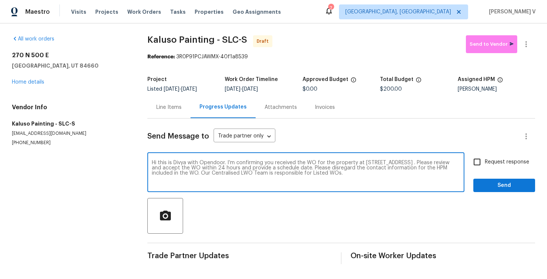
checkbox input "true"
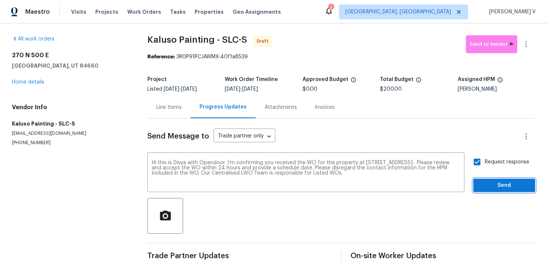
click at [500, 185] on span "Send" at bounding box center [504, 185] width 50 height 9
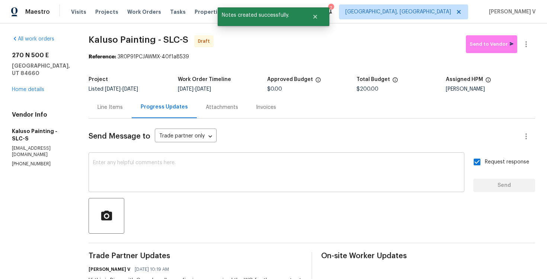
click at [184, 159] on div "x ​" at bounding box center [277, 173] width 376 height 38
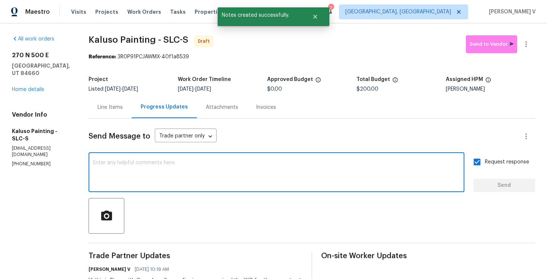
paste textarea "Attention All Work Orders must include before-photos (both close-up and wide-an…"
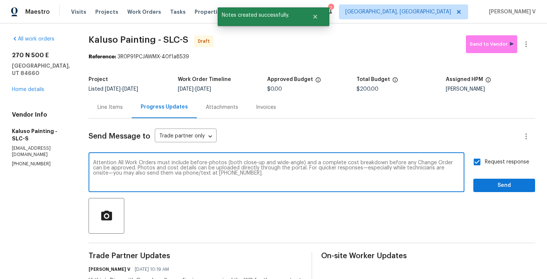
type textarea "Attention All Work Orders must include before-photos (both close-up and wide-an…"
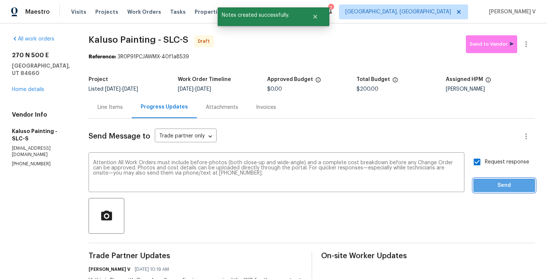
click at [491, 189] on span "Send" at bounding box center [504, 185] width 50 height 9
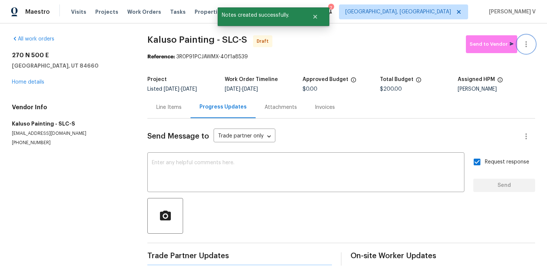
click at [531, 42] on button "button" at bounding box center [526, 44] width 18 height 18
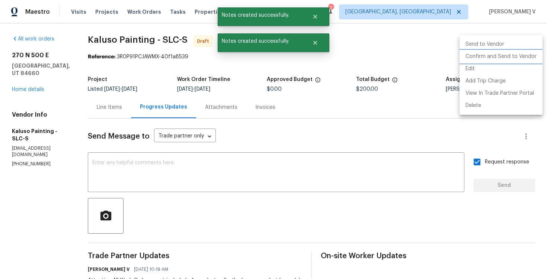
click at [479, 51] on li "Confirm and Send to Vendor" at bounding box center [501, 57] width 83 height 12
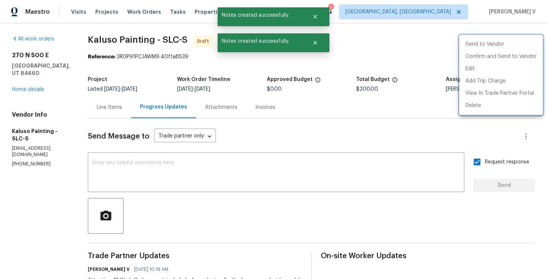
click at [129, 69] on div at bounding box center [273, 139] width 547 height 279
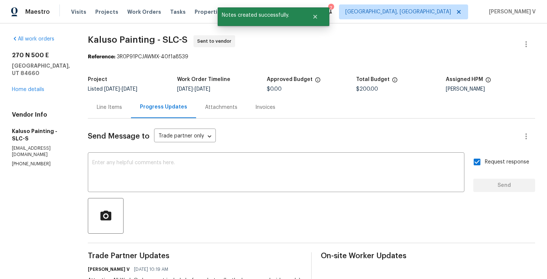
click at [118, 57] on div "Reference: 3R0P91PCJAWMX-40f1a8539" at bounding box center [311, 56] width 447 height 7
drag, startPoint x: 115, startPoint y: 57, endPoint x: 229, endPoint y: 57, distance: 113.5
click at [229, 57] on div "Reference: 3R0P91PCJAWMX-40f1a8539" at bounding box center [311, 56] width 447 height 7
copy div "3R0P91PCJAWMX-40f1a8539"
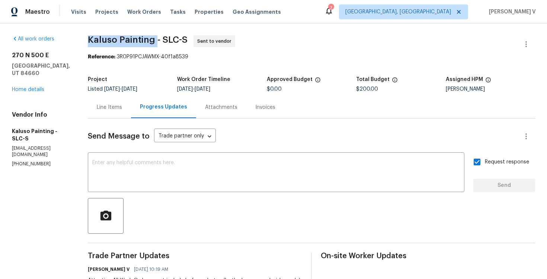
drag, startPoint x: 86, startPoint y: 41, endPoint x: 153, endPoint y: 38, distance: 67.4
click at [153, 38] on div "All work orders 270 N 500 E Spanish Fork, UT 84660 Home details Vendor Info Kal…" at bounding box center [273, 204] width 547 height 363
copy span "Kaluso Painting"
click at [32, 92] on link "Home details" at bounding box center [28, 89] width 32 height 5
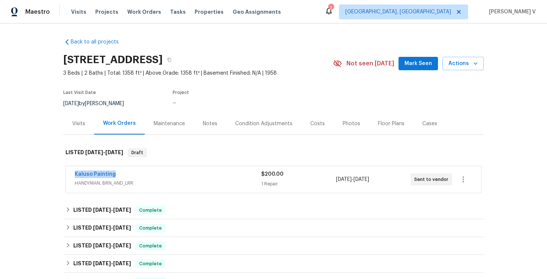
drag, startPoint x: 67, startPoint y: 175, endPoint x: 175, endPoint y: 175, distance: 107.9
click at [175, 175] on div "Kaluso Painting HANDYMAN, BRN_AND_LRR $200.00 1 Repair 10/9/2025 - 10/13/2025 S…" at bounding box center [273, 179] width 415 height 27
copy link "Kaluso Painting"
